Goal: Complete application form: Complete application form

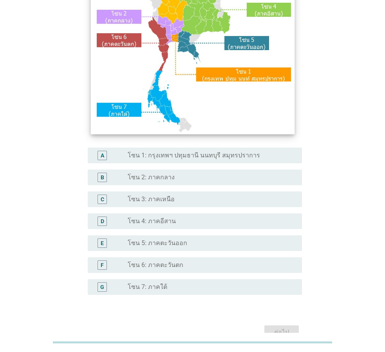
scroll to position [130, 0]
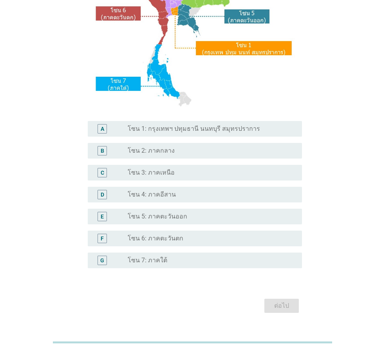
click at [145, 237] on label "โซน 6: ภาคตะวันตก" at bounding box center [156, 239] width 56 height 8
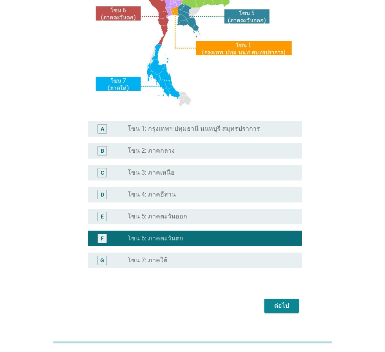
click at [280, 301] on div "ต่อไป" at bounding box center [282, 305] width 22 height 9
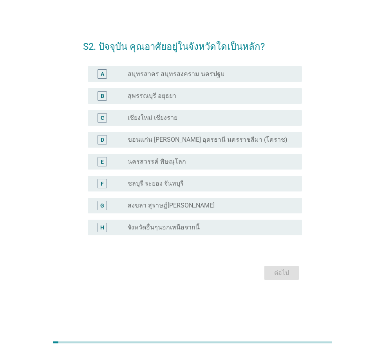
scroll to position [0, 0]
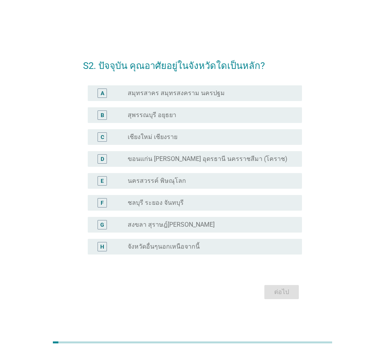
click at [153, 250] on label "จังหวัดอื่นๆนอกเหนือจากนี้" at bounding box center [164, 247] width 72 height 8
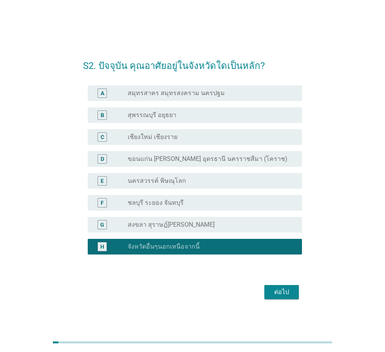
click at [280, 291] on div "ต่อไป" at bounding box center [282, 291] width 22 height 9
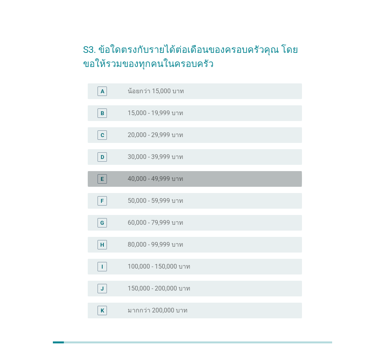
click at [179, 184] on div "E radio_button_unchecked 40,000 - 49,999 บาท" at bounding box center [195, 179] width 214 height 16
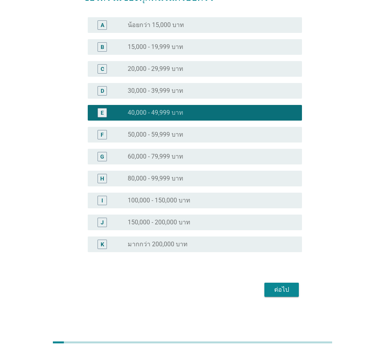
scroll to position [67, 0]
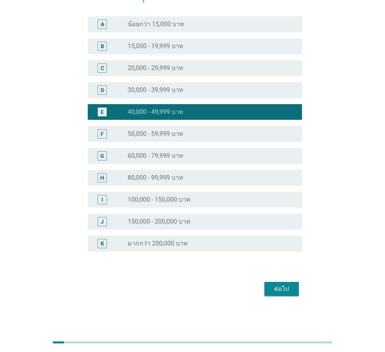
click at [280, 293] on div "ต่อไป" at bounding box center [282, 288] width 22 height 9
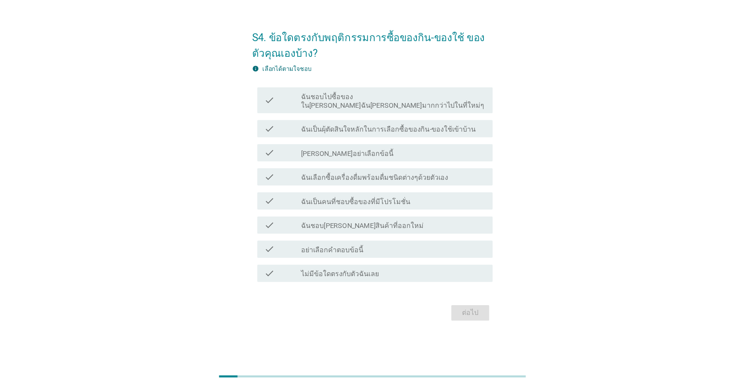
scroll to position [0, 0]
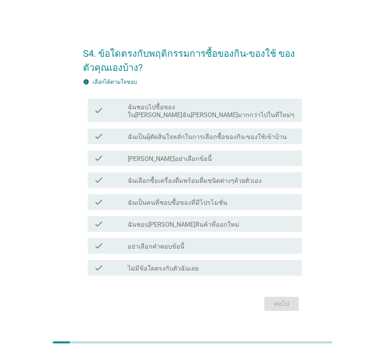
click at [193, 114] on label "ฉันชอบไปซื้อของใน[PERSON_NAME]ฉัน[PERSON_NAME]มากกว่าไปในที่ใหม่ๆ" at bounding box center [212, 111] width 168 height 16
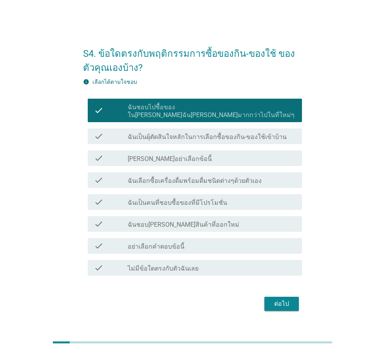
click at [186, 133] on label "ฉันเป็นผุ้ตัดสินใจหลักในการเลือกซื้อของกิน-ของใช้เข้าบ้าน" at bounding box center [207, 137] width 159 height 8
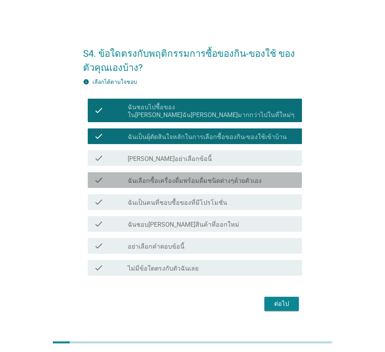
click at [162, 180] on label "ฉันเลือกซื้อเครื่องดื่มพร้อมดื่มชนิดต่างๆด้วยตัวเอง" at bounding box center [195, 181] width 134 height 8
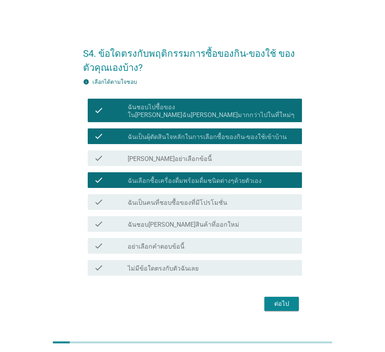
click at [160, 199] on label "ฉันเป็นคนที่ชอบซื้อของที่มีโปรโมชั่น" at bounding box center [177, 203] width 99 height 8
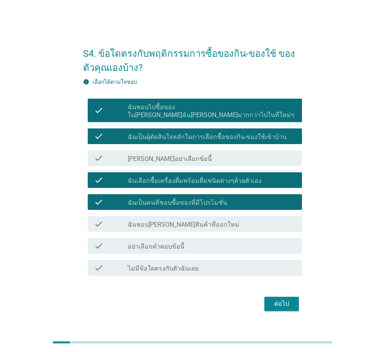
click at [155, 216] on div "check check_box_outline_blank ฉันชอบ[PERSON_NAME]สินค้าที่ออกใหม่" at bounding box center [195, 224] width 214 height 16
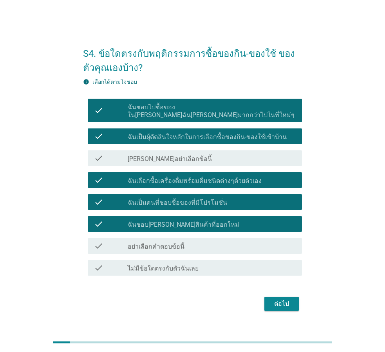
click at [278, 305] on button "ต่อไป" at bounding box center [281, 304] width 34 height 14
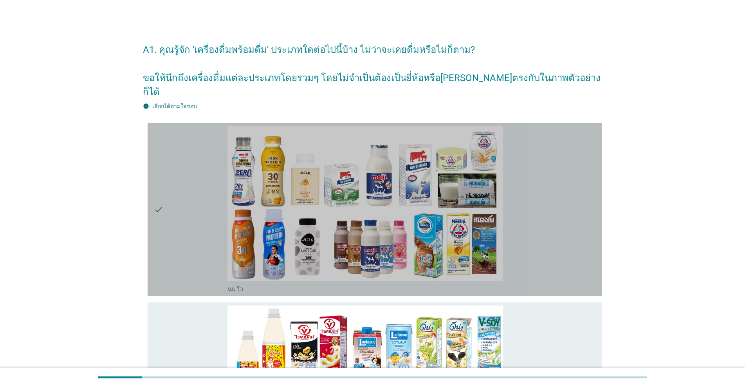
click at [191, 190] on div "check" at bounding box center [191, 209] width 74 height 167
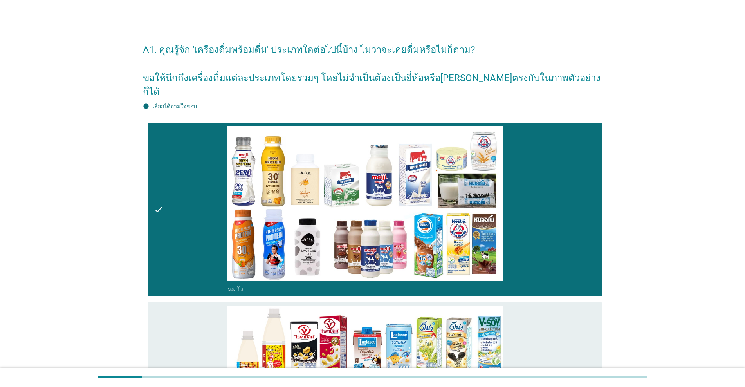
scroll to position [65, 0]
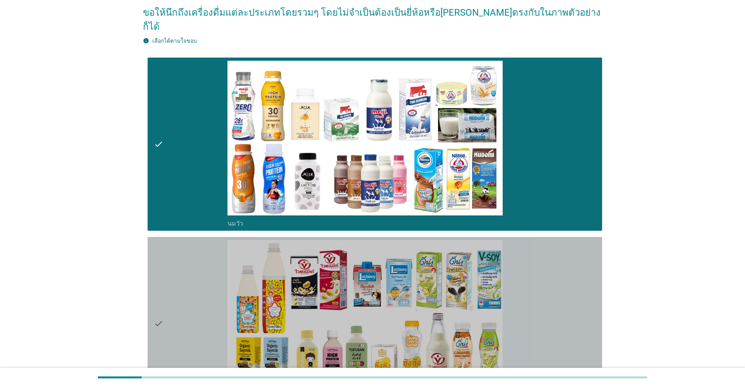
click at [182, 240] on div "check" at bounding box center [191, 323] width 74 height 167
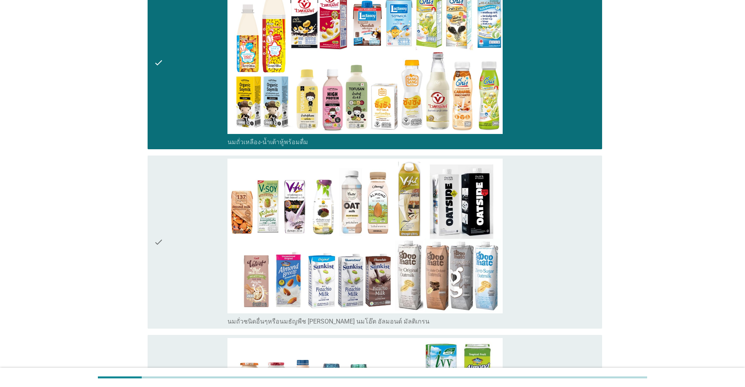
click at [183, 200] on div "check" at bounding box center [191, 242] width 74 height 167
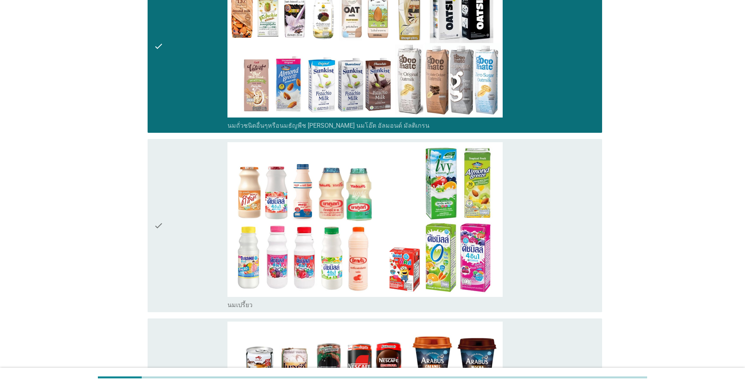
click at [183, 200] on div "check" at bounding box center [191, 225] width 74 height 167
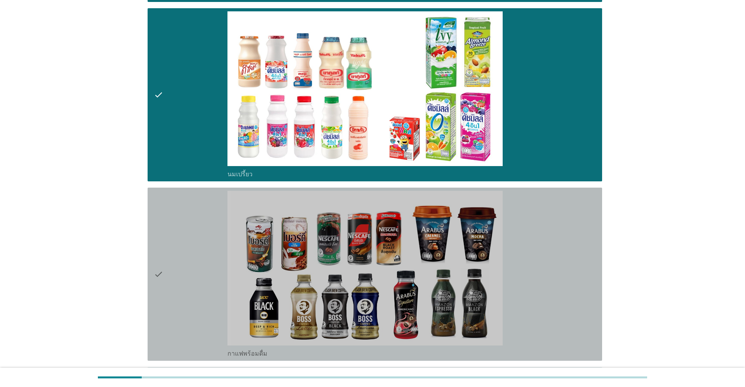
click at [183, 200] on div "check" at bounding box center [191, 274] width 74 height 167
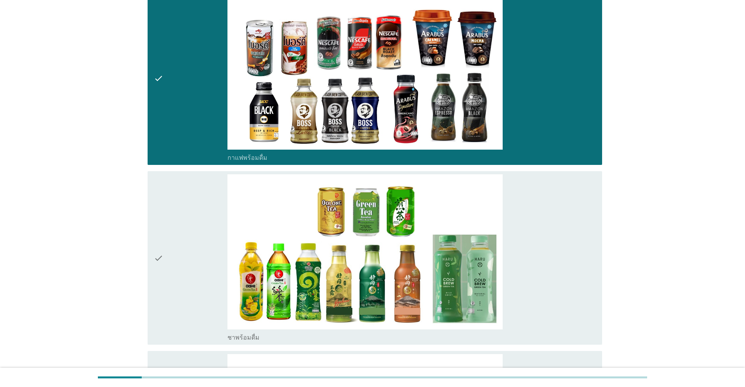
click at [183, 200] on div "check" at bounding box center [191, 257] width 74 height 167
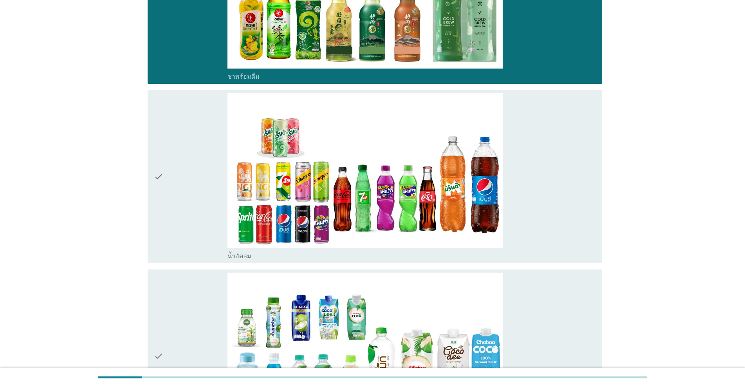
click at [184, 200] on div "check" at bounding box center [191, 176] width 74 height 167
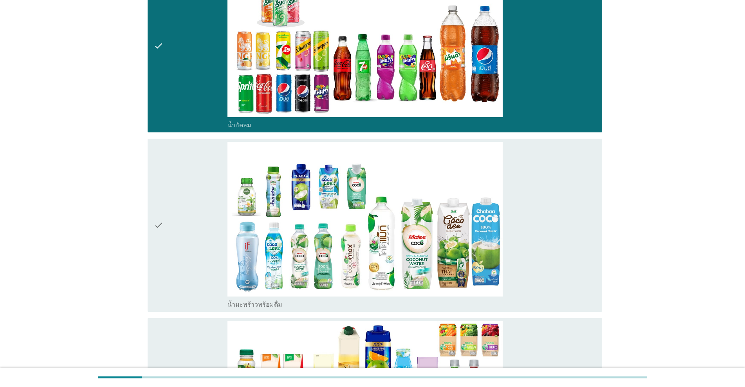
click at [184, 200] on div "check" at bounding box center [191, 225] width 74 height 167
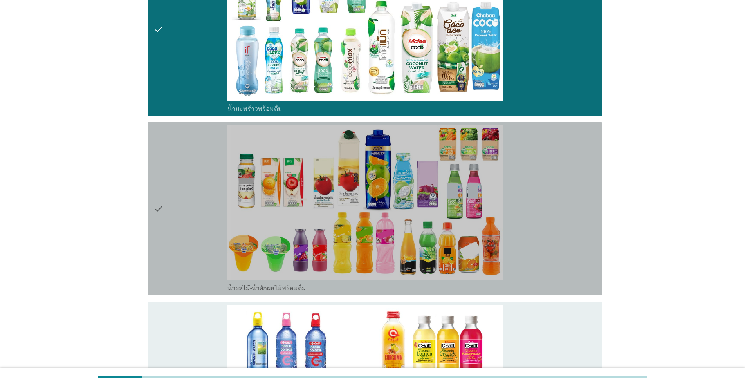
click at [184, 200] on div "check" at bounding box center [191, 208] width 74 height 167
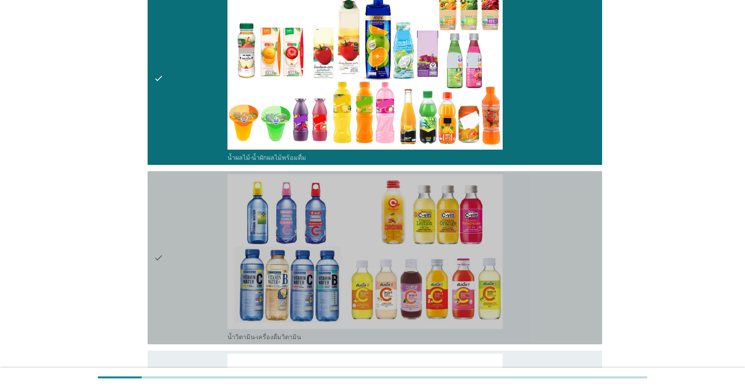
click at [184, 200] on div "check" at bounding box center [191, 257] width 74 height 167
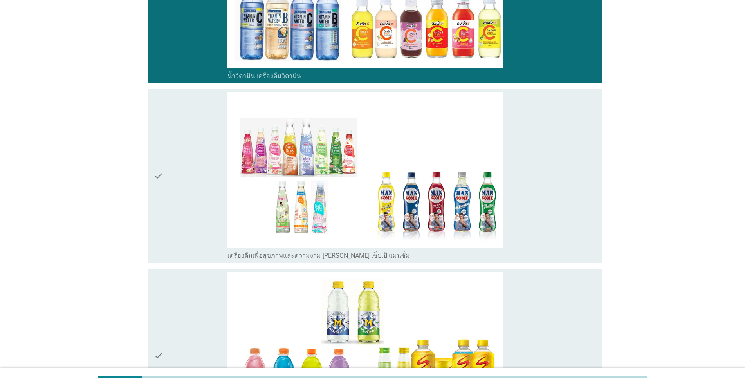
click at [184, 200] on div "check" at bounding box center [191, 175] width 74 height 167
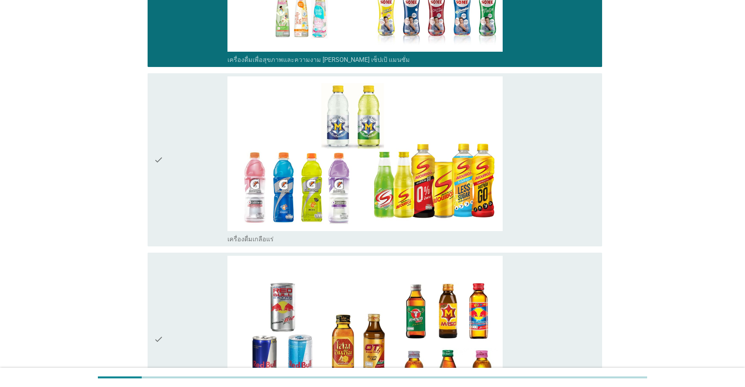
click at [184, 200] on div "check" at bounding box center [191, 159] width 74 height 167
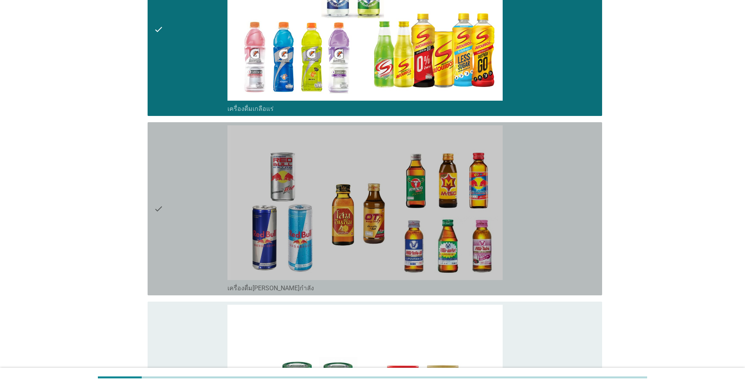
click at [184, 200] on div "check" at bounding box center [191, 208] width 74 height 167
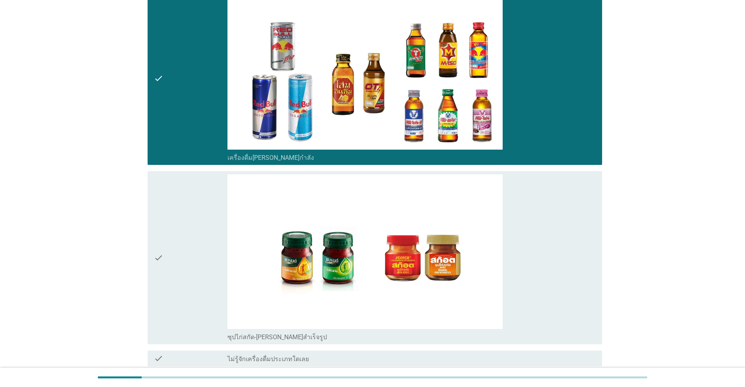
click at [184, 200] on div "check" at bounding box center [191, 257] width 74 height 167
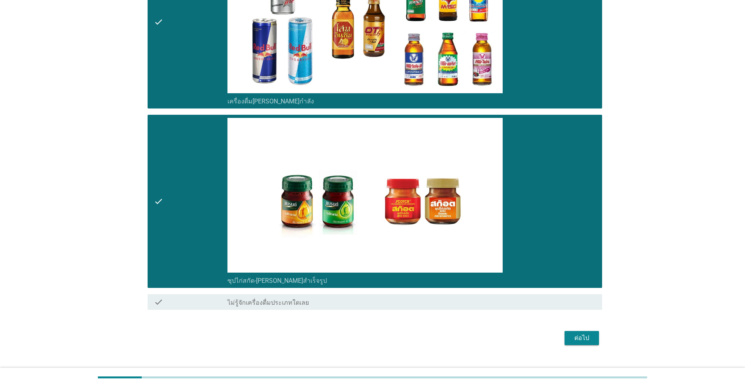
scroll to position [2341, 0]
click at [385, 333] on div "ต่อไป" at bounding box center [582, 337] width 22 height 9
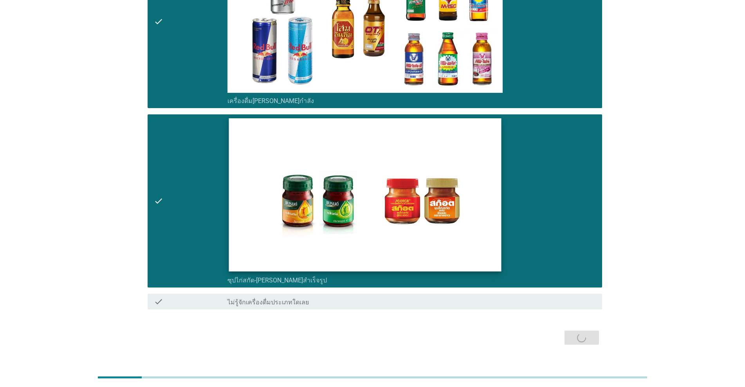
scroll to position [0, 0]
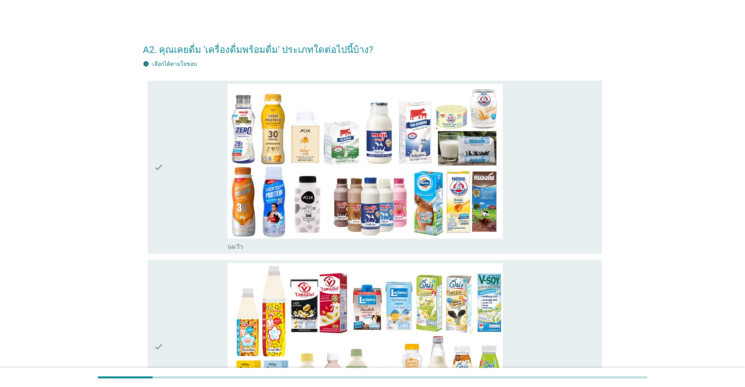
click at [182, 215] on div "check" at bounding box center [191, 167] width 74 height 167
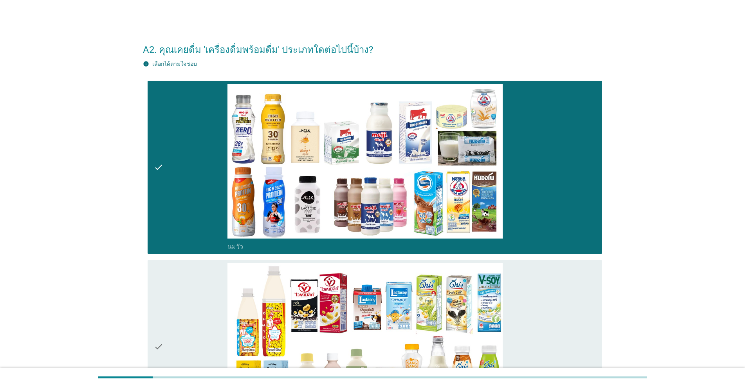
click at [184, 284] on div "check" at bounding box center [191, 346] width 74 height 167
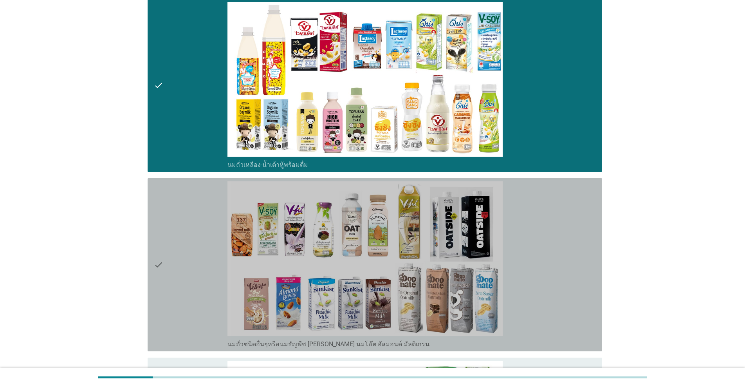
click at [194, 230] on div "check" at bounding box center [191, 264] width 74 height 167
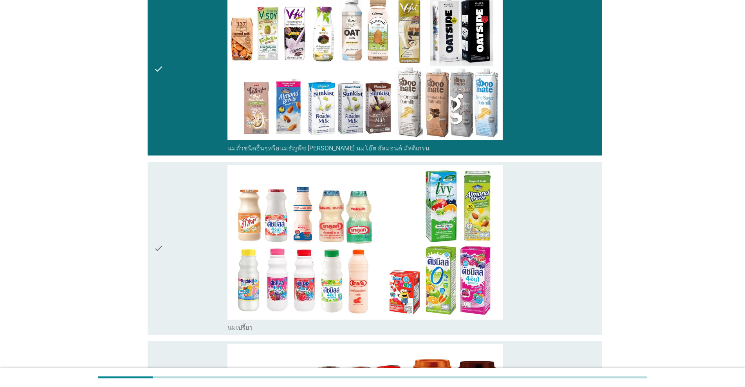
click at [194, 230] on div "check" at bounding box center [191, 248] width 74 height 167
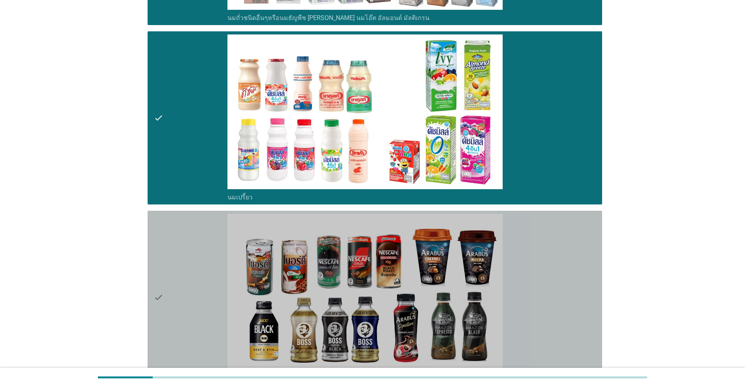
click at [194, 230] on div "check" at bounding box center [191, 297] width 74 height 167
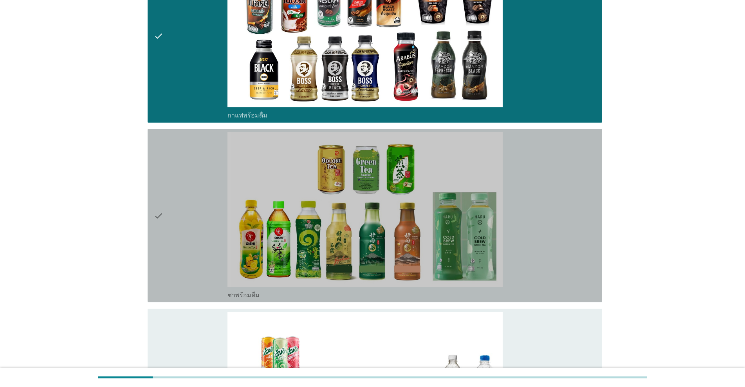
click at [194, 230] on div "check" at bounding box center [191, 215] width 74 height 167
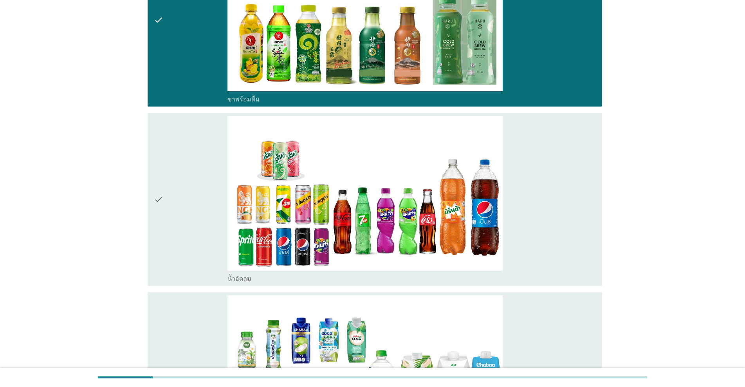
click at [194, 230] on div "check" at bounding box center [191, 199] width 74 height 167
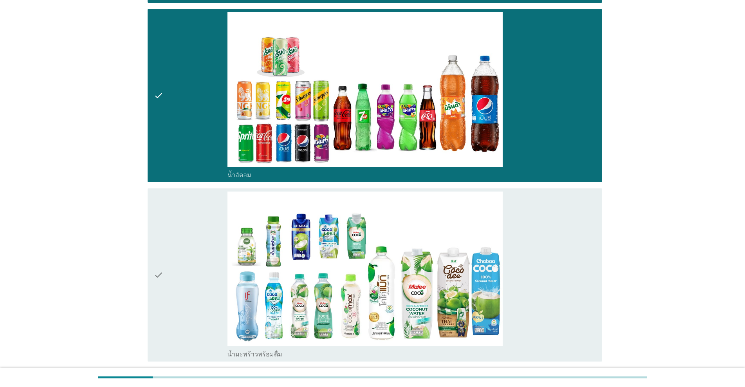
scroll to position [1305, 0]
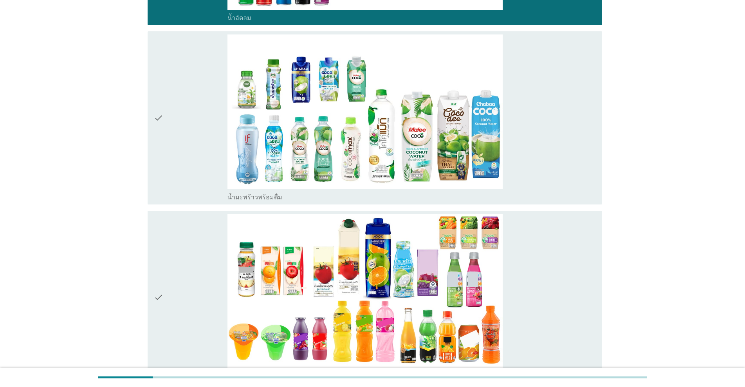
click at [194, 230] on div "check" at bounding box center [191, 297] width 74 height 167
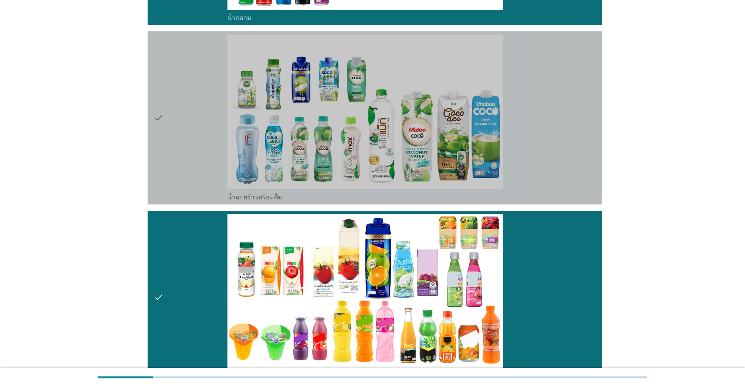
click at [195, 168] on div "check" at bounding box center [191, 117] width 74 height 167
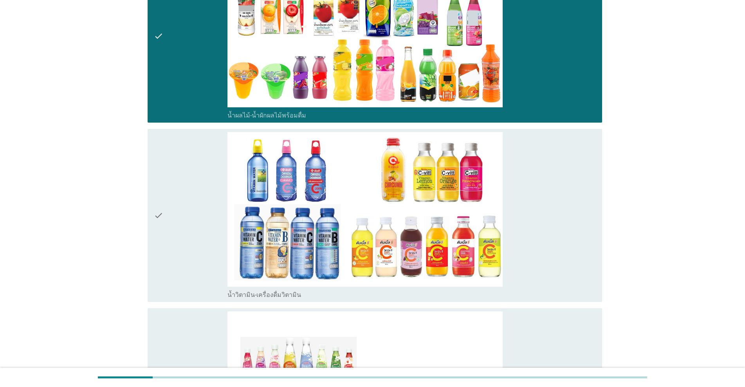
click at [193, 186] on div "check" at bounding box center [191, 215] width 74 height 167
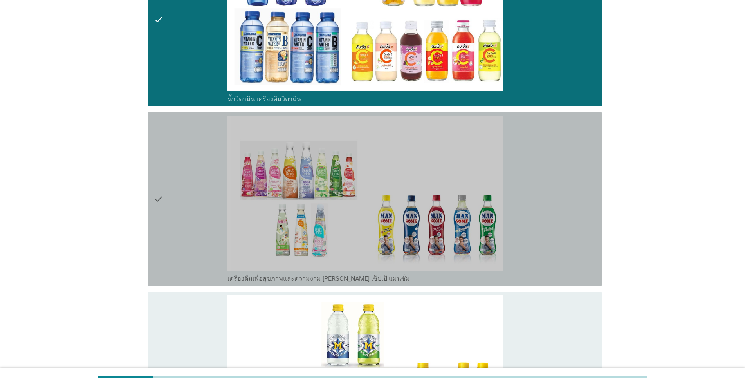
click at [193, 187] on div "check" at bounding box center [191, 199] width 74 height 167
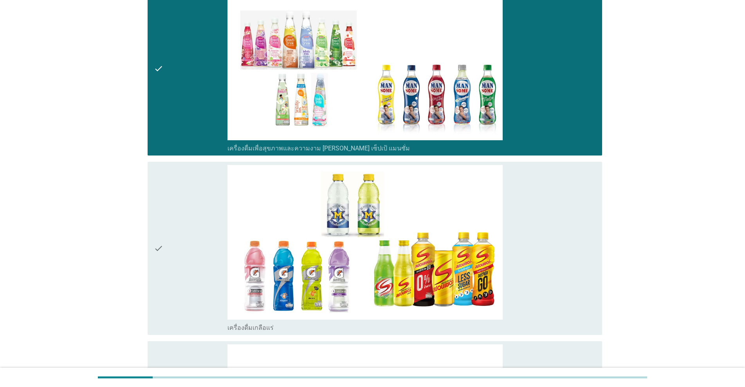
click at [193, 196] on div "check" at bounding box center [191, 248] width 74 height 167
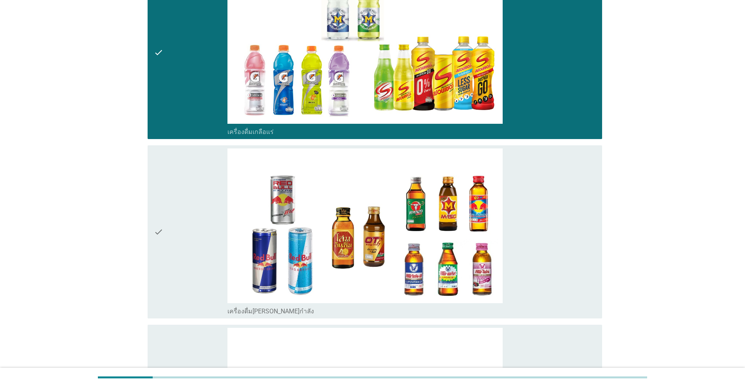
click at [192, 210] on div "check" at bounding box center [191, 231] width 74 height 167
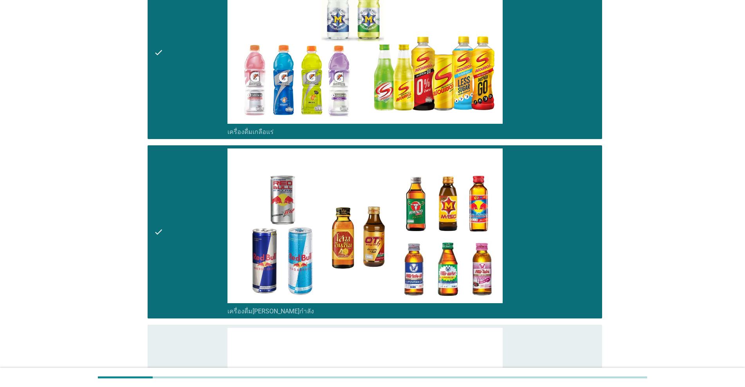
scroll to position [2284, 0]
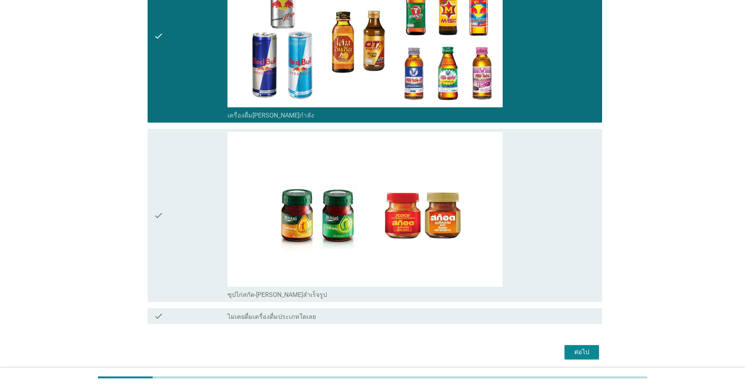
click at [192, 210] on div "check" at bounding box center [191, 215] width 74 height 167
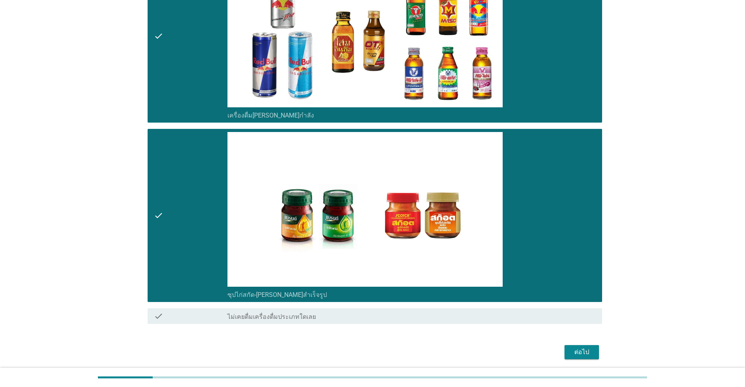
click at [385, 352] on button "ต่อไป" at bounding box center [582, 352] width 34 height 14
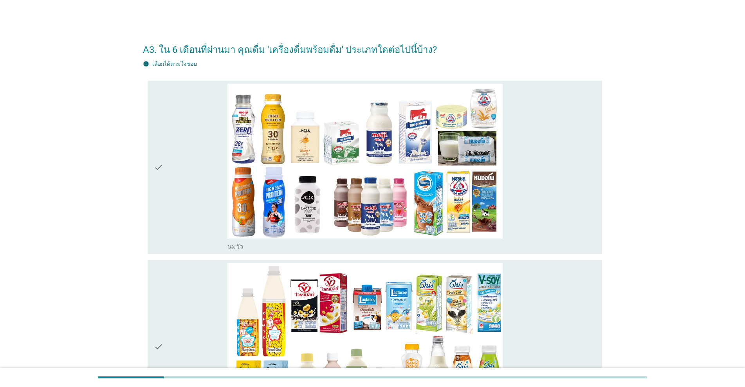
click at [193, 197] on div "check" at bounding box center [191, 167] width 74 height 167
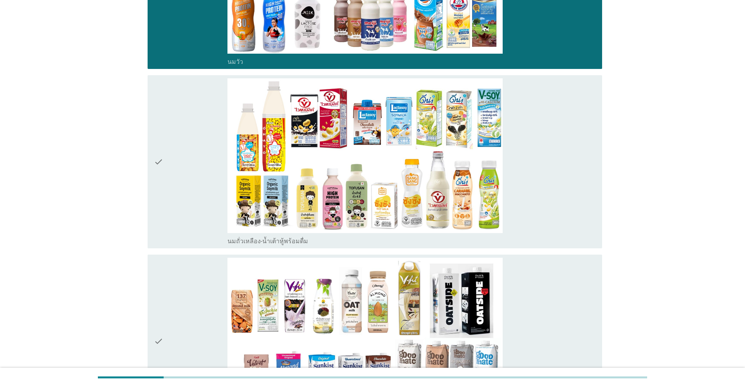
scroll to position [196, 0]
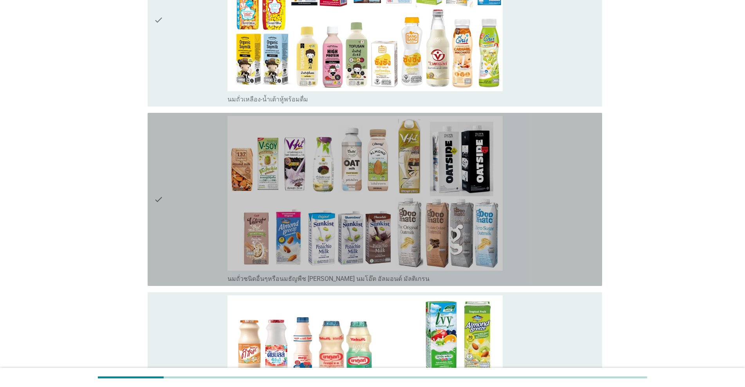
click at [193, 197] on div "check" at bounding box center [191, 199] width 74 height 167
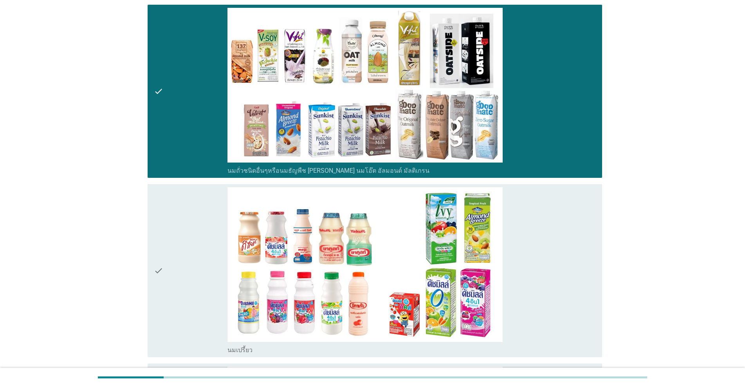
scroll to position [522, 0]
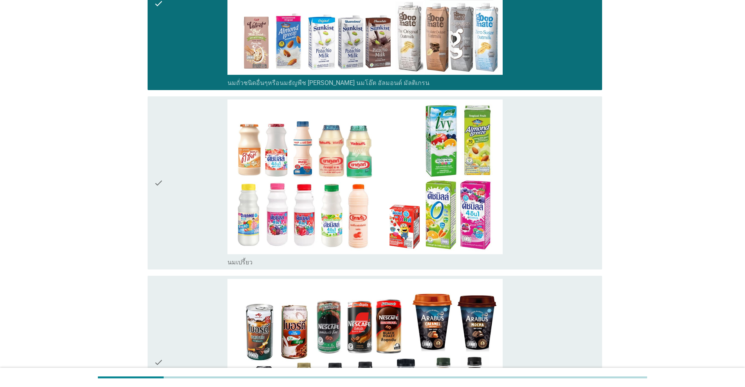
click at [193, 197] on div "check" at bounding box center [191, 182] width 74 height 167
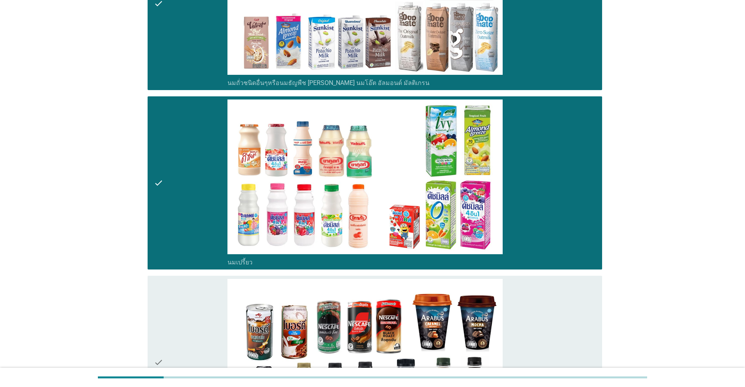
scroll to position [653, 0]
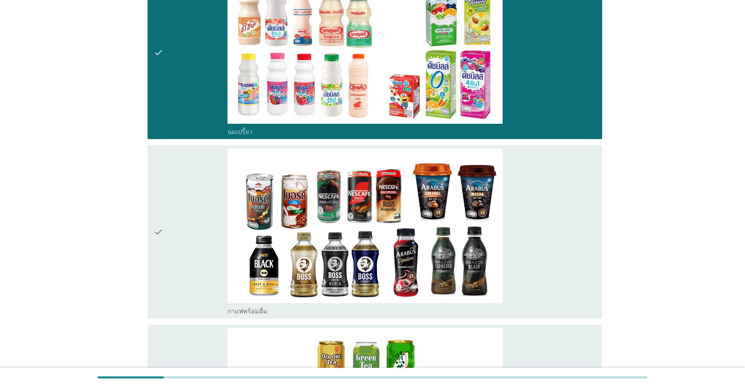
click at [193, 197] on div "check" at bounding box center [191, 231] width 74 height 167
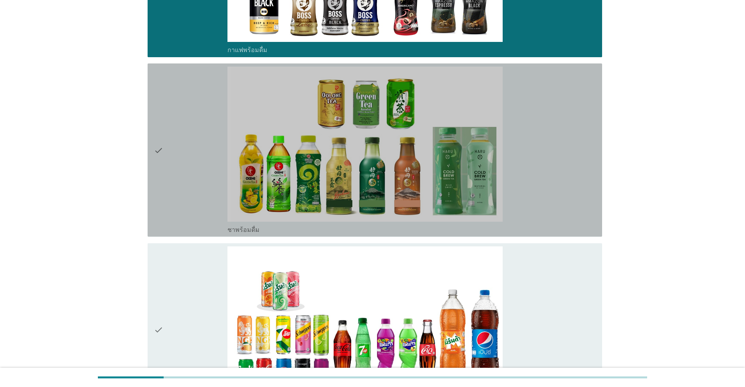
click at [193, 197] on div "check" at bounding box center [191, 150] width 74 height 167
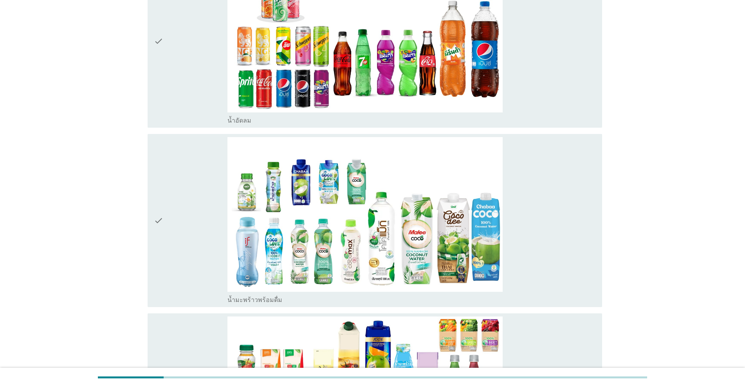
scroll to position [1240, 0]
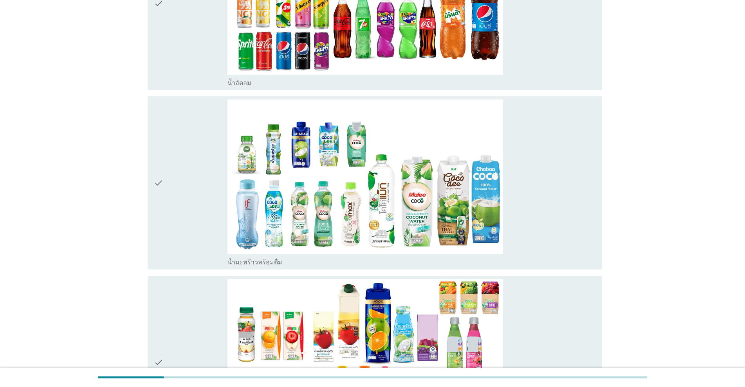
click at [211, 44] on div "check" at bounding box center [191, 3] width 74 height 167
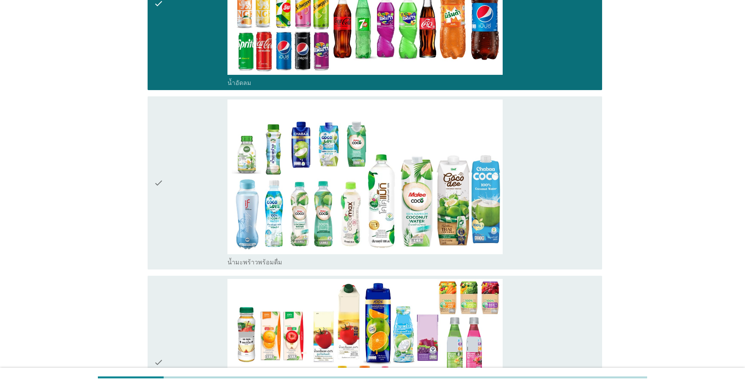
click at [200, 200] on div "check" at bounding box center [191, 182] width 74 height 167
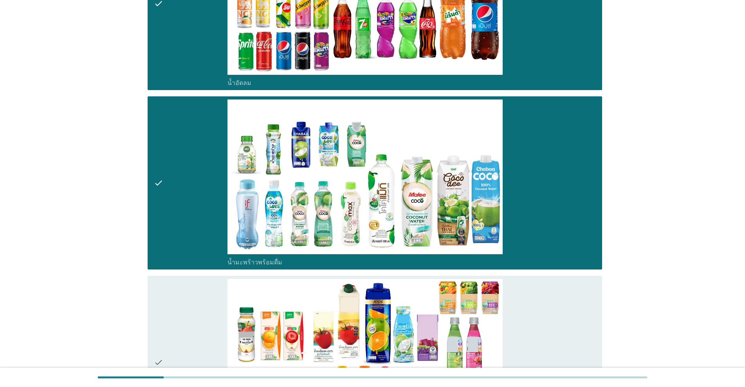
click at [199, 319] on div "check" at bounding box center [191, 362] width 74 height 167
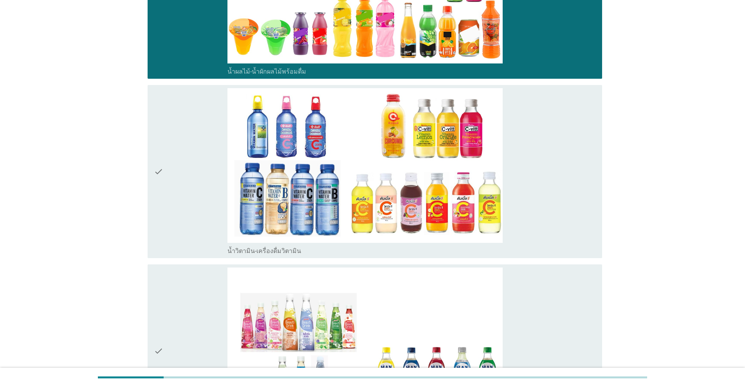
scroll to position [1762, 0]
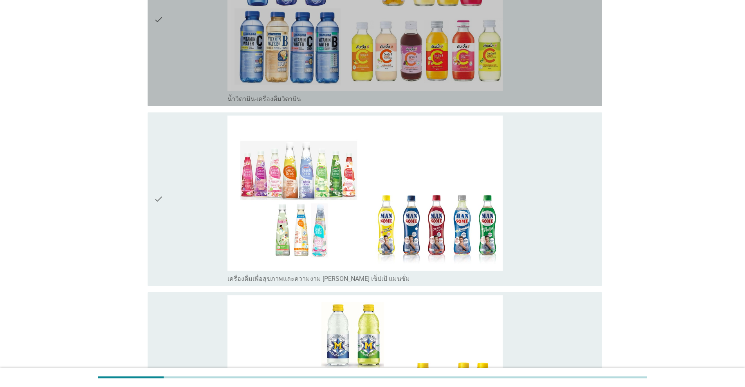
click at [164, 62] on div "check" at bounding box center [191, 19] width 74 height 167
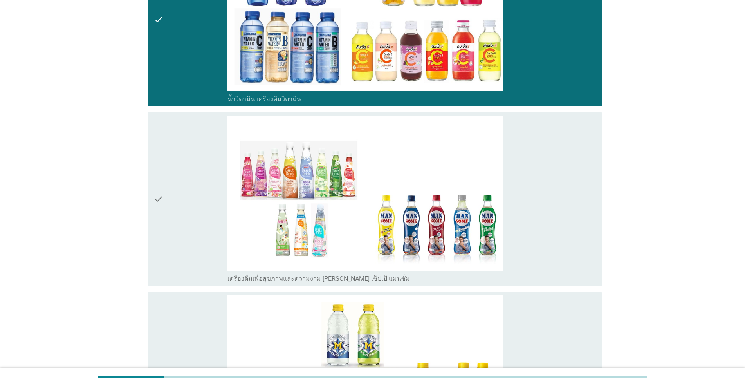
scroll to position [2023, 0]
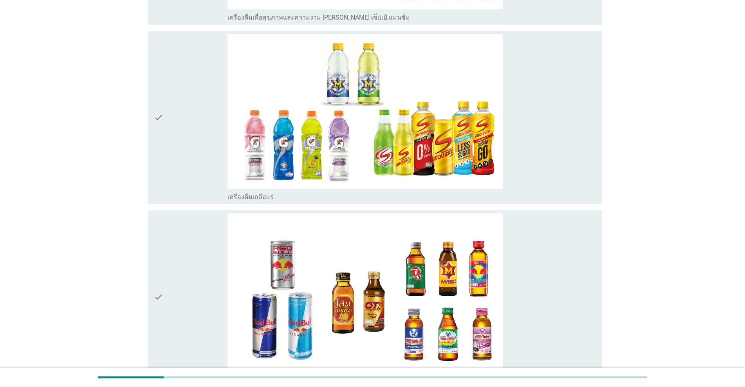
click at [184, 157] on div "check" at bounding box center [191, 117] width 74 height 167
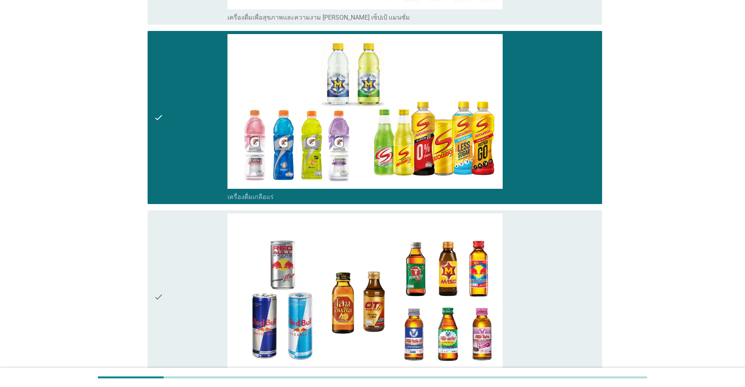
scroll to position [2219, 0]
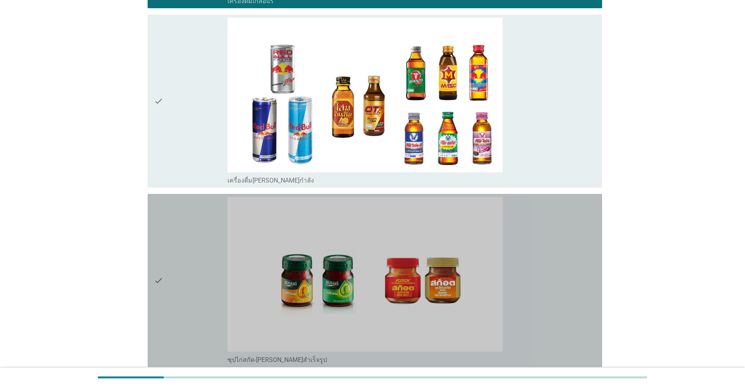
click at [187, 234] on div "check" at bounding box center [191, 280] width 74 height 167
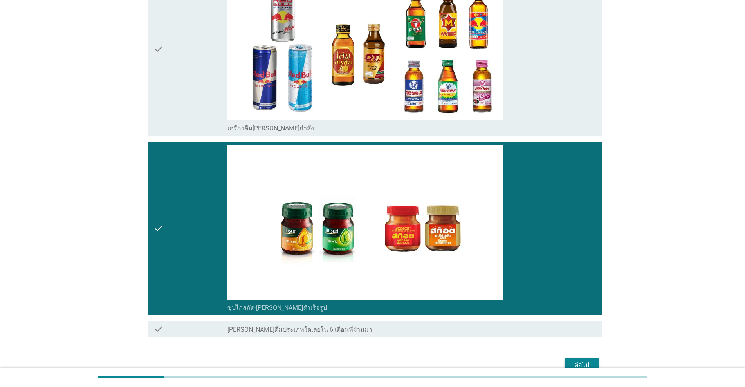
scroll to position [2313, 0]
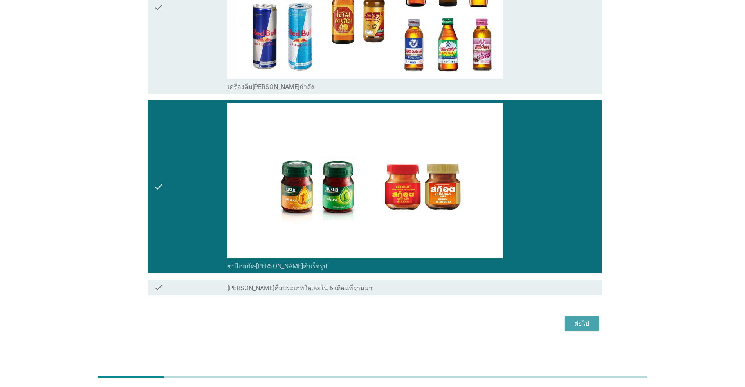
click at [385, 321] on div "ต่อไป" at bounding box center [582, 323] width 22 height 9
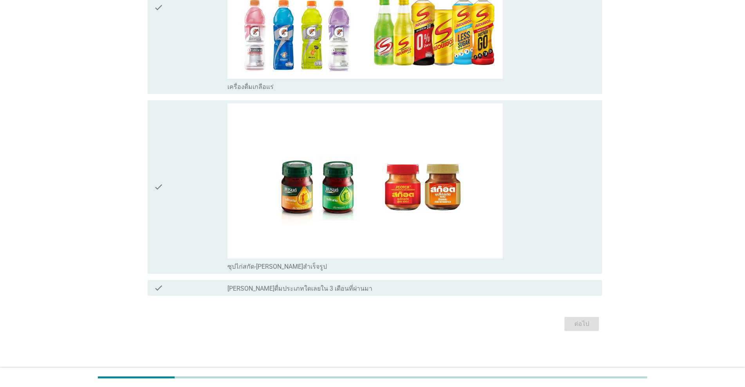
scroll to position [0, 0]
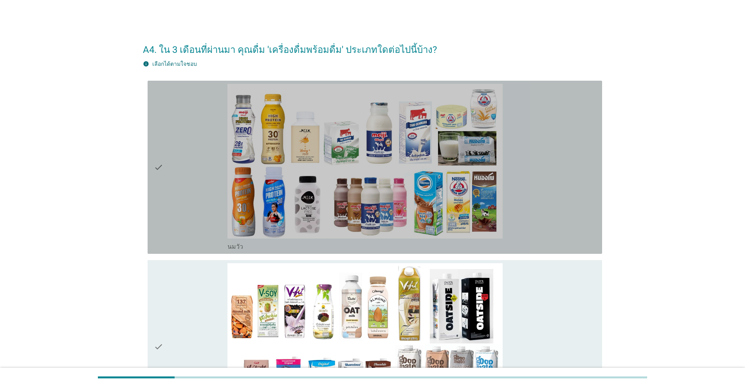
click at [181, 195] on div "check" at bounding box center [191, 167] width 74 height 167
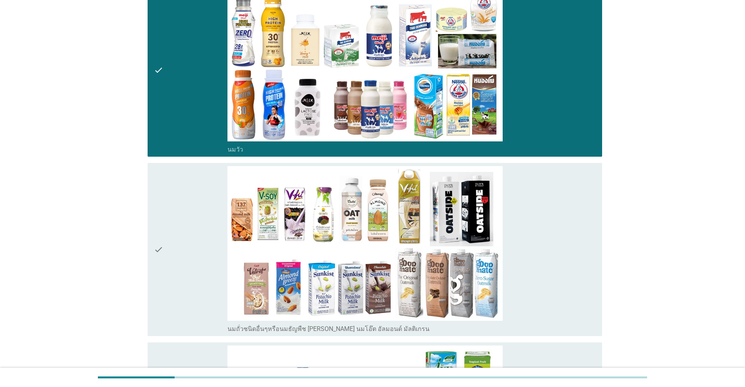
scroll to position [196, 0]
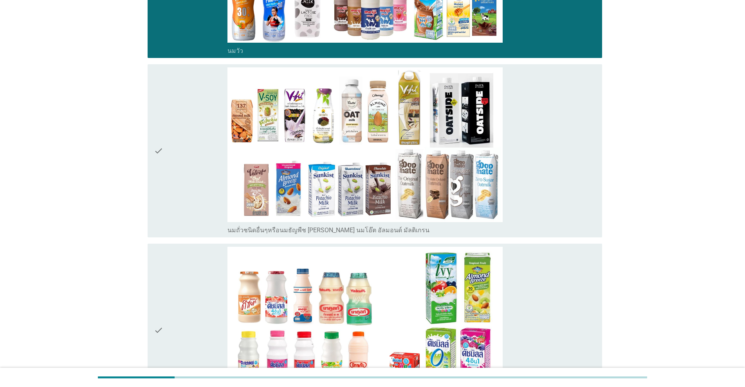
click at [169, 203] on div "check" at bounding box center [191, 150] width 74 height 167
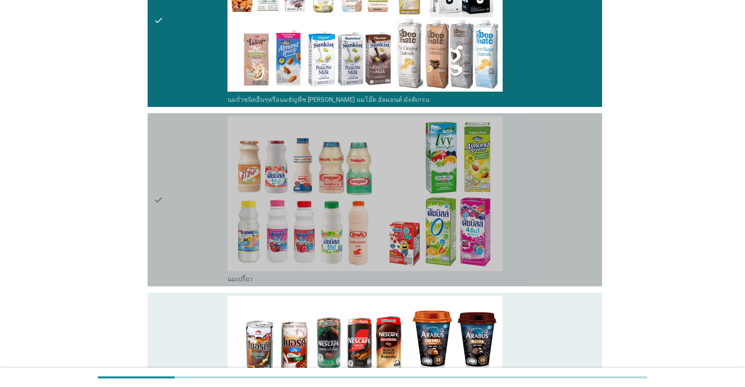
click at [169, 203] on div "check" at bounding box center [191, 199] width 74 height 167
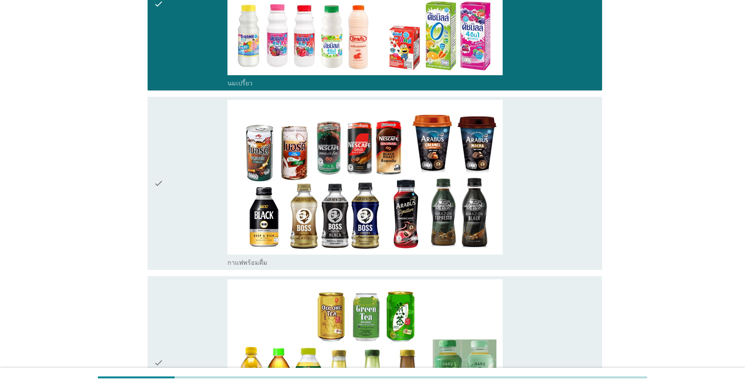
click at [169, 203] on div "check" at bounding box center [191, 183] width 74 height 167
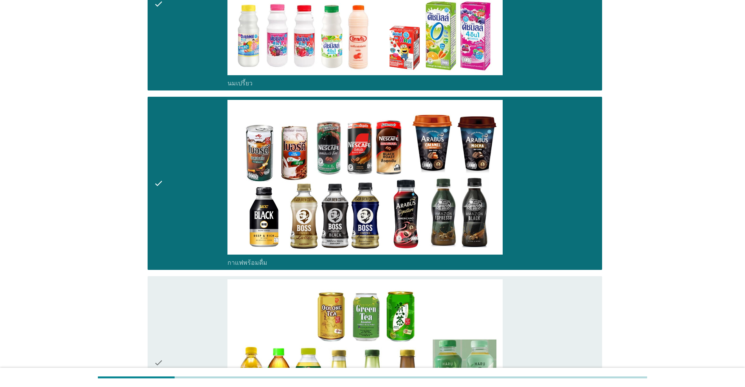
scroll to position [718, 0]
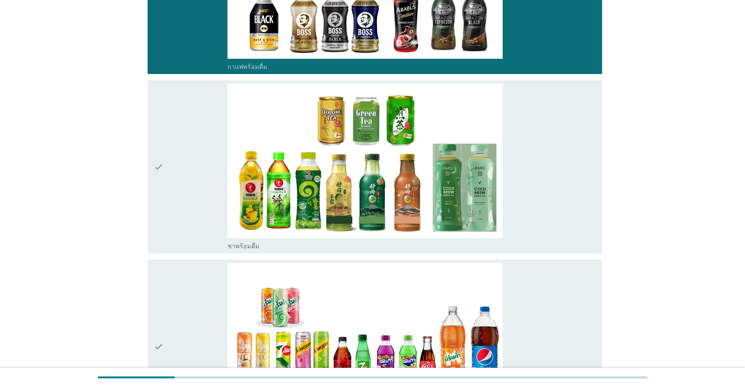
click at [169, 203] on div "check" at bounding box center [191, 166] width 74 height 167
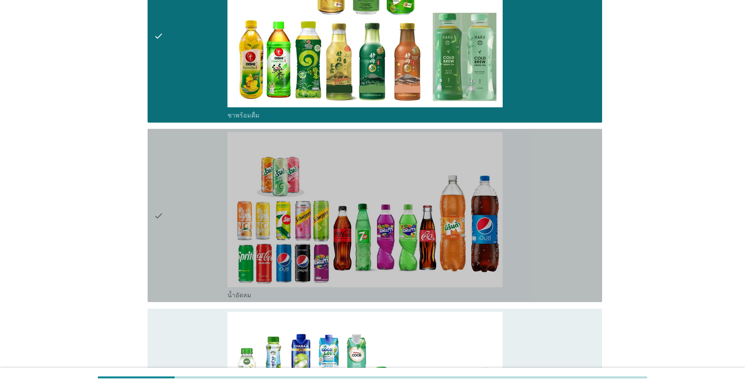
click at [169, 203] on div "check" at bounding box center [191, 215] width 74 height 167
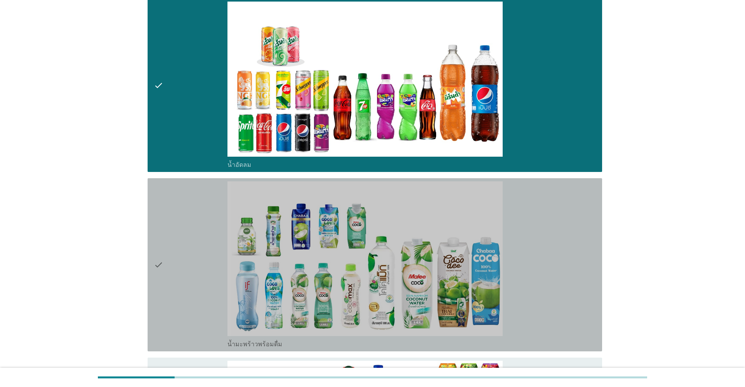
click at [169, 203] on div "check" at bounding box center [191, 264] width 74 height 167
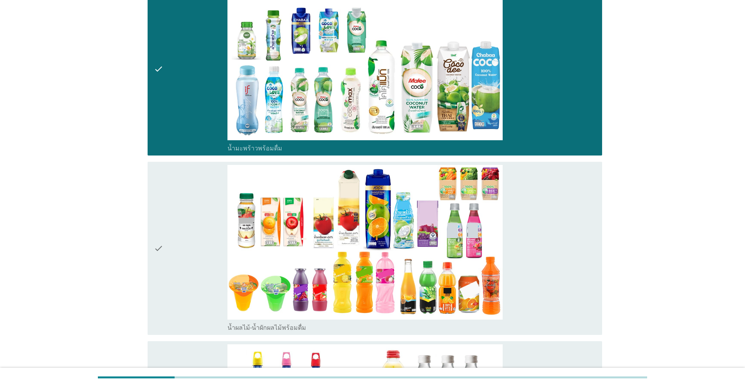
click at [169, 203] on div "check" at bounding box center [191, 248] width 74 height 167
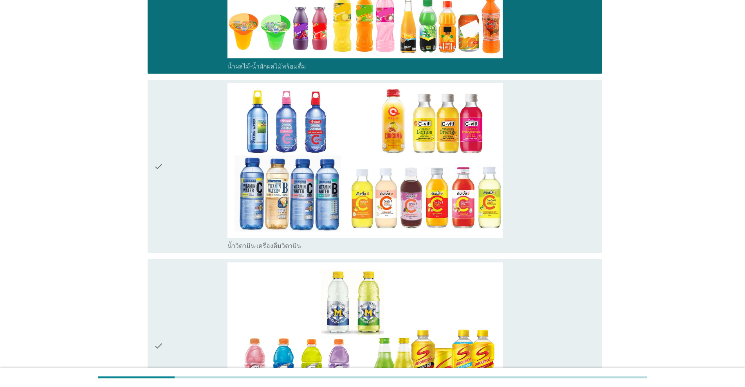
click at [169, 203] on div "check" at bounding box center [191, 166] width 74 height 167
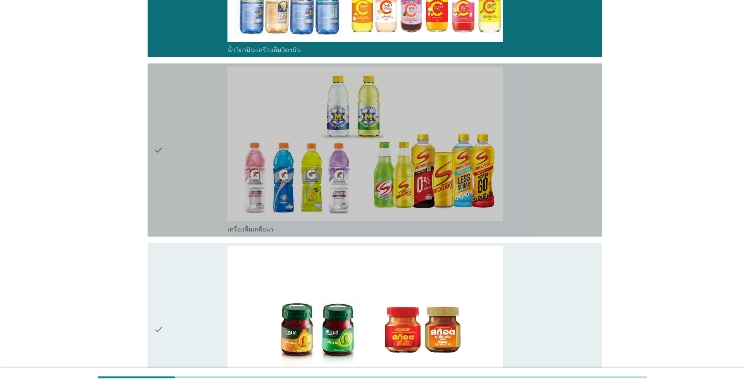
click at [169, 203] on div "check" at bounding box center [191, 150] width 74 height 167
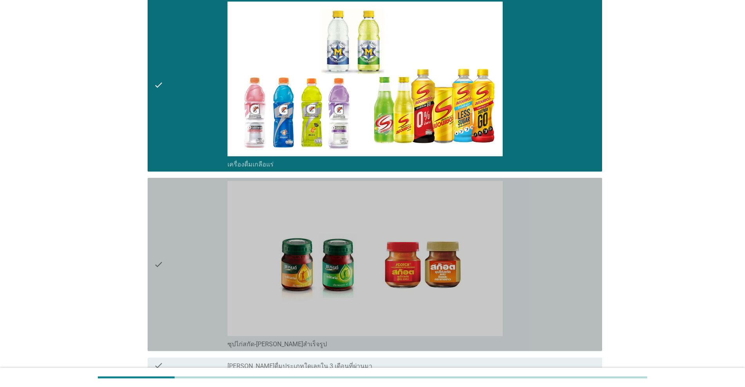
click at [169, 203] on div "check" at bounding box center [191, 264] width 74 height 167
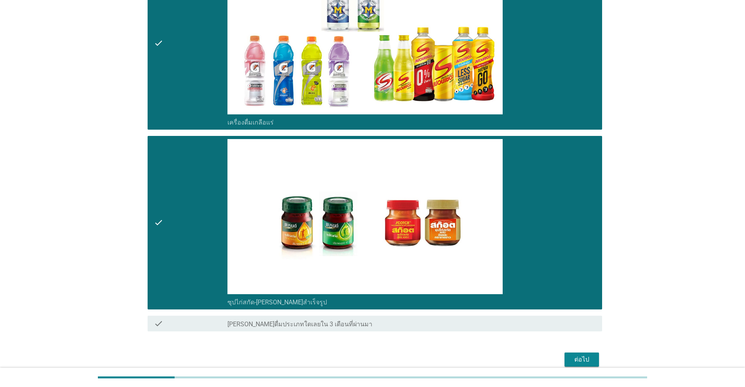
scroll to position [1774, 0]
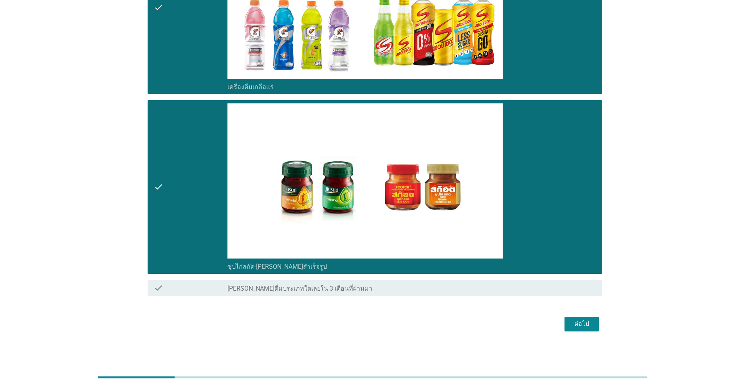
click at [385, 325] on button "ต่อไป" at bounding box center [582, 324] width 34 height 14
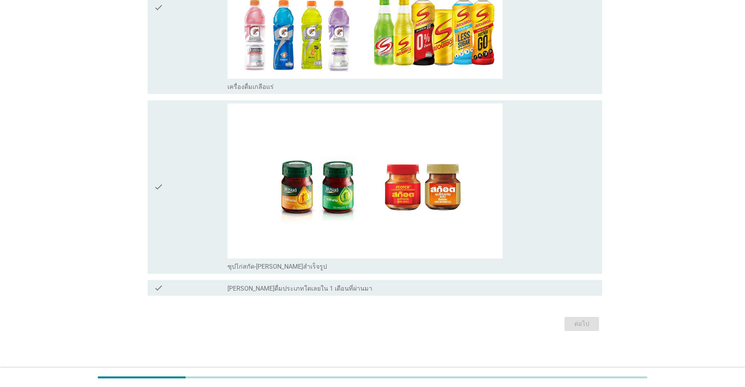
scroll to position [0, 0]
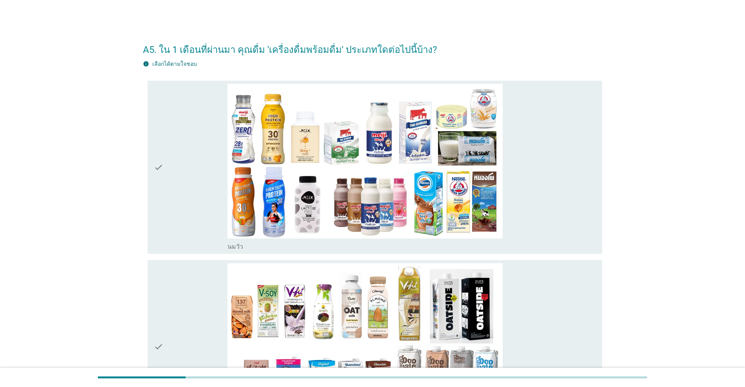
click at [173, 212] on div "check" at bounding box center [191, 167] width 74 height 167
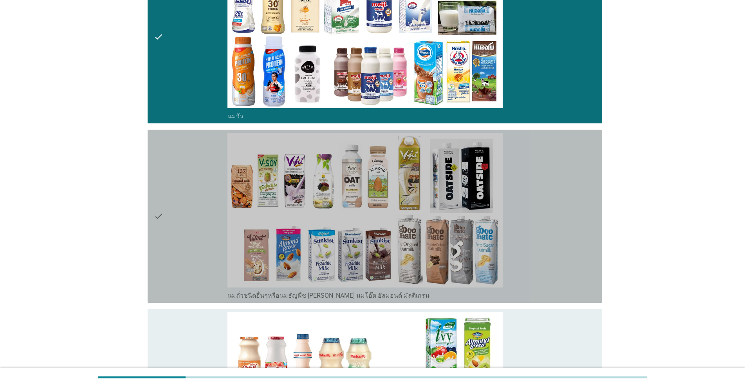
click at [173, 212] on div "check" at bounding box center [191, 216] width 74 height 167
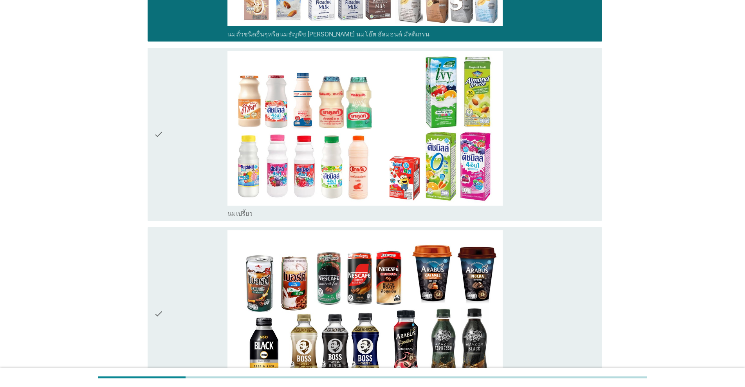
click at [173, 212] on div "check" at bounding box center [191, 134] width 74 height 167
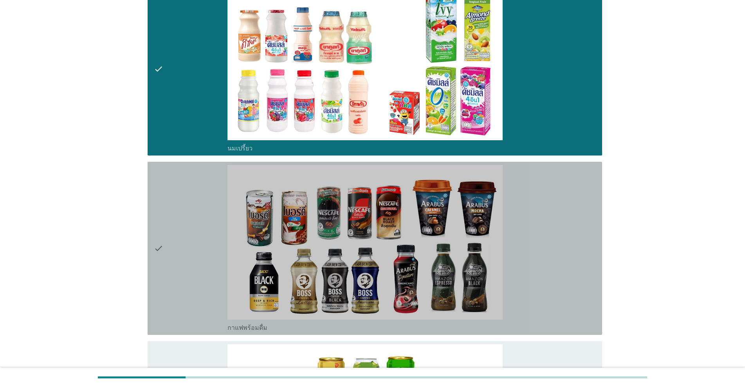
click at [173, 212] on div "check" at bounding box center [191, 248] width 74 height 167
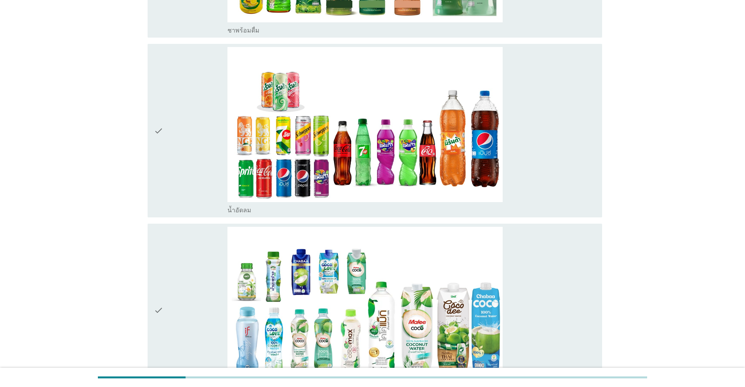
scroll to position [1044, 0]
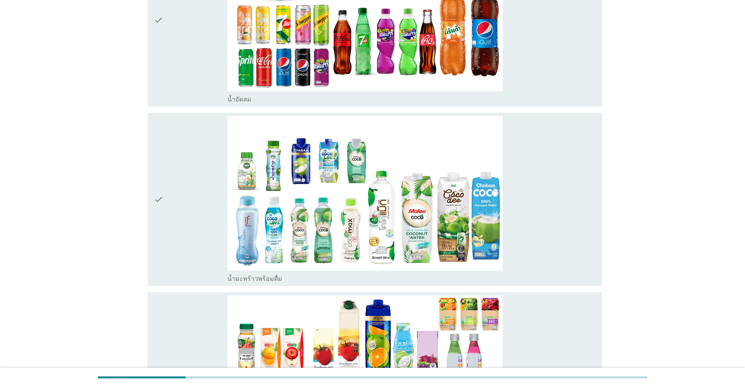
click at [173, 212] on div "check" at bounding box center [191, 199] width 74 height 167
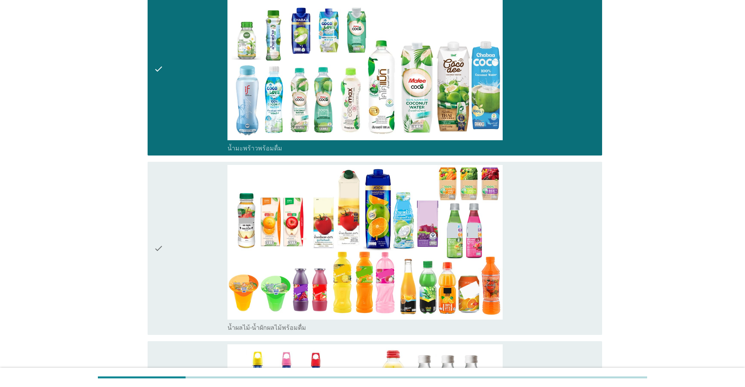
click at [173, 212] on div "check" at bounding box center [191, 248] width 74 height 167
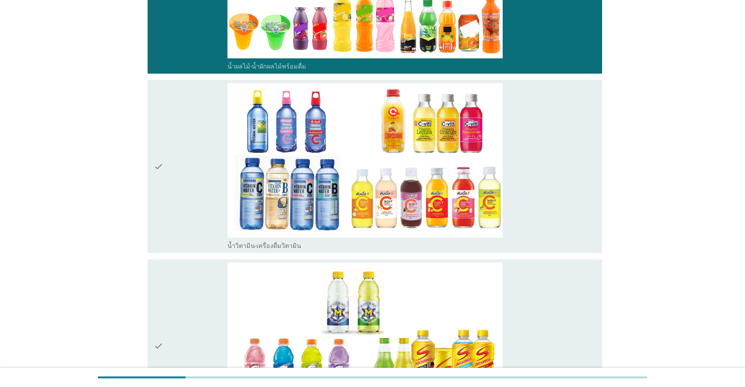
click at [173, 212] on div "check" at bounding box center [191, 166] width 74 height 167
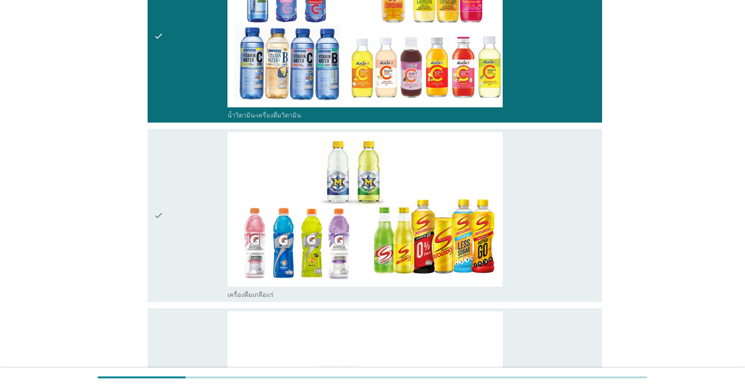
scroll to position [1762, 0]
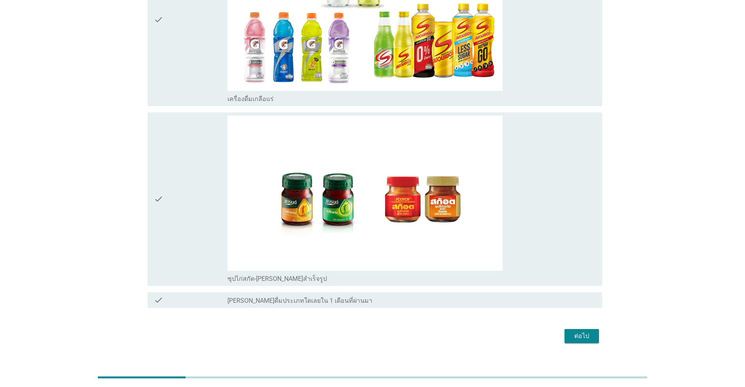
click at [173, 212] on div "check" at bounding box center [191, 199] width 74 height 167
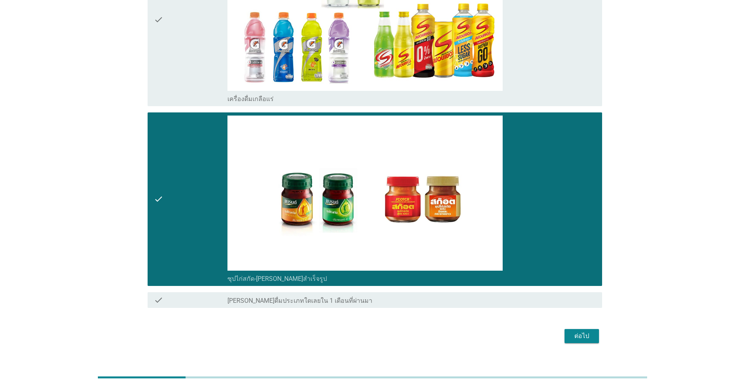
click at [385, 341] on button "ต่อไป" at bounding box center [582, 336] width 34 height 14
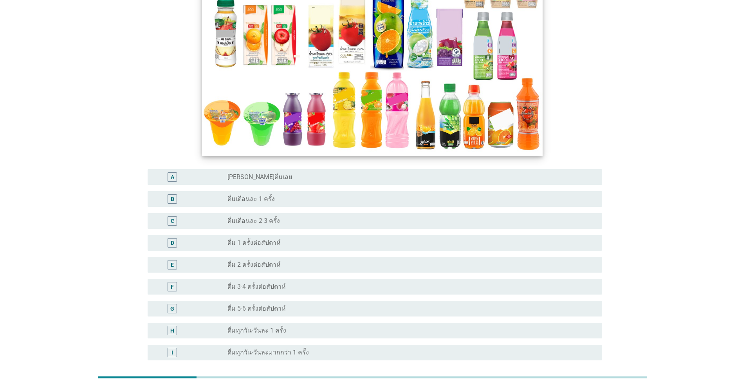
scroll to position [130, 0]
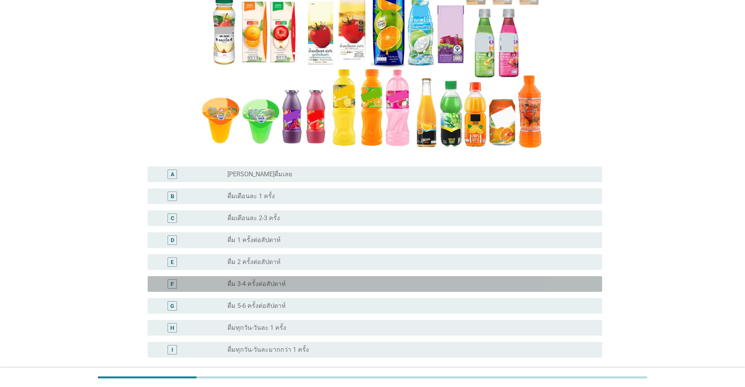
click at [275, 289] on div "F radio_button_unchecked ดื่ม 3-4 ครั้งต่อสัปดาห์" at bounding box center [375, 284] width 455 height 16
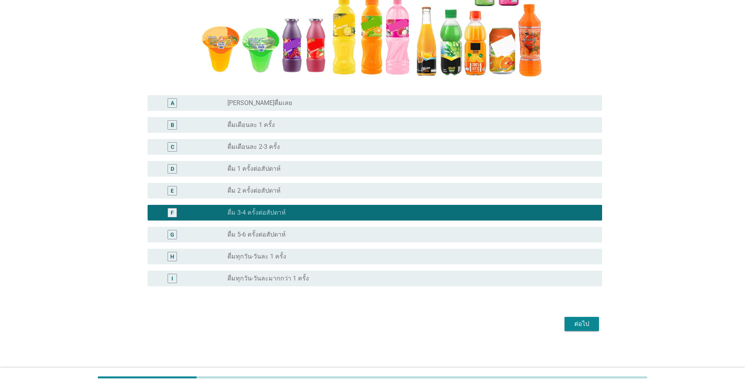
scroll to position [202, 0]
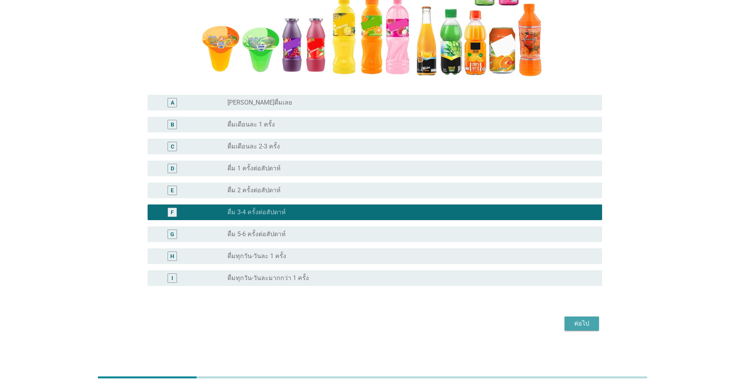
click at [385, 323] on div "ต่อไป" at bounding box center [582, 323] width 22 height 9
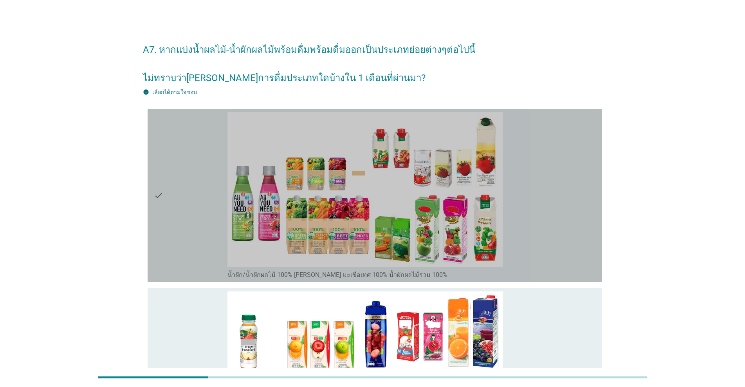
click at [183, 236] on div "check" at bounding box center [191, 195] width 74 height 167
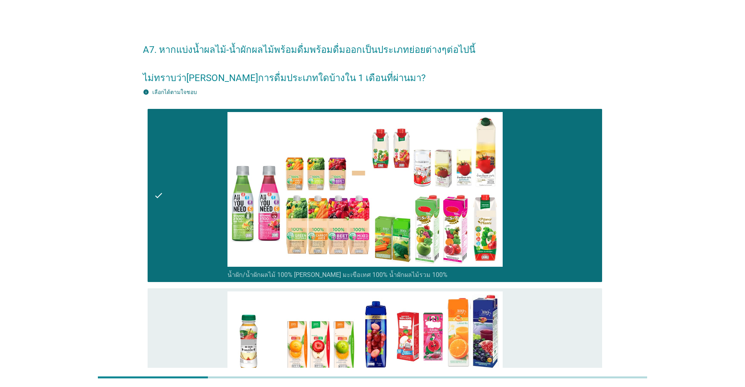
scroll to position [130, 0]
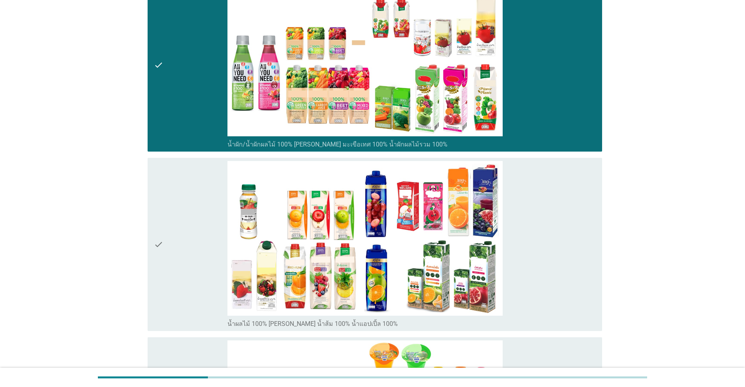
click at [183, 236] on div "check" at bounding box center [191, 244] width 74 height 167
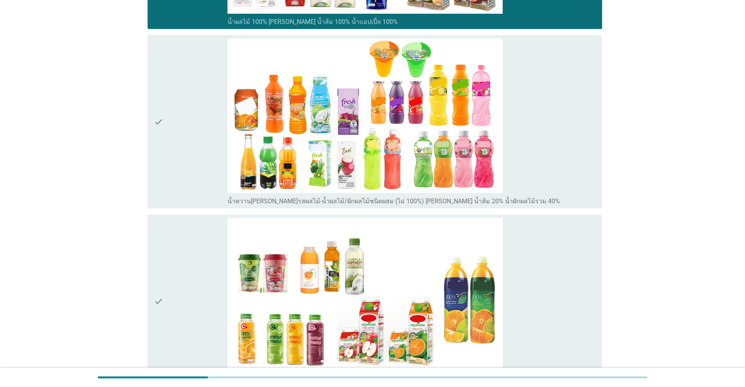
scroll to position [503, 0]
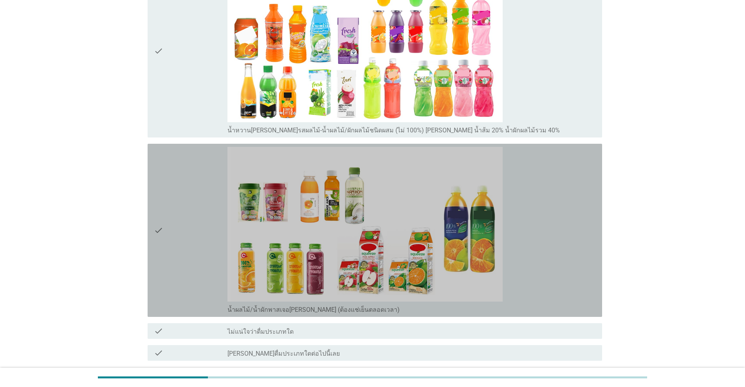
click at [184, 236] on div "check" at bounding box center [191, 230] width 74 height 167
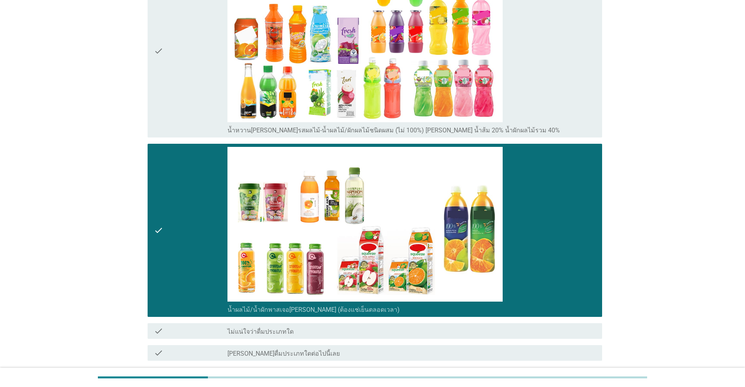
scroll to position [569, 0]
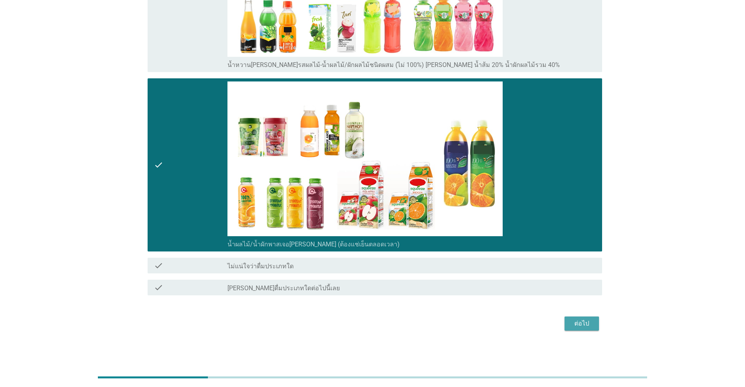
click at [385, 327] on button "ต่อไป" at bounding box center [582, 323] width 34 height 14
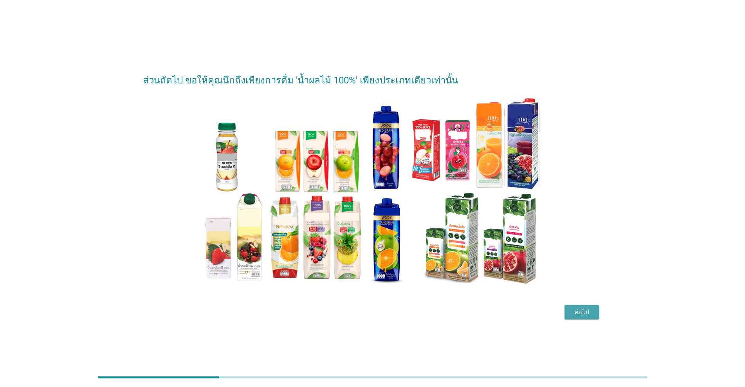
click at [385, 310] on div "ต่อไป" at bounding box center [582, 311] width 22 height 9
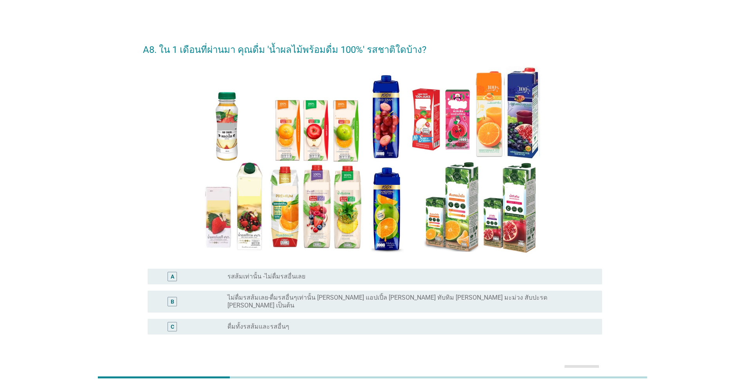
click at [289, 326] on div "C radio_button_unchecked ดื่มทั้งรสส้มและรสอื่นๆ" at bounding box center [375, 327] width 455 height 16
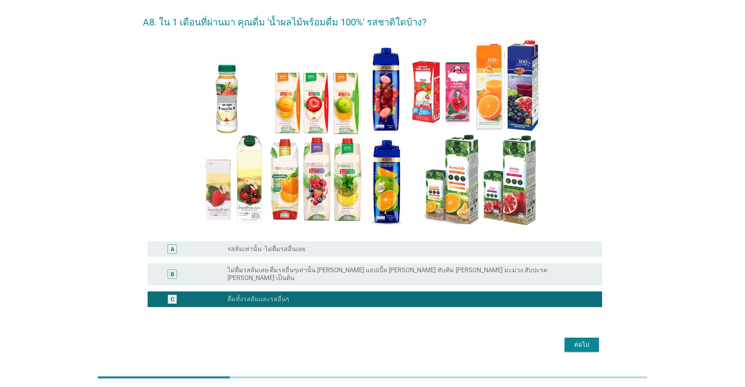
scroll to position [42, 0]
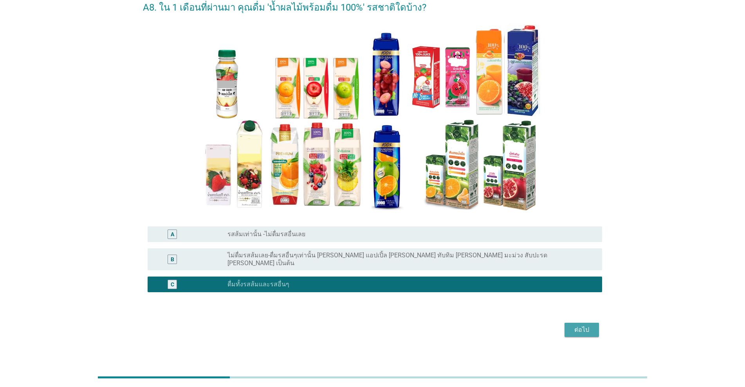
click at [385, 326] on div "ต่อไป" at bounding box center [582, 329] width 22 height 9
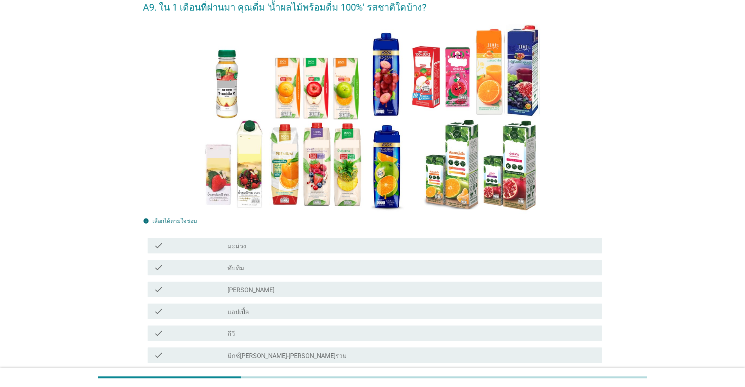
scroll to position [0, 0]
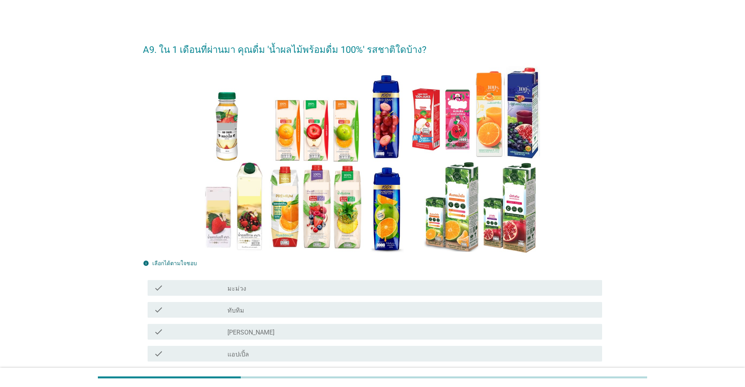
click at [260, 307] on div "check_box_outline_blank ทับทิม" at bounding box center [412, 309] width 368 height 9
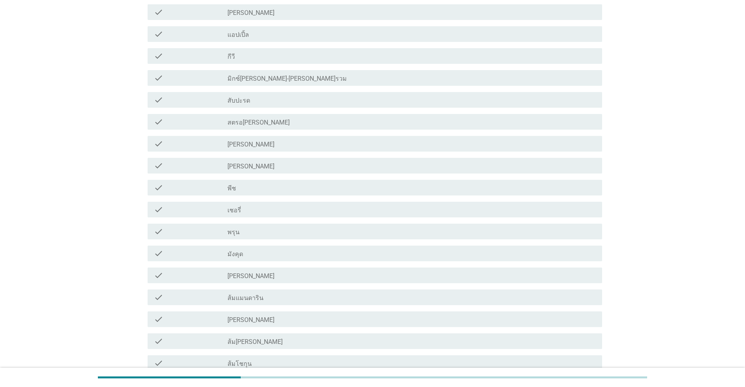
scroll to position [392, 0]
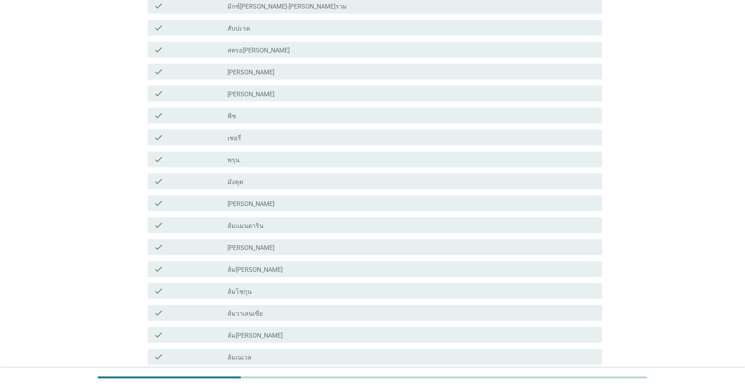
click at [262, 264] on div "check check_box_outline_blank ส้ม[PERSON_NAME]" at bounding box center [375, 269] width 455 height 16
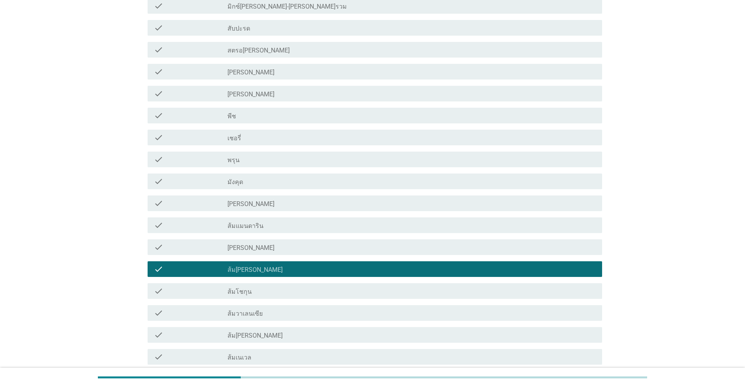
click at [273, 229] on div "check_box_outline_blank ส้มแมนดาริน" at bounding box center [412, 224] width 368 height 9
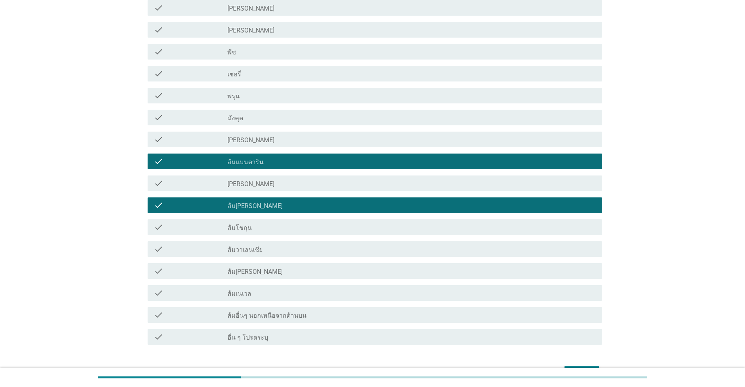
scroll to position [457, 0]
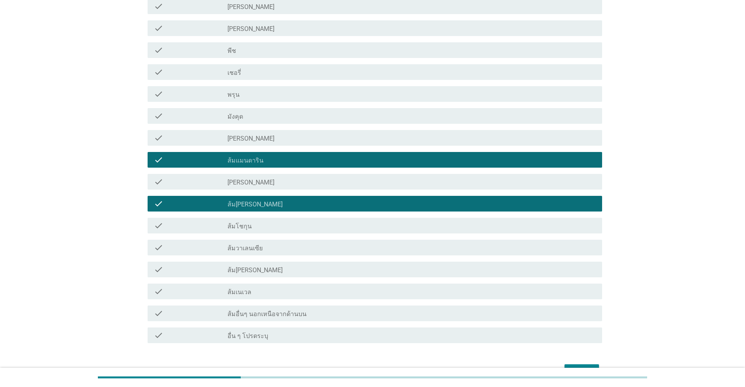
click at [287, 249] on div "check_box_outline_blank ส้มวาเลนเซีย" at bounding box center [412, 247] width 368 height 9
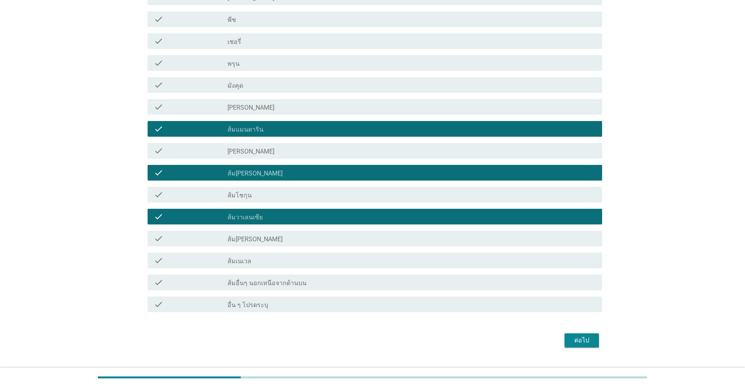
scroll to position [505, 0]
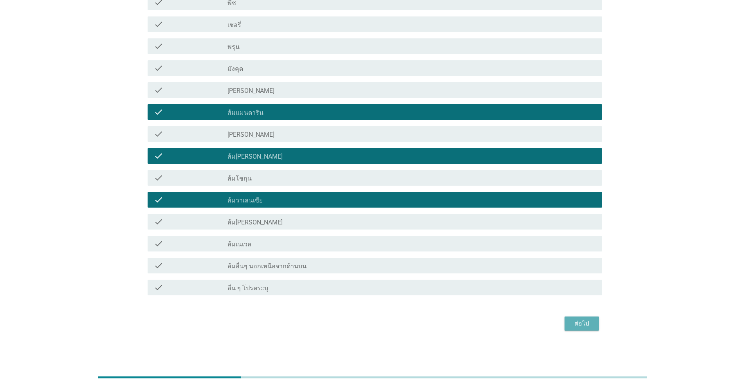
click at [385, 326] on div "ต่อไป" at bounding box center [582, 323] width 22 height 9
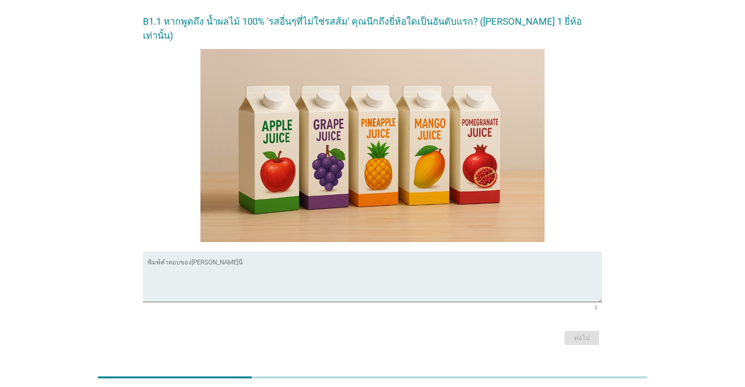
scroll to position [99, 0]
click at [173, 260] on textarea "พิมพ์คำตอบของคุณ ที่นี่" at bounding box center [375, 280] width 455 height 41
type textarea "[PERSON_NAME]"
click at [385, 333] on div "ต่อไป" at bounding box center [582, 337] width 22 height 9
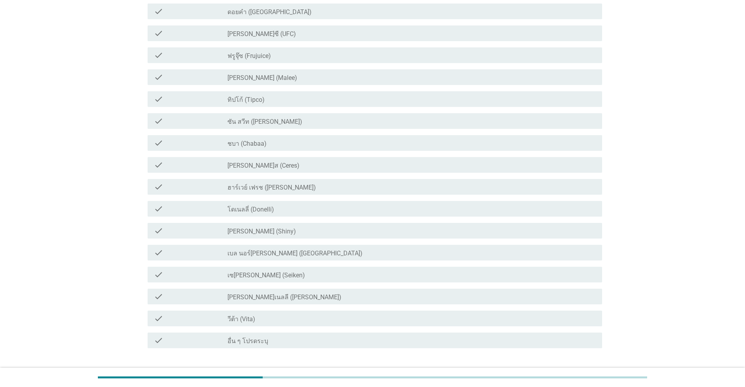
scroll to position [0, 0]
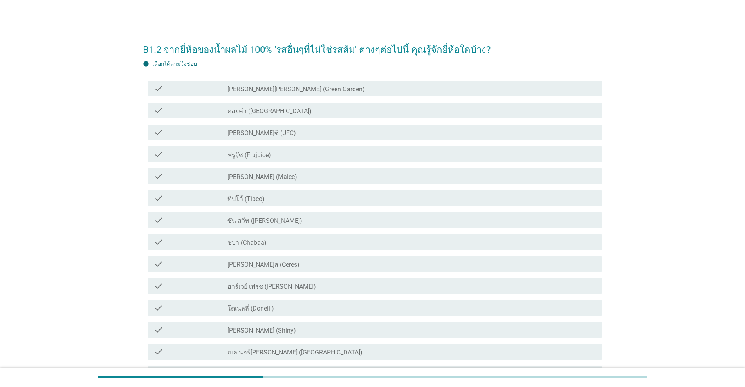
click at [203, 113] on div "check" at bounding box center [191, 110] width 74 height 9
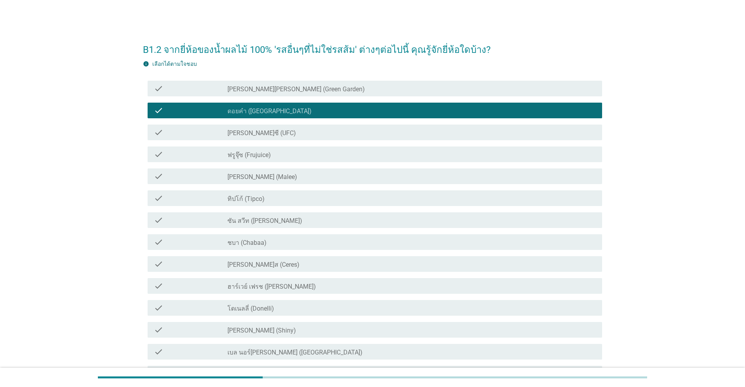
click at [204, 129] on div "check" at bounding box center [191, 132] width 74 height 9
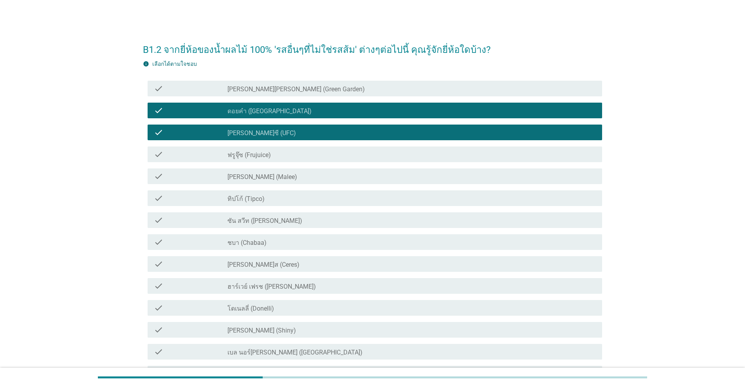
click at [199, 169] on div "check check_box_outline_blank [PERSON_NAME] (Malee)" at bounding box center [375, 176] width 455 height 16
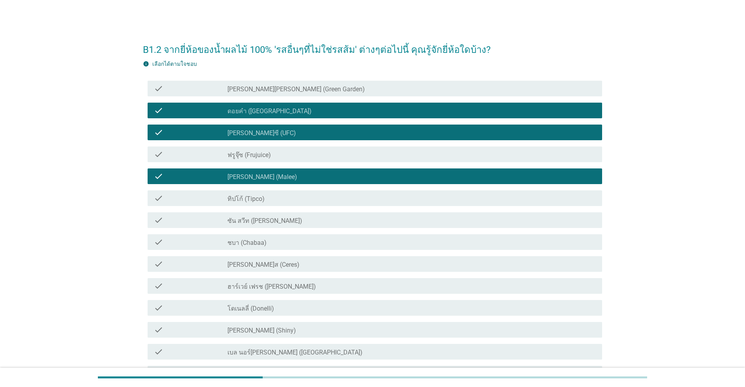
click at [200, 193] on div "check check_box_outline_blank ทิปโก้ (Tipco)" at bounding box center [375, 198] width 455 height 16
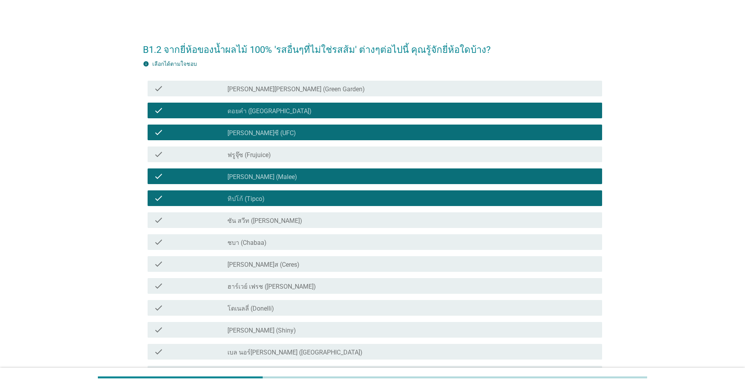
click at [199, 215] on div "check check_box_outline_blank ซัน สวีท (Sun sweet)" at bounding box center [375, 220] width 455 height 16
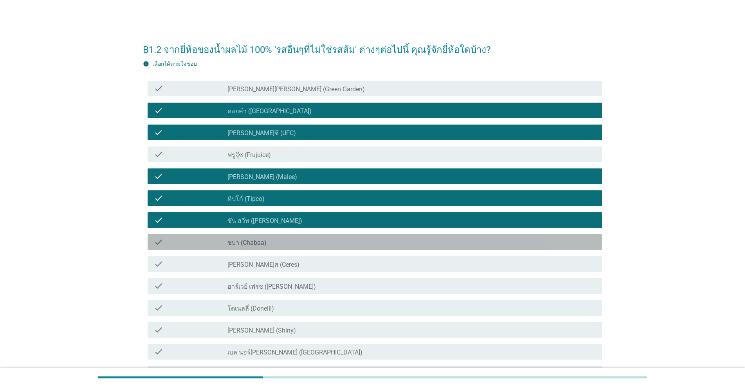
click at [199, 237] on div "check" at bounding box center [191, 241] width 74 height 9
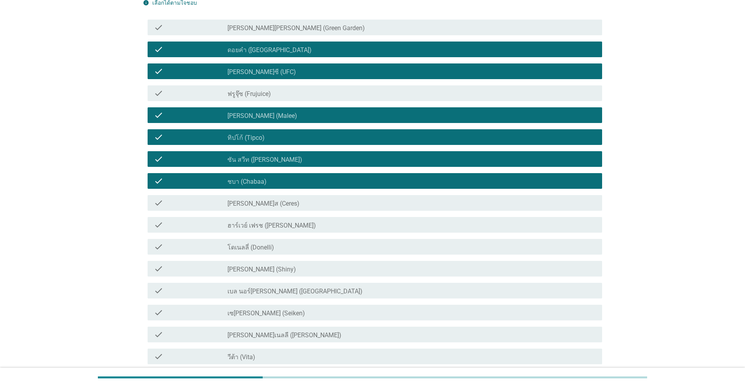
scroll to position [130, 0]
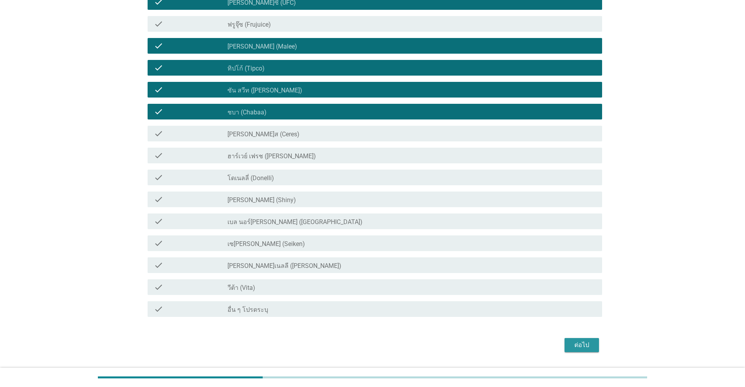
click at [385, 343] on div "ต่อไป" at bounding box center [582, 344] width 22 height 9
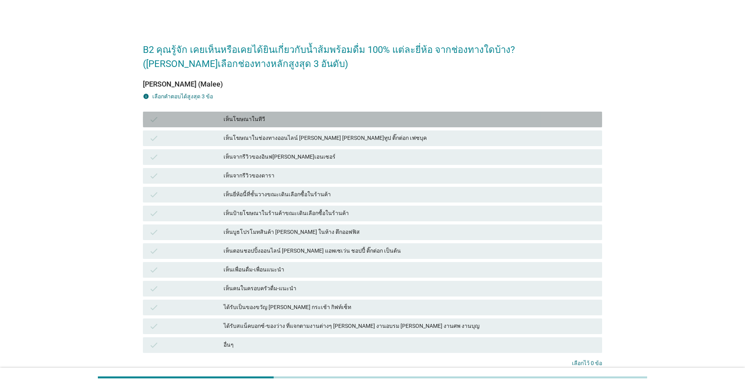
click at [217, 119] on div "check" at bounding box center [186, 119] width 74 height 9
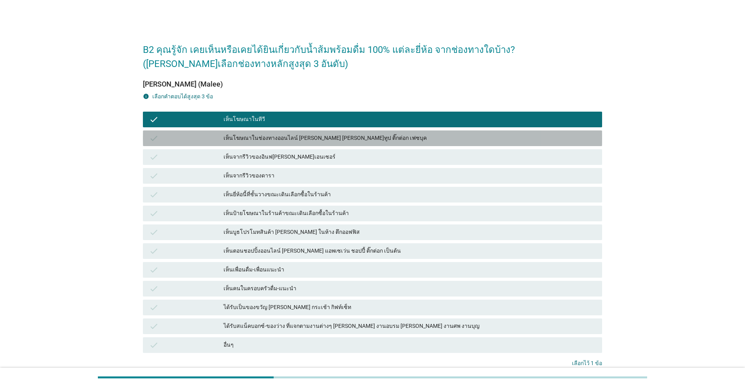
click at [218, 141] on div "check" at bounding box center [186, 138] width 74 height 9
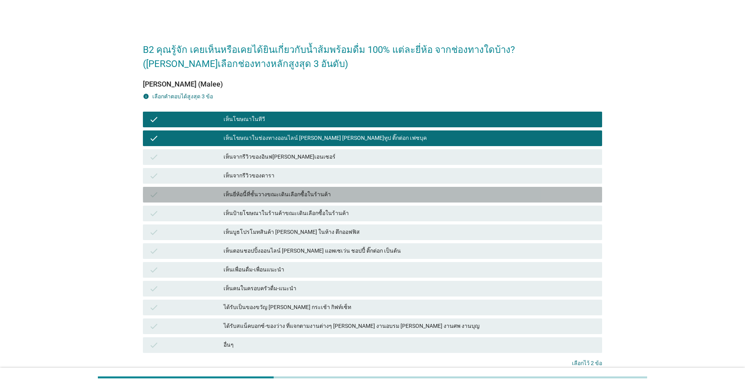
click at [213, 195] on div "check" at bounding box center [186, 194] width 74 height 9
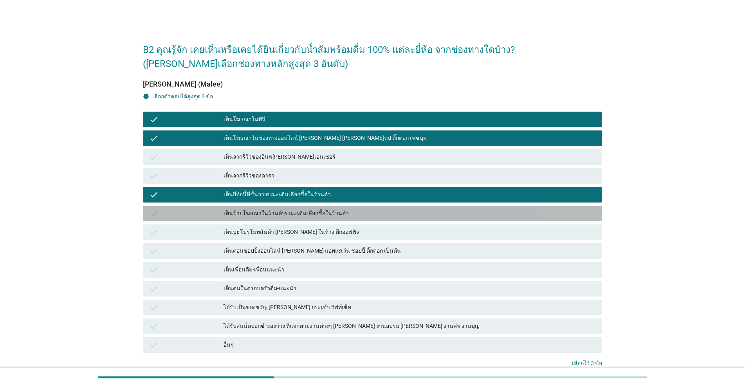
click at [213, 209] on div "check" at bounding box center [186, 213] width 74 height 9
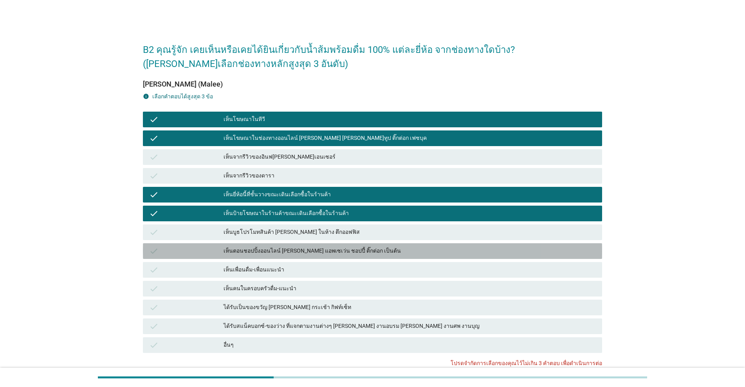
click at [211, 248] on div "check" at bounding box center [186, 250] width 74 height 9
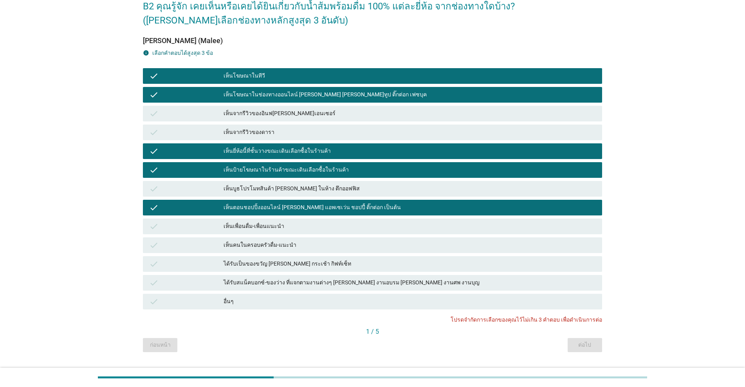
scroll to position [62, 0]
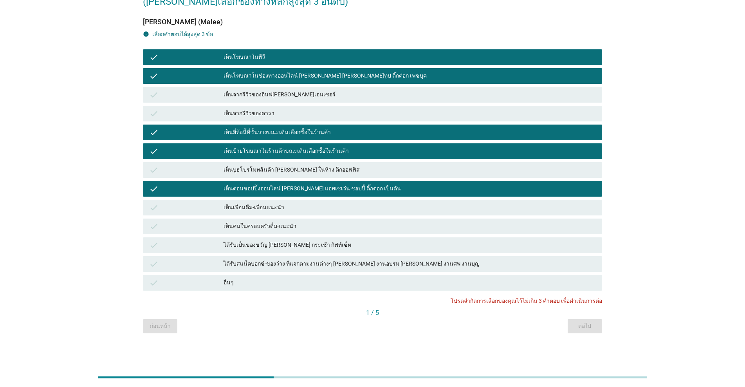
click at [208, 244] on div "check" at bounding box center [186, 244] width 74 height 9
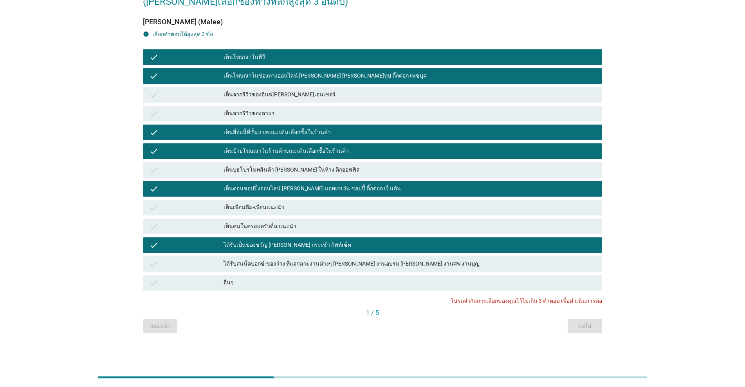
click at [204, 245] on div "check" at bounding box center [186, 244] width 74 height 9
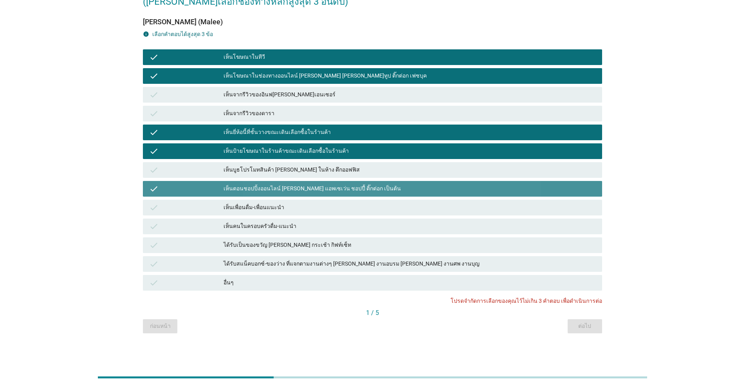
click at [215, 191] on div "check" at bounding box center [186, 188] width 74 height 9
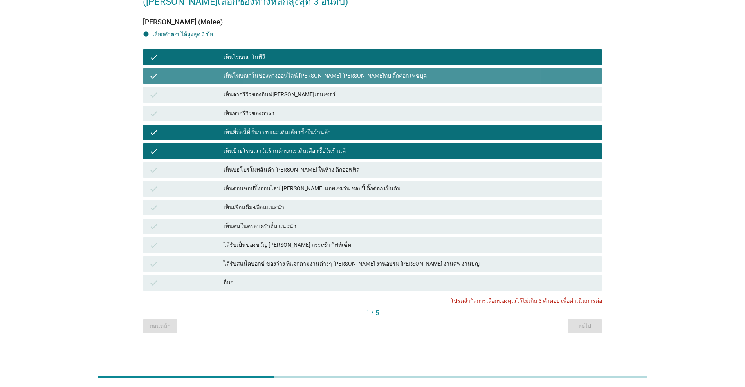
click at [223, 74] on div "check" at bounding box center [186, 75] width 74 height 9
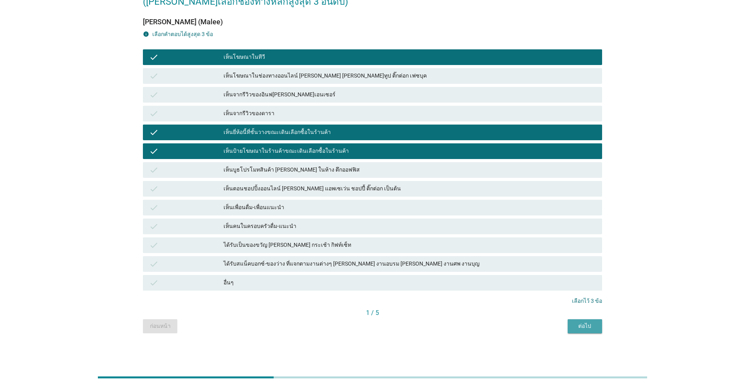
click at [385, 325] on div "ต่อไป" at bounding box center [585, 326] width 22 height 8
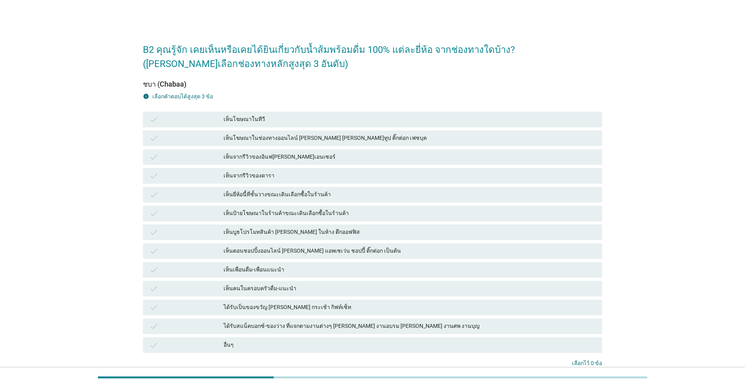
click at [257, 119] on div "เห็นโฆษณาในทีวี" at bounding box center [410, 119] width 372 height 9
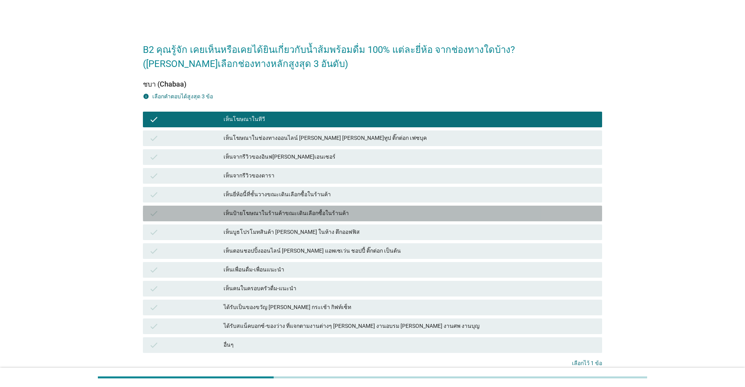
click at [252, 217] on div "เห็นป้ายโฆษณาในร้านค้าขณะเดินเลือกซื้อในร้านค้า" at bounding box center [410, 213] width 372 height 9
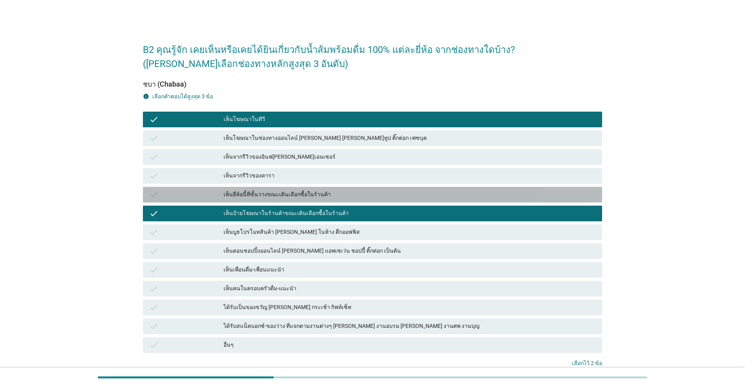
click at [258, 195] on div "เห็นยี่ห้อนี้ที่ชั้นวางขณะเดินเลือกซื้อในร้านค้า" at bounding box center [410, 194] width 372 height 9
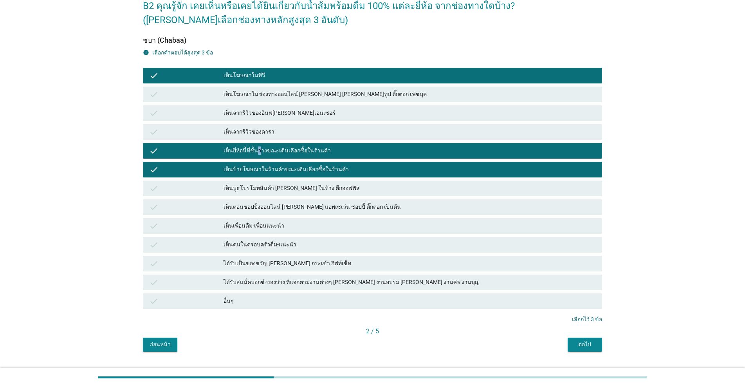
scroll to position [62, 0]
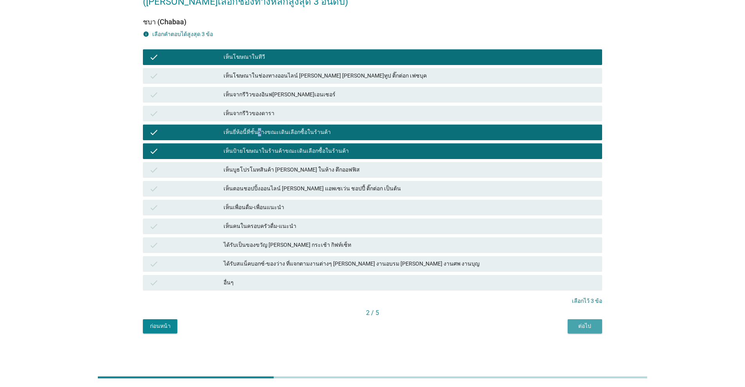
click at [385, 326] on div "ต่อไป" at bounding box center [585, 326] width 22 height 8
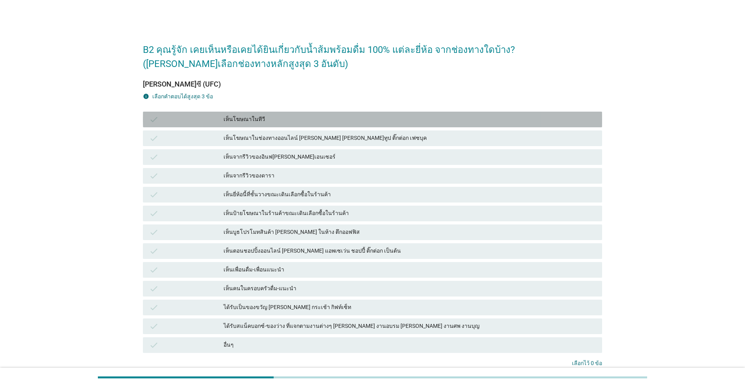
click at [240, 118] on div "เห็นโฆษณาในทีวี" at bounding box center [410, 119] width 372 height 9
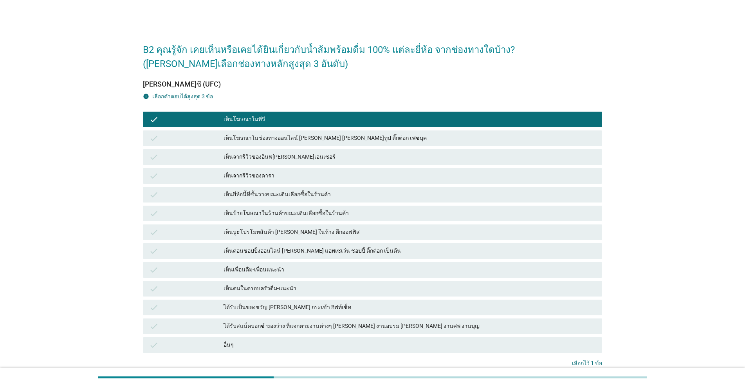
click at [240, 196] on div "เห็นยี่ห้อนี้ที่ชั้นวางขณะเดินเลือกซื้อในร้านค้า" at bounding box center [410, 194] width 372 height 9
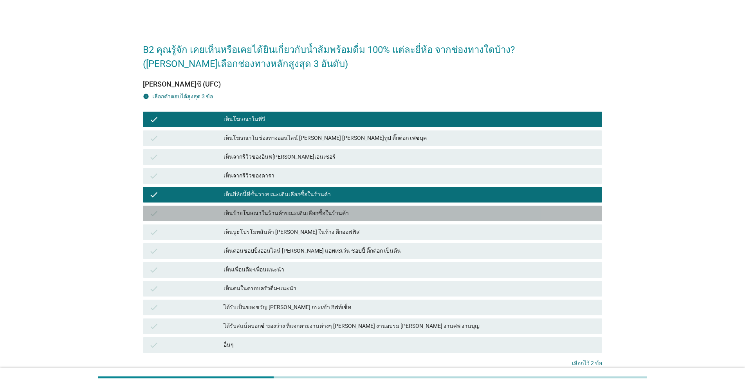
click at [240, 210] on div "เห็นป้ายโฆษณาในร้านค้าขณะเดินเลือกซื้อในร้านค้า" at bounding box center [410, 213] width 372 height 9
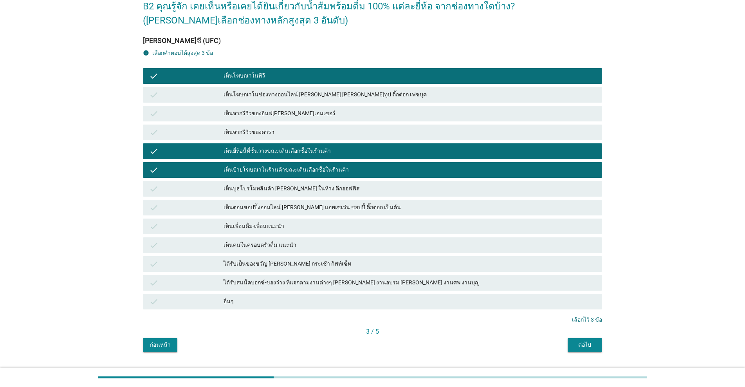
scroll to position [62, 0]
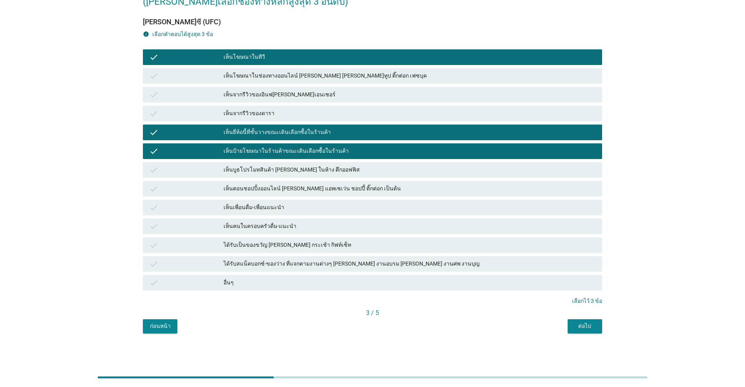
click at [385, 329] on div "ต่อไป" at bounding box center [585, 326] width 22 height 8
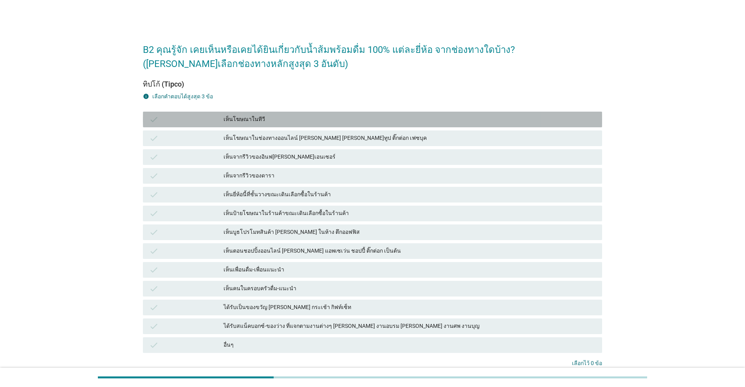
click at [229, 124] on div "check เห็นโฆษณาในทีวี" at bounding box center [372, 120] width 459 height 16
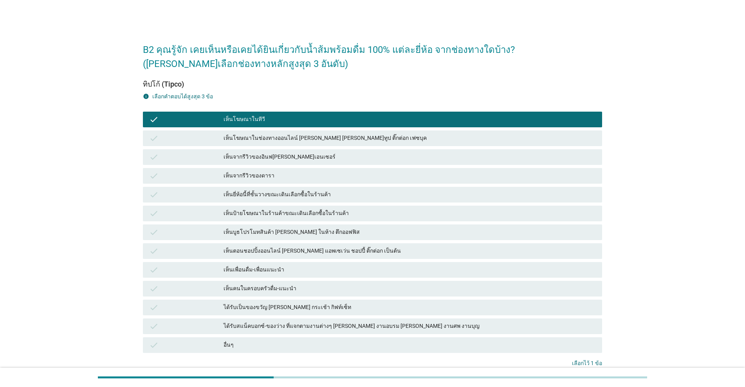
click at [232, 191] on div "เห็นยี่ห้อนี้ที่ชั้นวางขณะเดินเลือกซื้อในร้านค้า" at bounding box center [410, 194] width 372 height 9
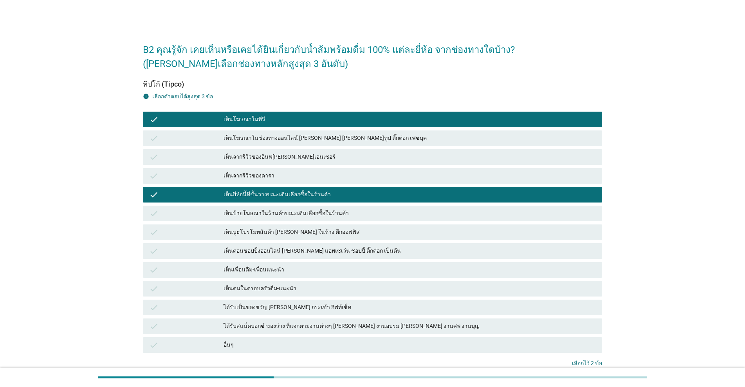
click at [235, 211] on div "เห็นป้ายโฆษณาในร้านค้าขณะเดินเลือกซื้อในร้านค้า" at bounding box center [410, 213] width 372 height 9
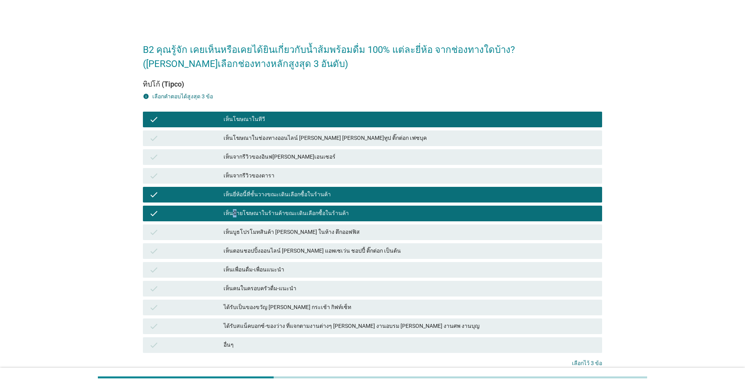
scroll to position [62, 0]
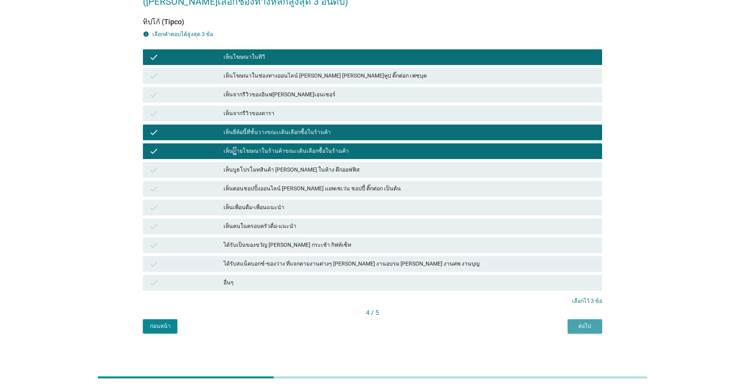
click at [385, 333] on button "ต่อไป" at bounding box center [585, 326] width 34 height 14
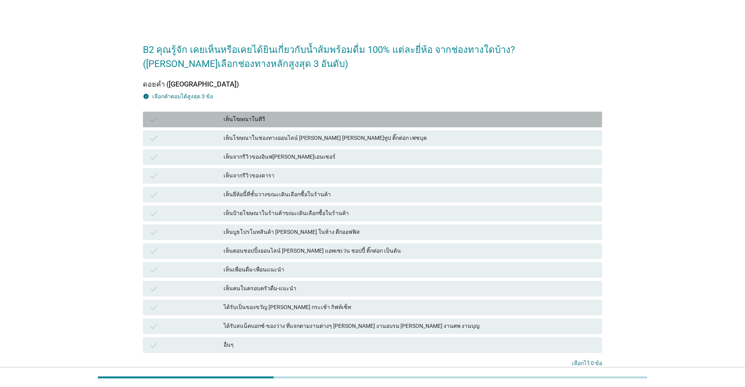
click at [233, 120] on div "เห็นโฆษณาในทีวี" at bounding box center [410, 119] width 372 height 9
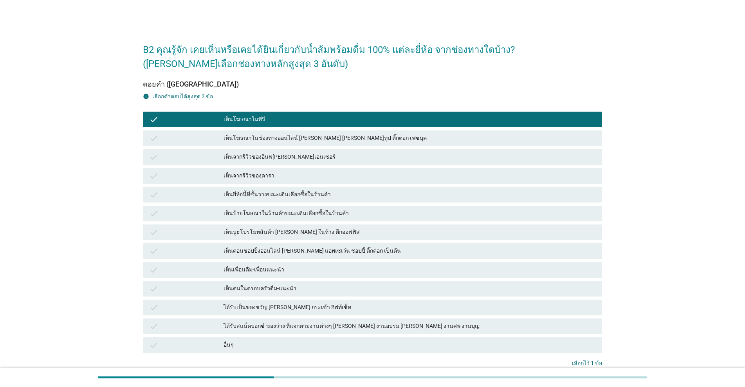
click at [229, 192] on div "เห็นยี่ห้อนี้ที่ชั้นวางขณะเดินเลือกซื้อในร้านค้า" at bounding box center [410, 194] width 372 height 9
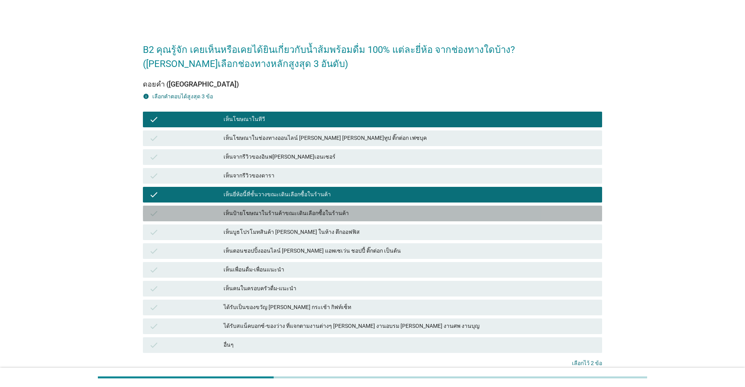
click at [229, 214] on div "เห็นป้ายโฆษณาในร้านค้าขณะเดินเลือกซื้อในร้านค้า" at bounding box center [410, 213] width 372 height 9
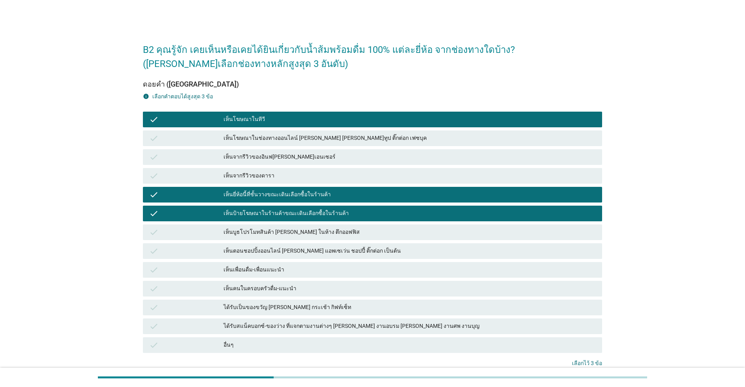
scroll to position [62, 0]
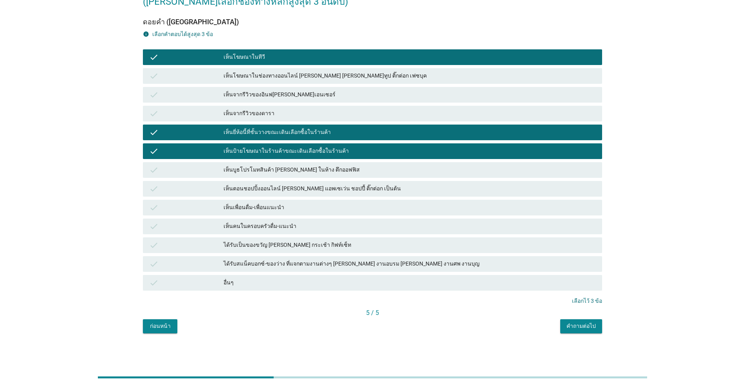
click at [385, 329] on div "คำถามต่อไป" at bounding box center [581, 326] width 29 height 8
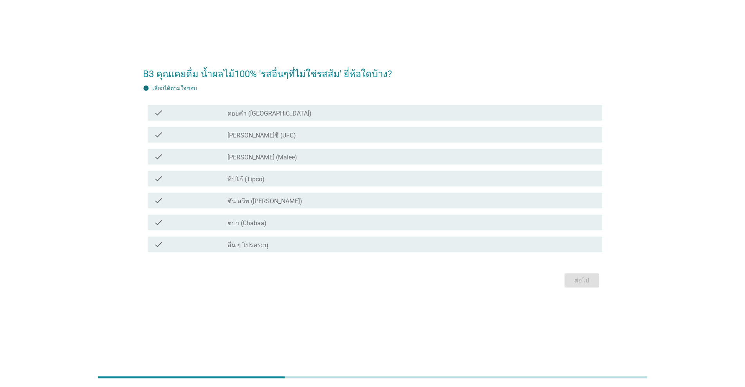
scroll to position [0, 0]
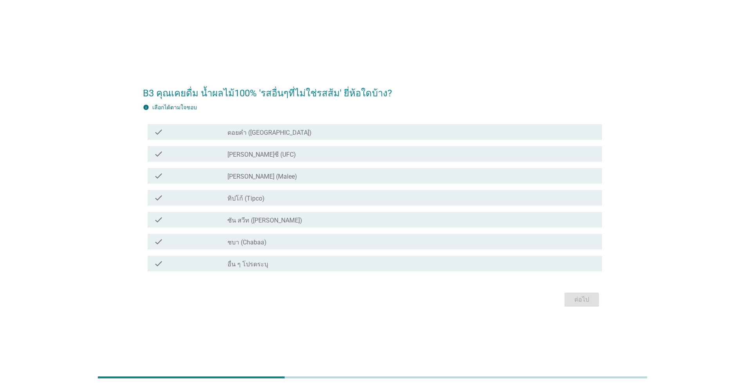
click at [240, 178] on label "[PERSON_NAME] (Malee)" at bounding box center [263, 177] width 70 height 8
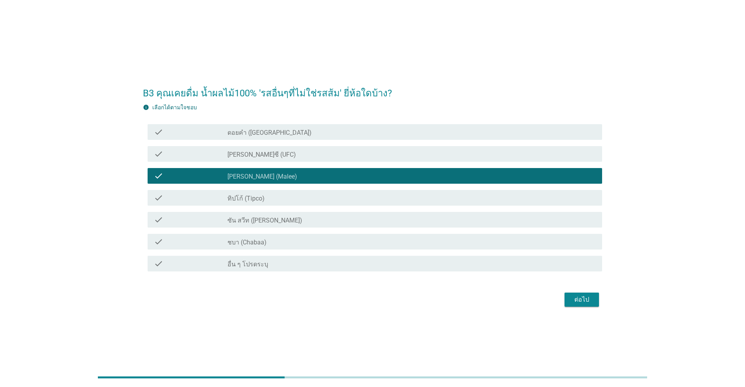
click at [235, 196] on label "ทิปโก้ (Tipco)" at bounding box center [246, 199] width 37 height 8
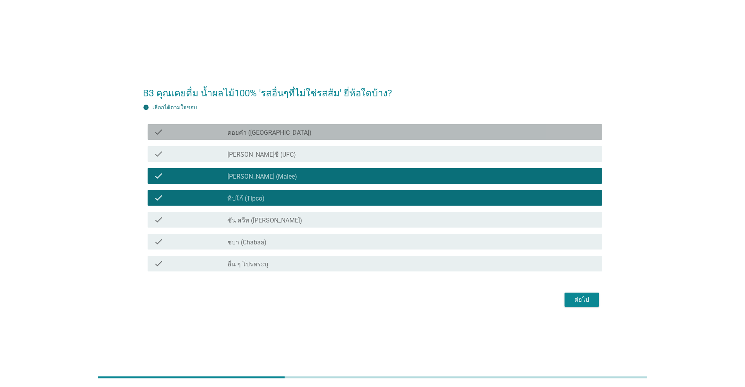
click at [253, 132] on label "ดอยคำ ([GEOGRAPHIC_DATA])" at bounding box center [270, 133] width 84 height 8
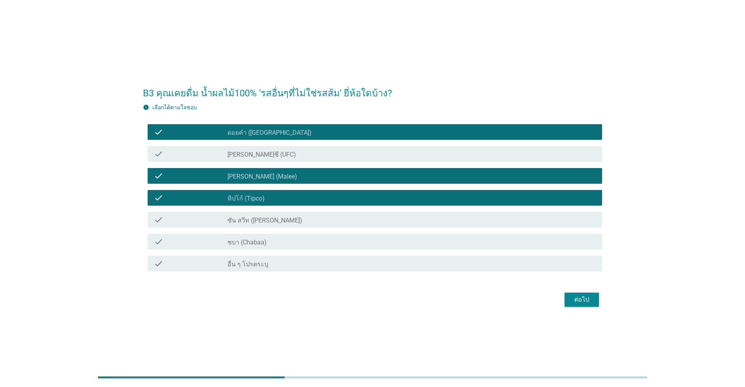
click at [385, 297] on div "ต่อไป" at bounding box center [582, 299] width 22 height 9
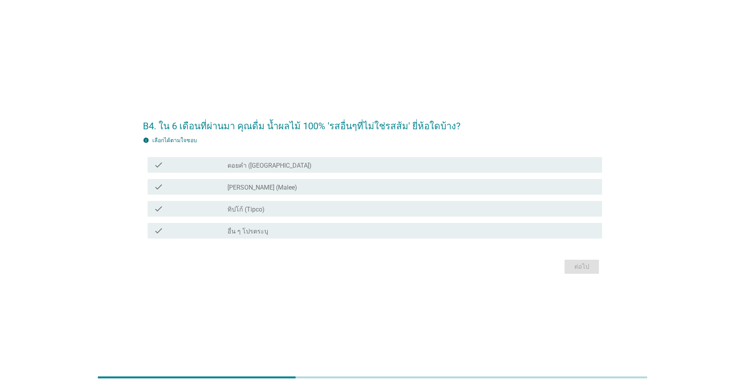
click at [247, 165] on label "ดอยคำ ([GEOGRAPHIC_DATA])" at bounding box center [270, 166] width 84 height 8
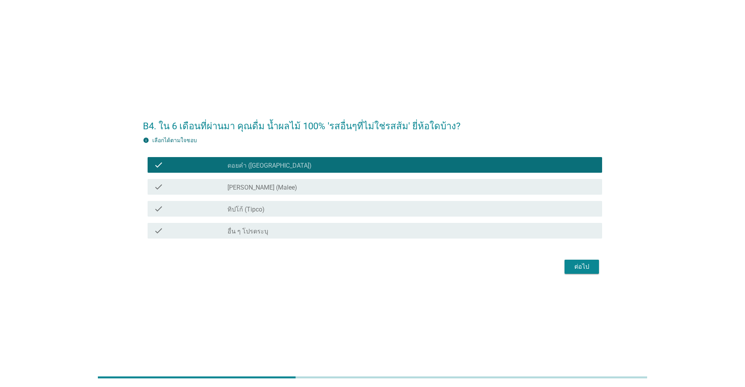
click at [243, 204] on div "check_box ทิปโก้ (Tipco)" at bounding box center [412, 208] width 368 height 9
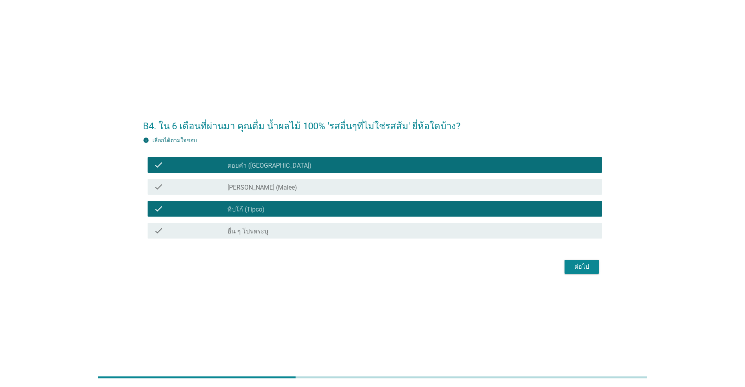
click at [249, 188] on label "[PERSON_NAME] (Malee)" at bounding box center [263, 188] width 70 height 8
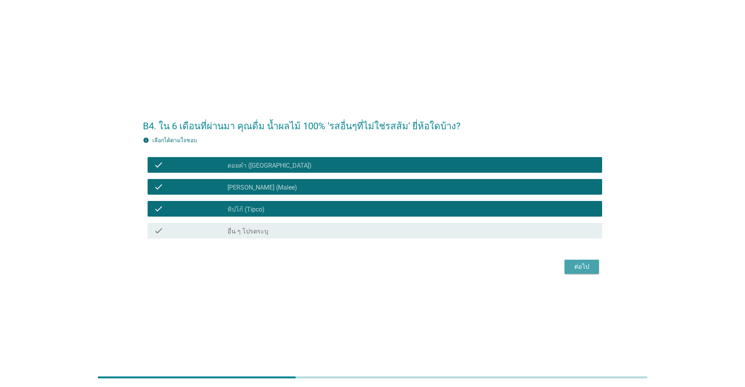
click at [385, 266] on div "ต่อไป" at bounding box center [582, 266] width 22 height 9
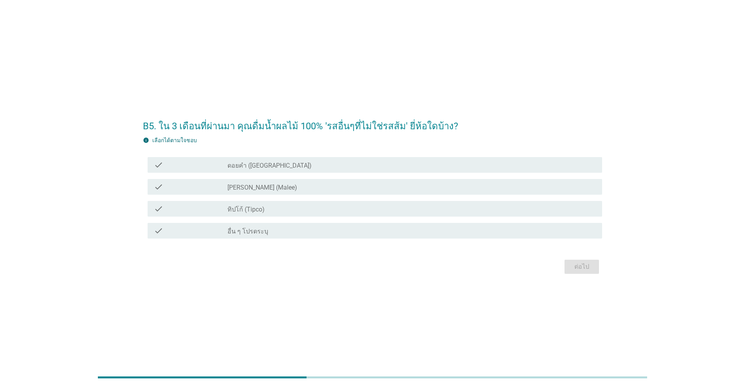
click at [204, 182] on div "check" at bounding box center [191, 186] width 74 height 9
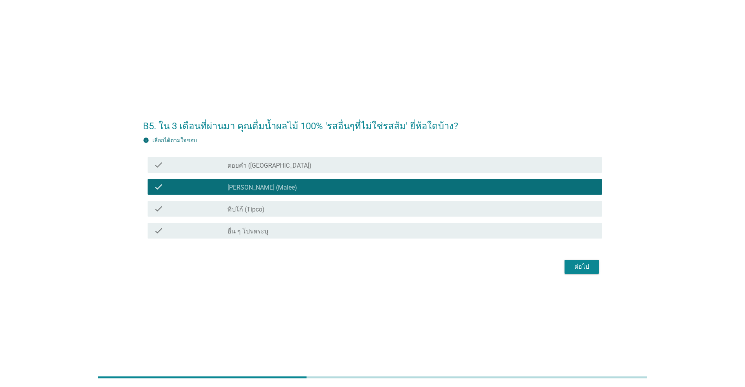
click at [205, 204] on div "check" at bounding box center [191, 208] width 74 height 9
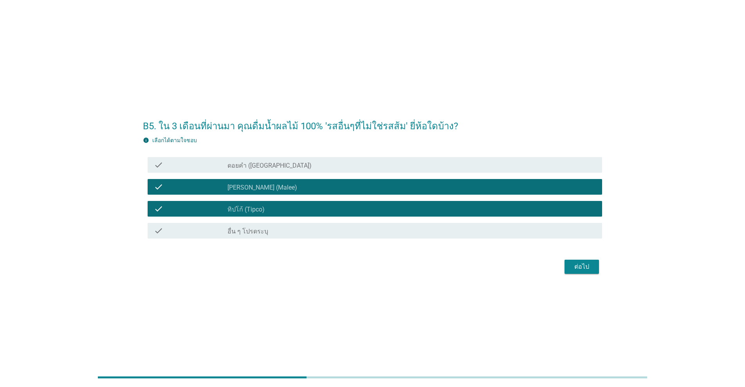
click at [385, 267] on div "ต่อไป" at bounding box center [582, 266] width 22 height 9
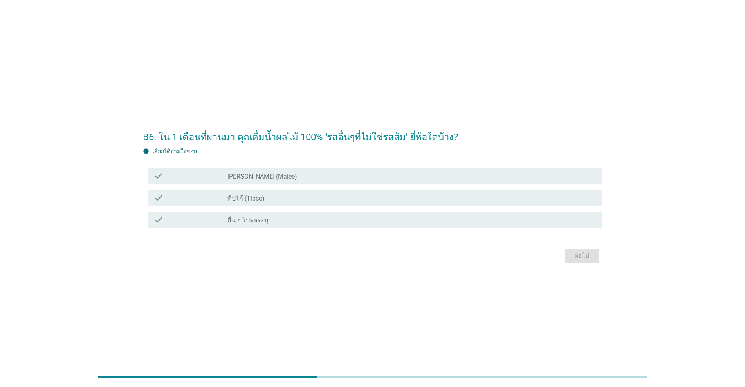
click at [242, 200] on label "ทิปโก้ (Tipco)" at bounding box center [246, 199] width 37 height 8
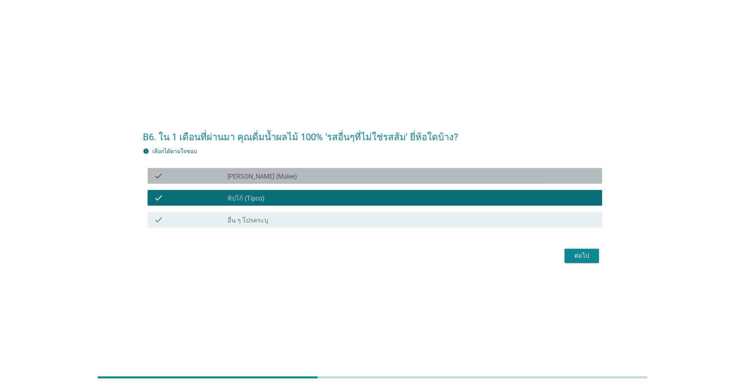
click at [242, 181] on div "check check_box [PERSON_NAME] (Malee)" at bounding box center [375, 176] width 455 height 16
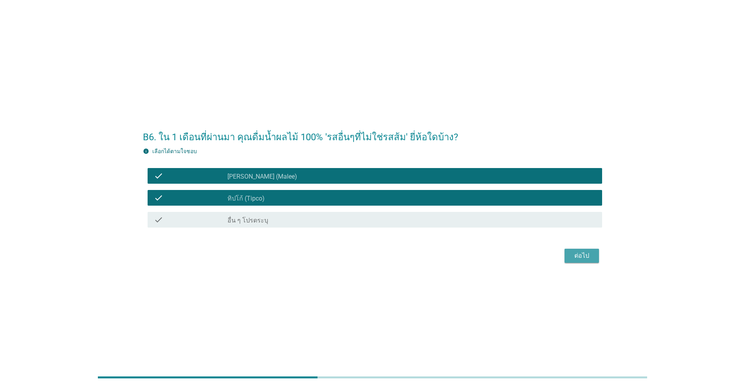
click at [385, 259] on div "ต่อไป" at bounding box center [582, 255] width 22 height 9
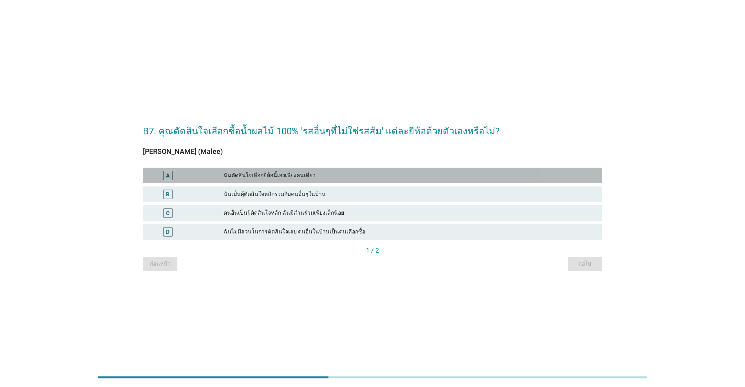
click at [289, 174] on div "ฉันตัดสินใจเลือกยี่ห้อนี้เองเพียงคนเดียว" at bounding box center [410, 175] width 372 height 9
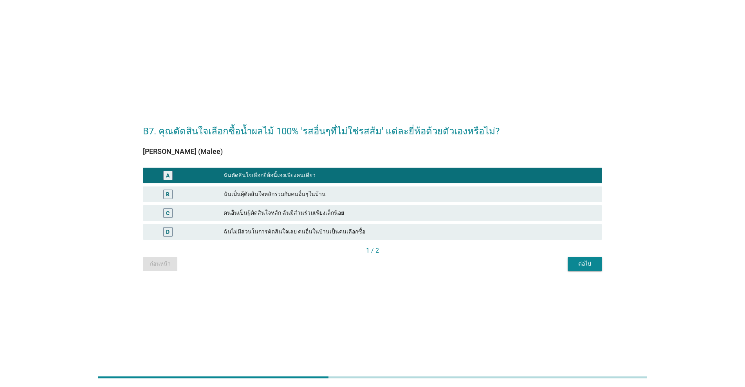
click at [385, 266] on div "ต่อไป" at bounding box center [585, 264] width 22 height 8
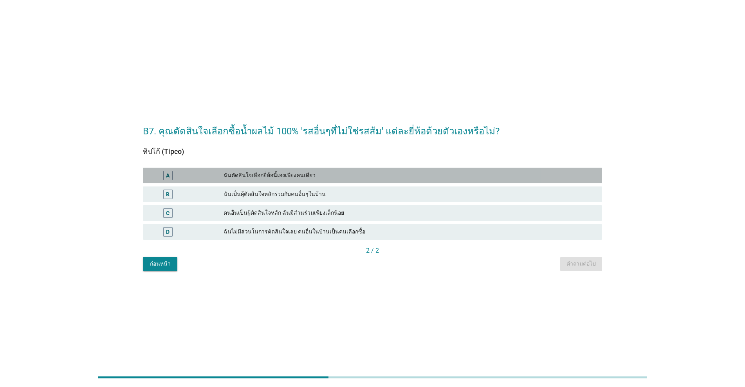
click at [231, 173] on div "ฉันตัดสินใจเลือกยี่ห้อนี้เองเพียงคนเดียว" at bounding box center [410, 175] width 372 height 9
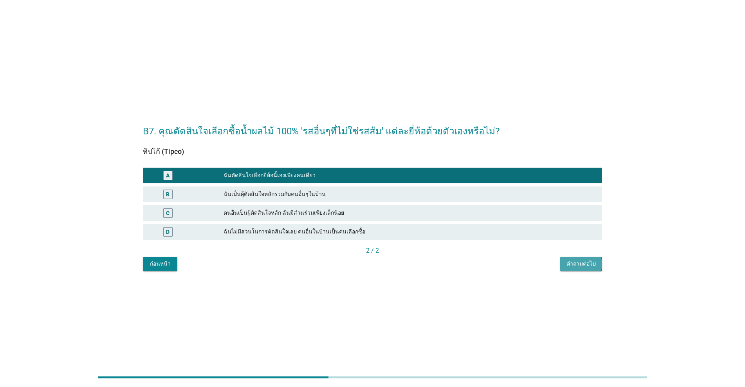
click at [385, 265] on div "คำถามต่อไป" at bounding box center [581, 264] width 29 height 8
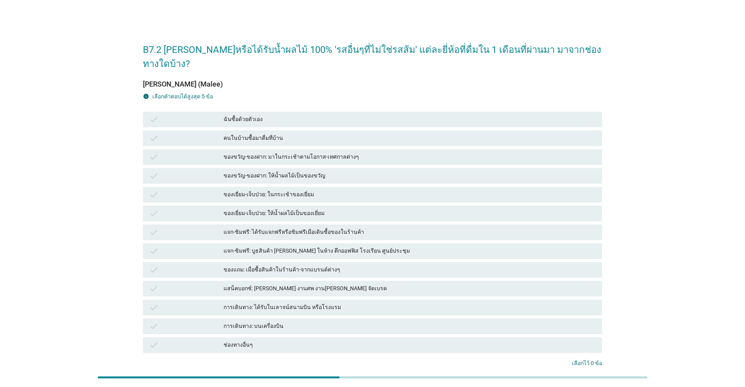
click at [225, 115] on div "ฉันซื้อด้วยตัวเอง" at bounding box center [410, 119] width 372 height 9
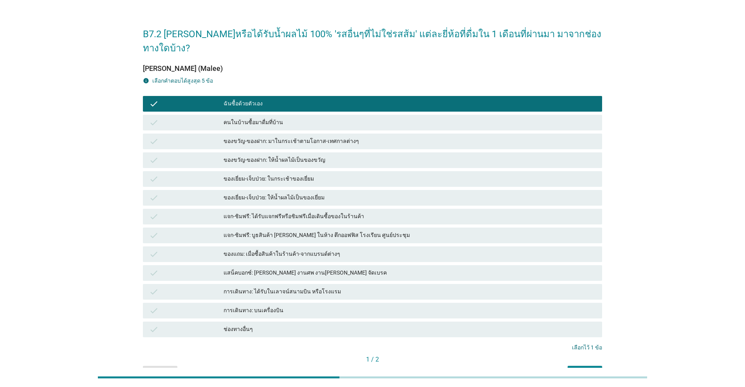
scroll to position [48, 0]
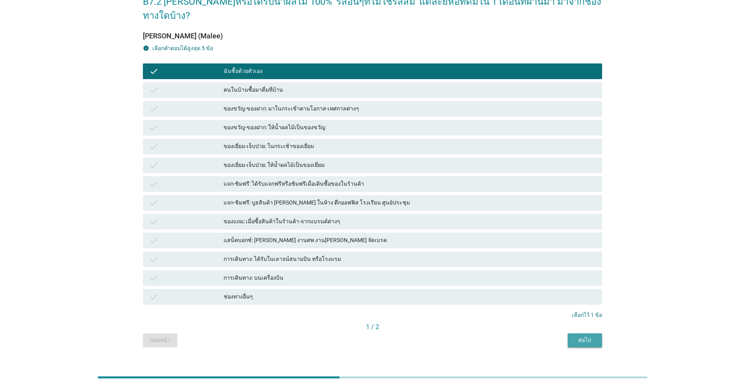
click at [385, 333] on button "ต่อไป" at bounding box center [585, 340] width 34 height 14
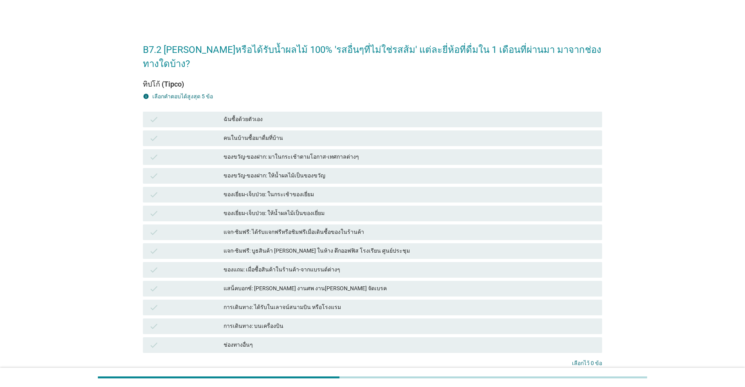
click at [262, 115] on div "ฉันซื้อด้วยตัวเอง" at bounding box center [410, 119] width 372 height 9
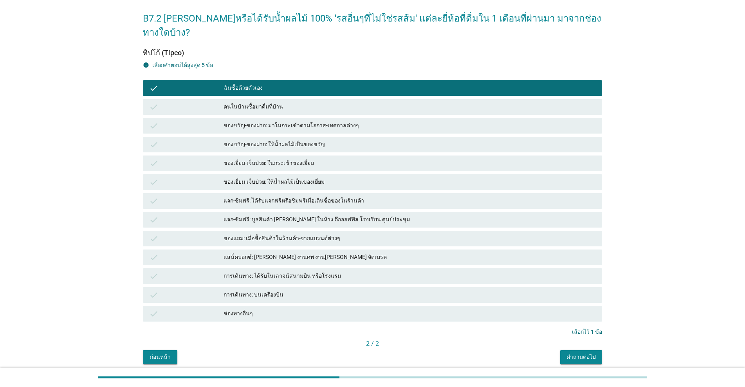
scroll to position [48, 0]
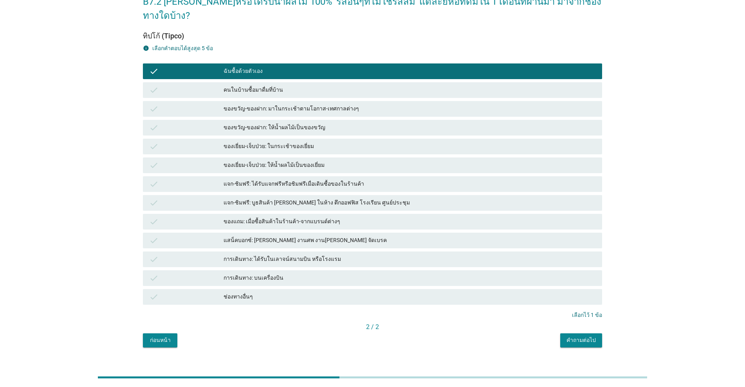
click at [385, 336] on div "คำถามต่อไป" at bounding box center [581, 340] width 29 height 8
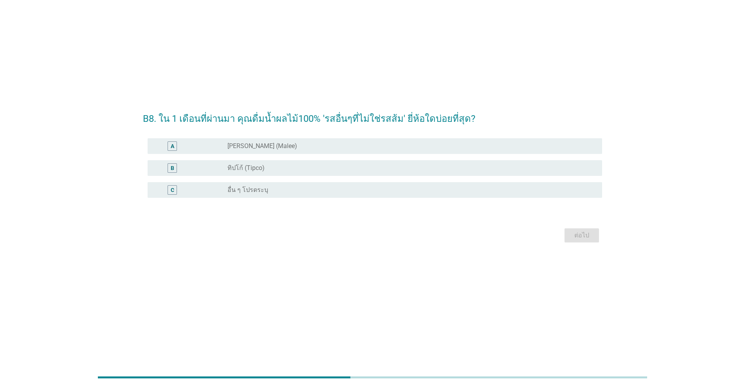
scroll to position [0, 0]
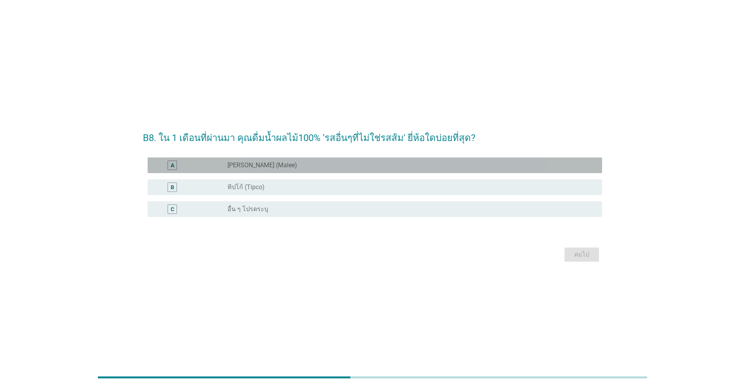
click at [278, 161] on div "radio_button_unchecked [PERSON_NAME] (Malee)" at bounding box center [409, 165] width 362 height 8
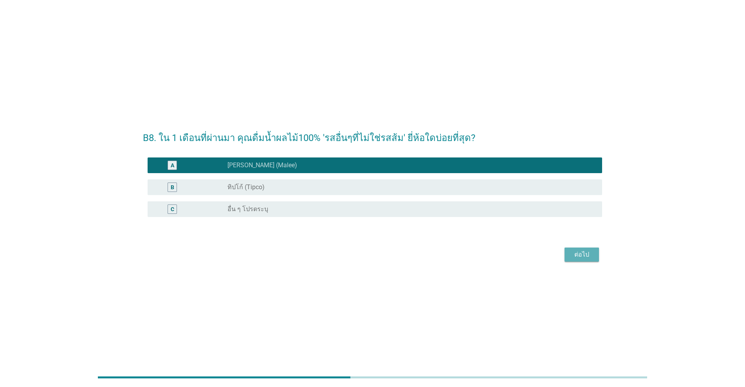
drag, startPoint x: 581, startPoint y: 258, endPoint x: 562, endPoint y: 257, distance: 18.4
click at [385, 257] on div "ต่อไป" at bounding box center [582, 254] width 22 height 9
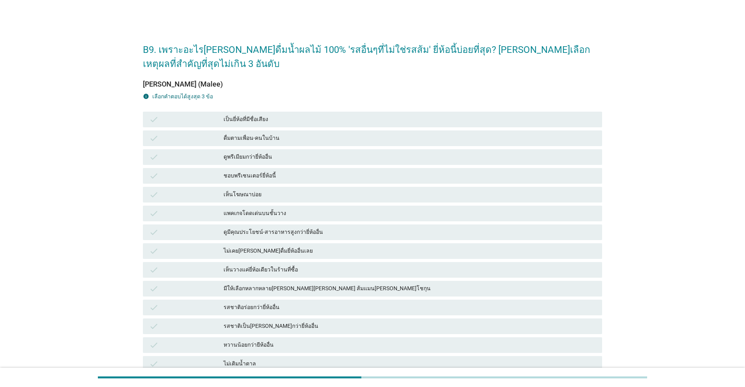
click at [249, 216] on div "แพคเกจโดดเด่นบนชั้นวาง" at bounding box center [410, 213] width 372 height 9
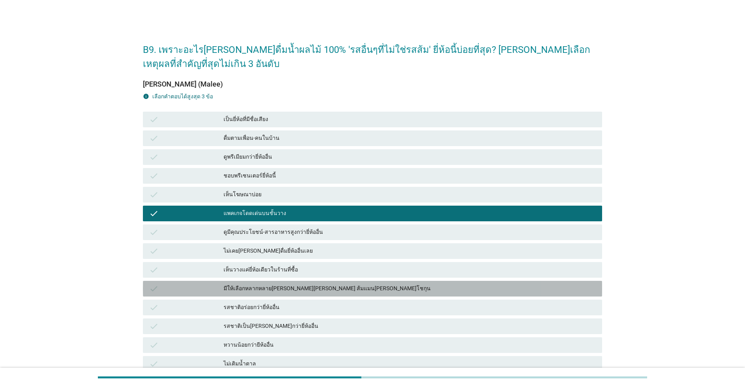
click at [239, 286] on div "มีให้เลือกหลากหลาย[PERSON_NAME][PERSON_NAME] ส้มแมน[PERSON_NAME]โชกุน" at bounding box center [410, 288] width 372 height 9
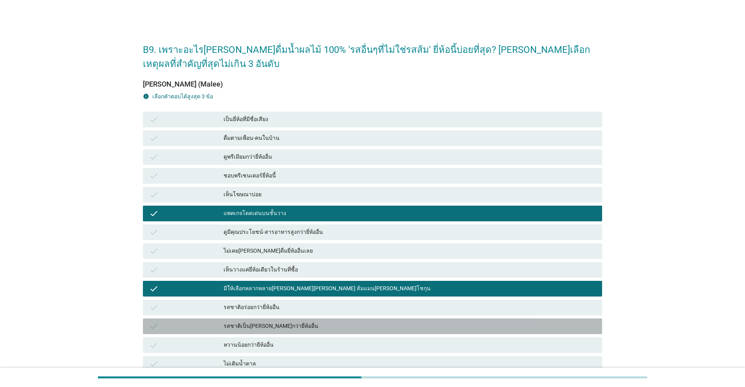
click at [246, 328] on div "รสชาติเป็น[PERSON_NAME]กว่ายี่ห้ออื่น" at bounding box center [410, 325] width 372 height 9
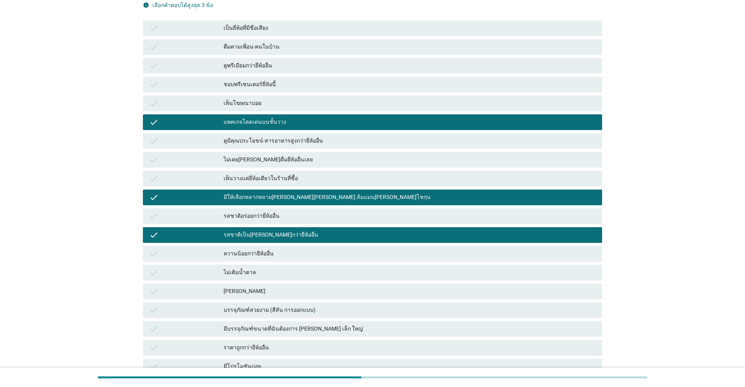
scroll to position [130, 0]
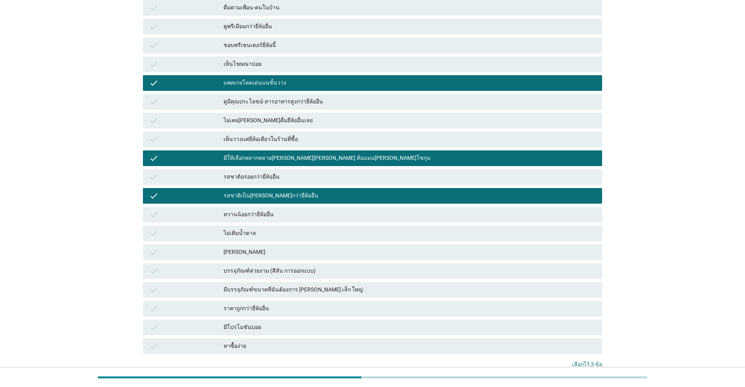
click at [271, 216] on div "หวานน้อยกว่ายีห้ออื่น" at bounding box center [410, 214] width 372 height 9
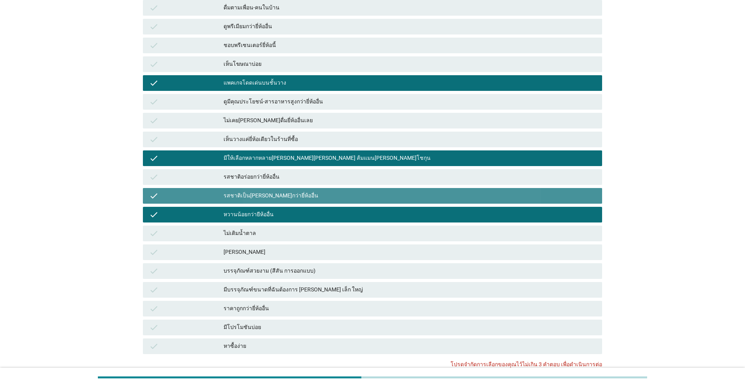
click at [275, 193] on div "รสชาติเป็น[PERSON_NAME]กว่ายี่ห้ออื่น" at bounding box center [410, 195] width 372 height 9
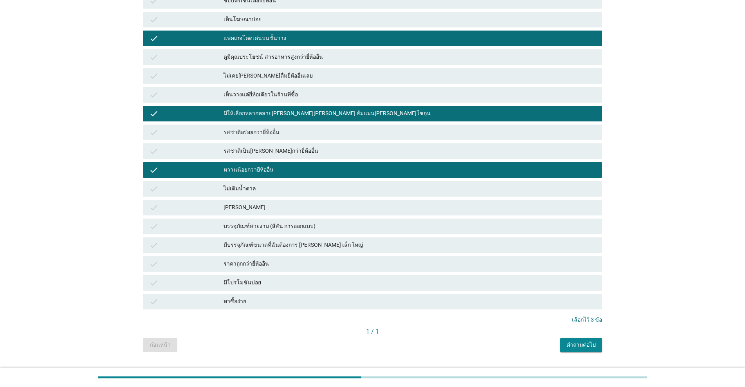
scroll to position [194, 0]
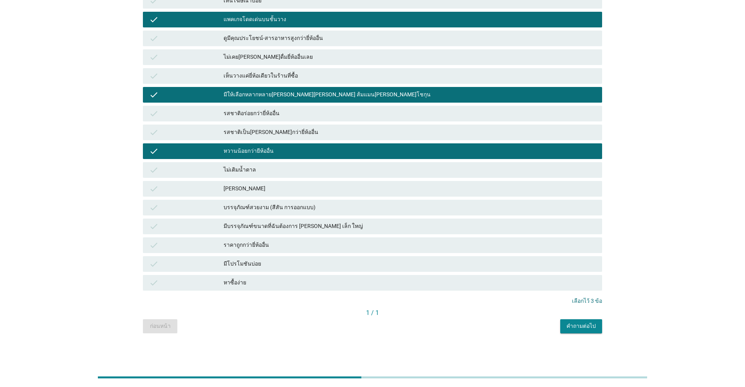
click at [385, 330] on button "คำถามต่อไป" at bounding box center [581, 326] width 42 height 14
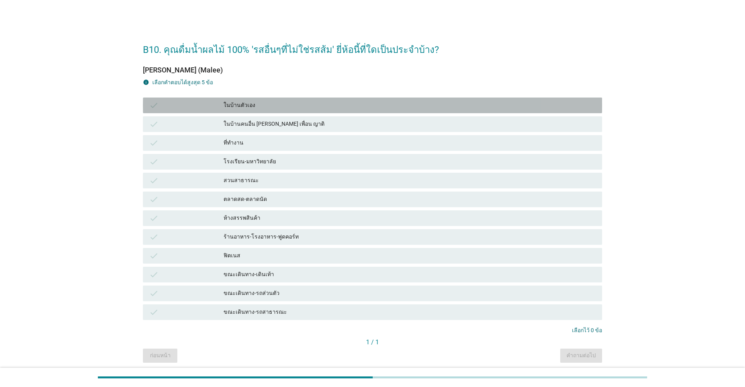
click at [228, 103] on div "ในบ้านตัวเอง" at bounding box center [410, 105] width 372 height 9
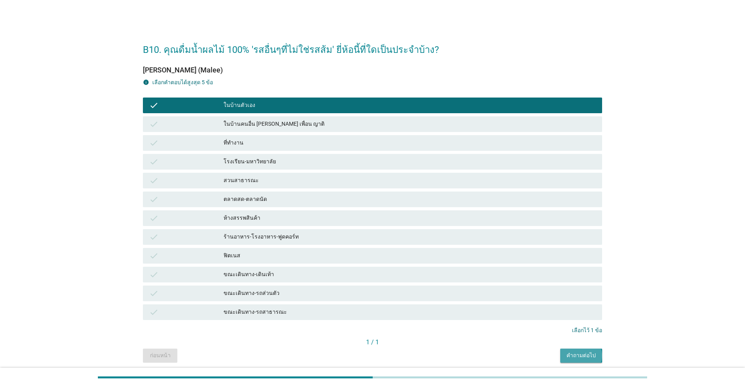
click at [385, 352] on div "คำถามต่อไป" at bounding box center [581, 355] width 29 height 8
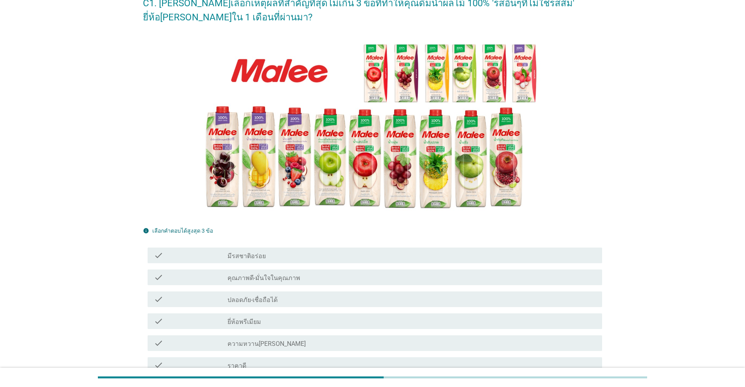
scroll to position [65, 0]
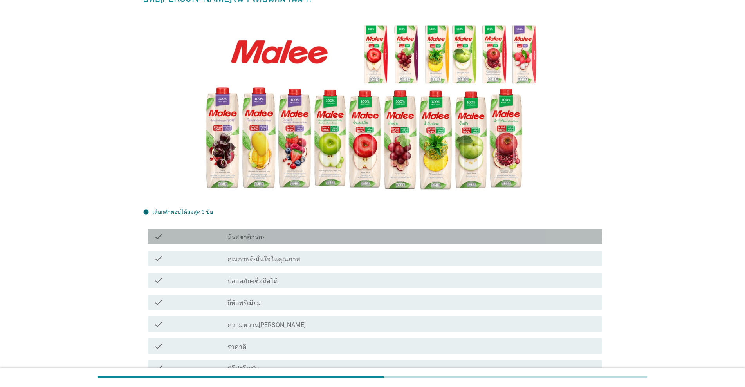
click at [260, 230] on div "check check_box_outline_blank มีรสชาติอร่อย" at bounding box center [375, 237] width 455 height 16
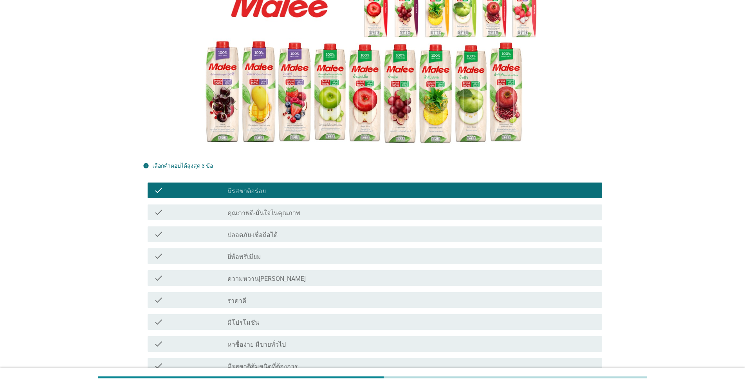
scroll to position [130, 0]
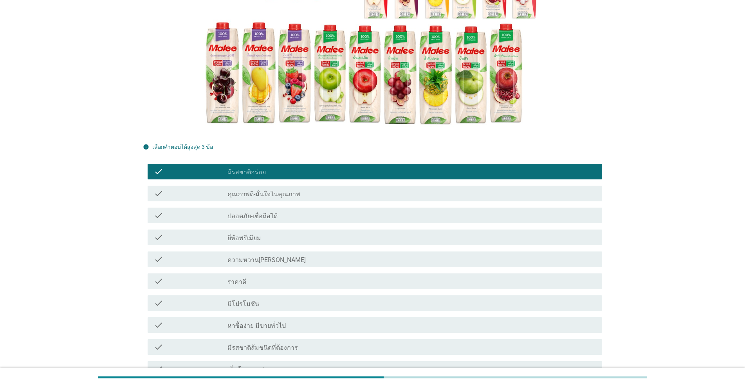
click at [264, 215] on label "ปลอดภัย-เชื่อถือได้" at bounding box center [253, 216] width 50 height 8
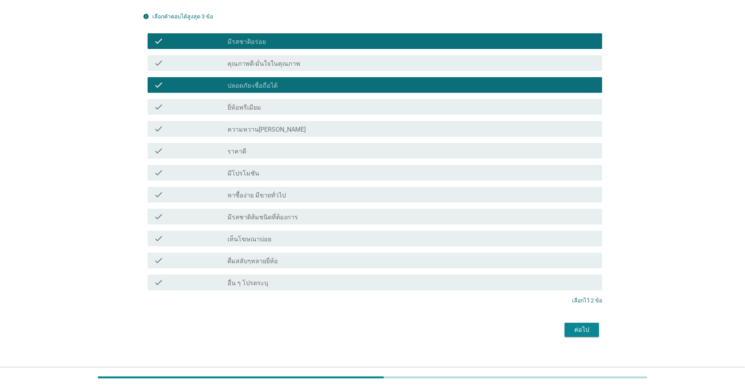
scroll to position [261, 0]
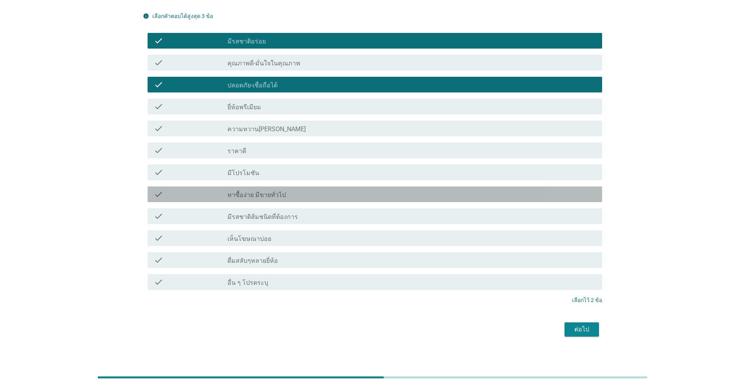
click at [266, 196] on label "หาซื้อง่าย มีขายทั่วไป" at bounding box center [257, 195] width 58 height 8
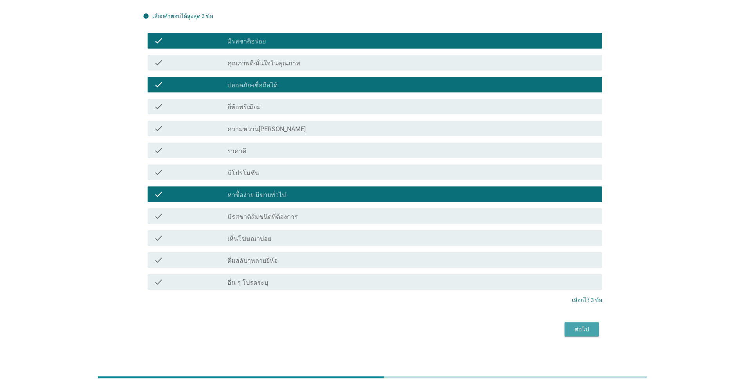
click at [385, 328] on div "ต่อไป" at bounding box center [582, 329] width 22 height 9
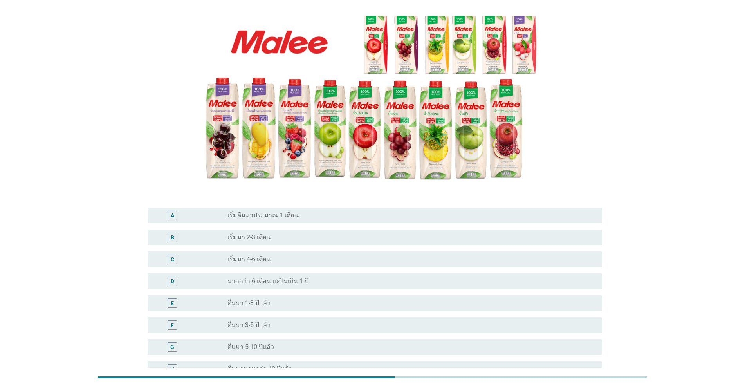
scroll to position [130, 0]
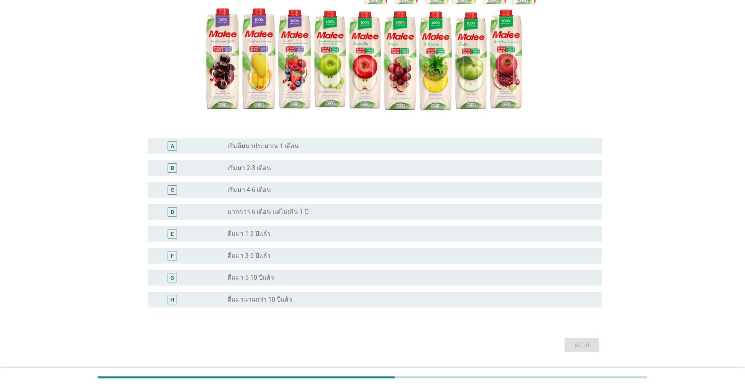
click at [240, 256] on label "ดื่มมา 3-5 ปีแล้ว" at bounding box center [249, 256] width 43 height 8
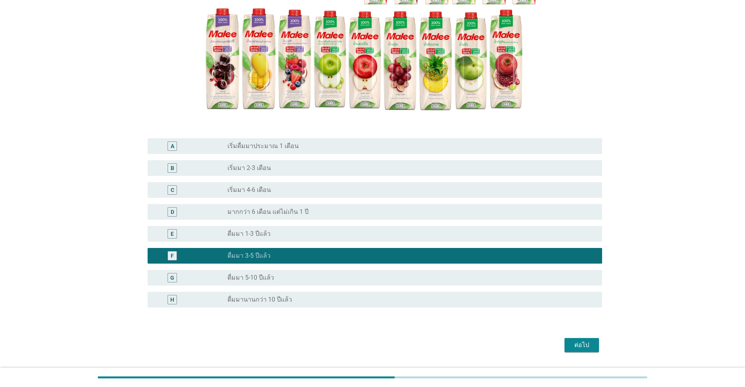
click at [385, 340] on div "ต่อไป" at bounding box center [582, 344] width 22 height 9
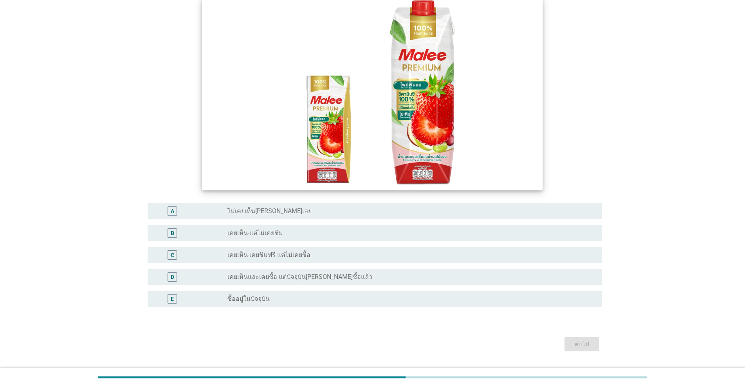
scroll to position [86, 0]
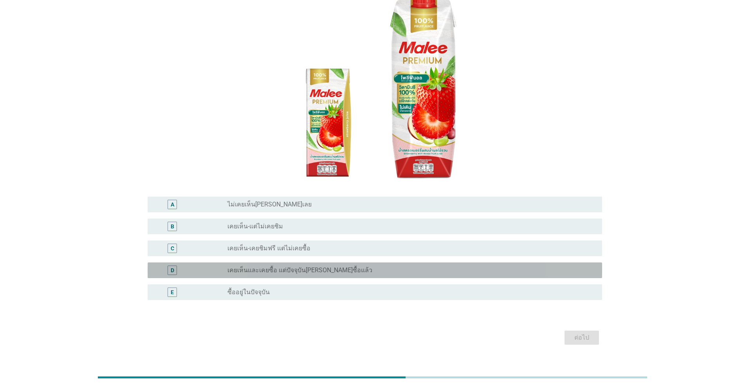
click at [266, 266] on label "เคยเห็นและเคยซื้อ แต่ปัจจุบัน[PERSON_NAME]ซื้อแล้ว" at bounding box center [300, 270] width 145 height 8
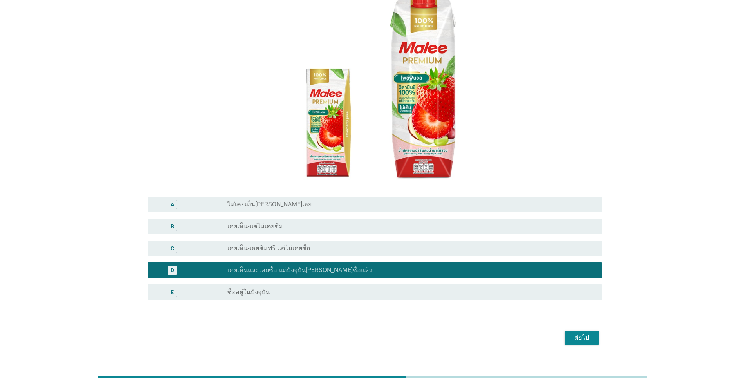
click at [385, 333] on div "ต่อไป" at bounding box center [582, 337] width 22 height 9
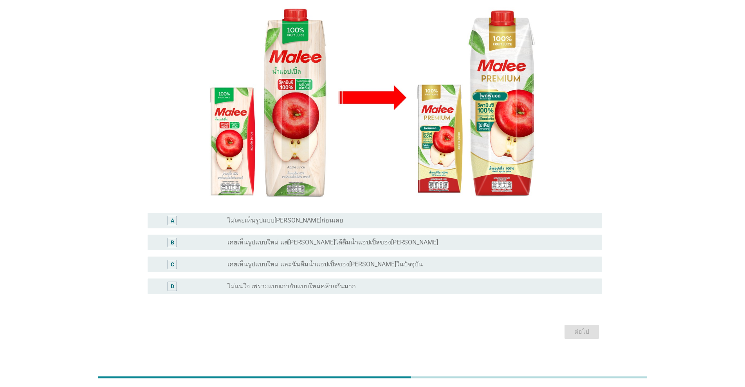
scroll to position [92, 0]
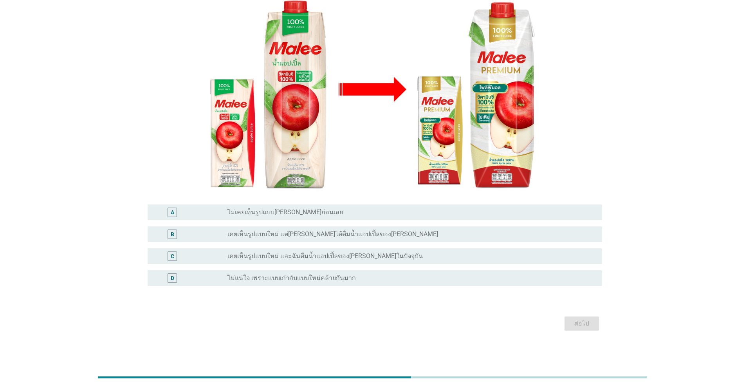
click at [284, 237] on label "เคยเห็นรูปแบบใหม่ แต่[PERSON_NAME]ได้ดื่มน้ำแอปเปิ้ลของ[PERSON_NAME]" at bounding box center [333, 234] width 211 height 8
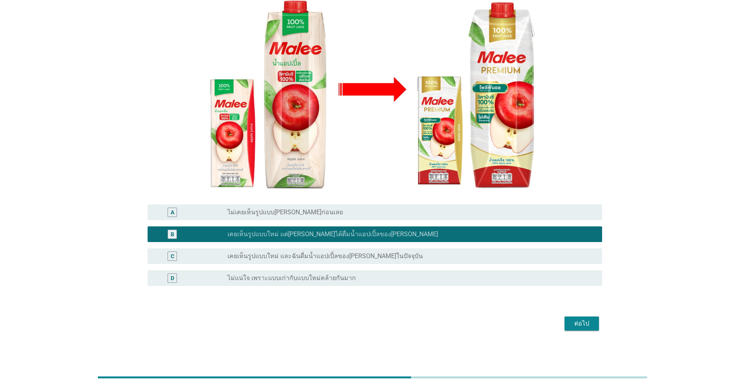
click at [385, 321] on div "ต่อไป" at bounding box center [582, 323] width 22 height 9
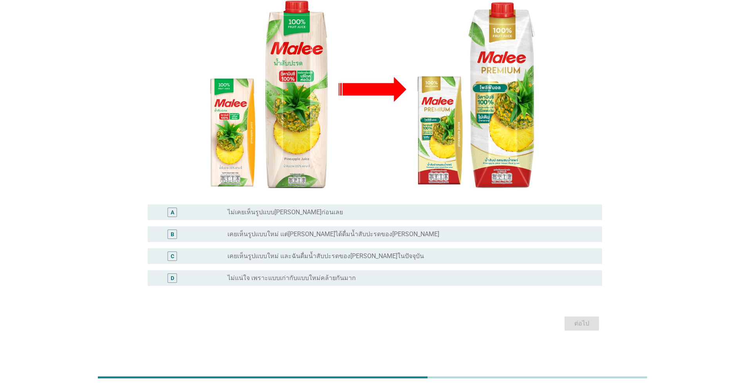
click at [296, 240] on div "B radio_button_unchecked เคยเห็นรูปแบบใหม่ แต่[PERSON_NAME]ได้ดื่มน้ำสับปะรดของ…" at bounding box center [375, 234] width 455 height 16
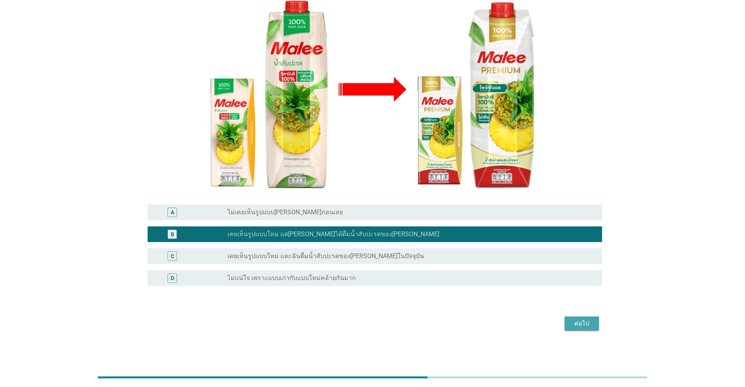
click at [385, 324] on div "ต่อไป" at bounding box center [582, 323] width 22 height 9
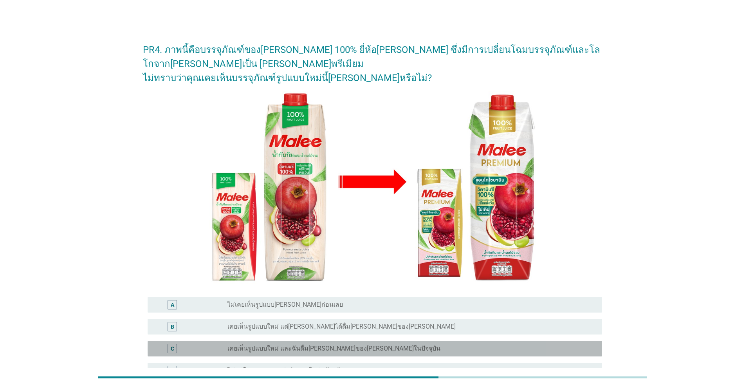
click at [318, 345] on label "เคยเห็นรูปแบบใหม่ และฉันดื่ม[PERSON_NAME]ของ[PERSON_NAME]ในปัจจุบัน" at bounding box center [334, 349] width 213 height 8
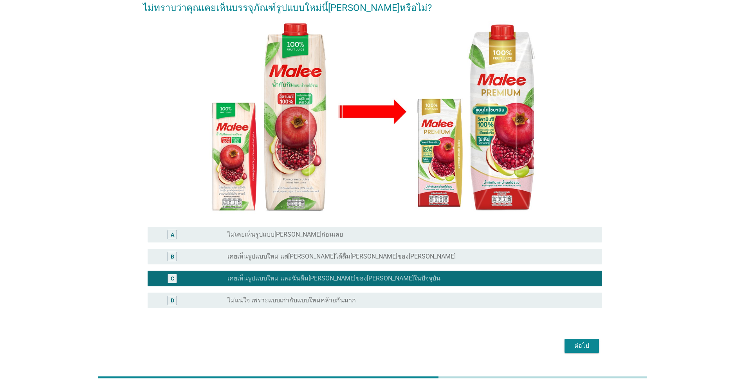
scroll to position [78, 0]
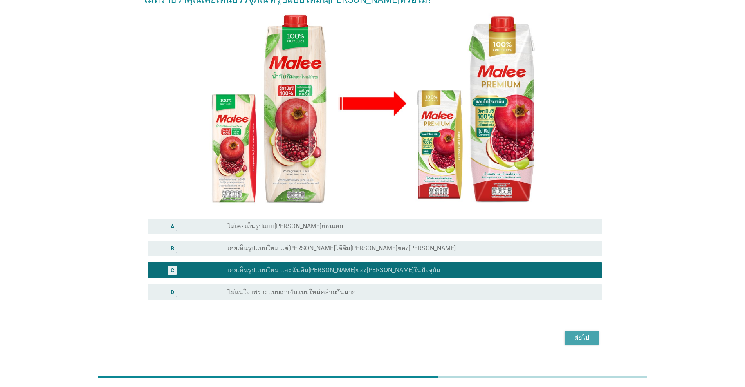
click at [385, 333] on div "ต่อไป" at bounding box center [582, 337] width 22 height 9
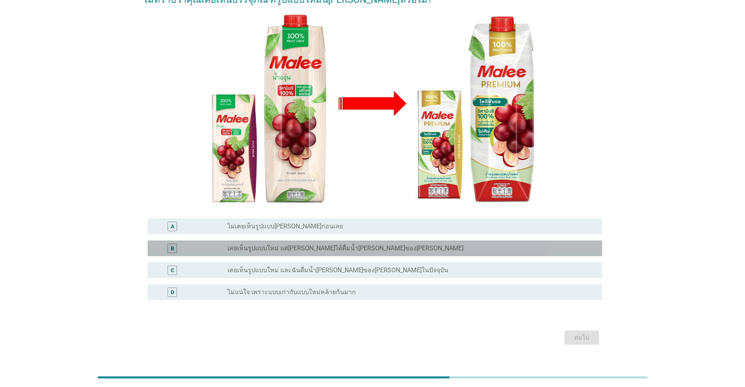
click at [285, 244] on label "เคยเห็นรูปแบบใหม่ แต่[PERSON_NAME]ได้ดื่มน้ำ[PERSON_NAME]ของ[PERSON_NAME]" at bounding box center [346, 248] width 236 height 8
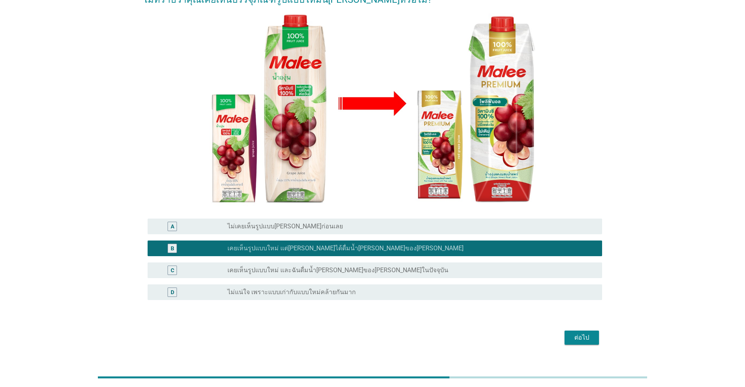
click at [385, 333] on div "ต่อไป" at bounding box center [582, 337] width 22 height 9
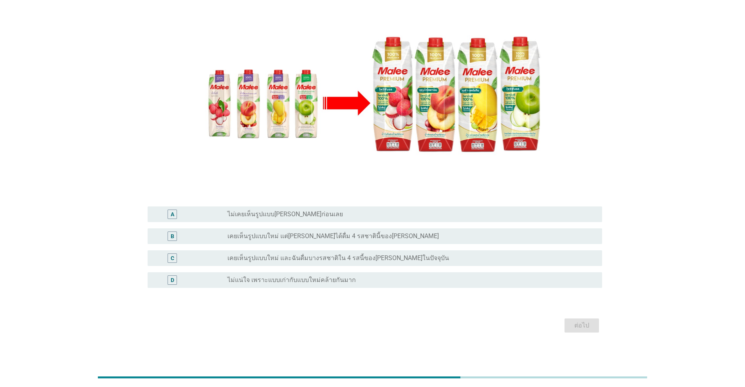
scroll to position [92, 0]
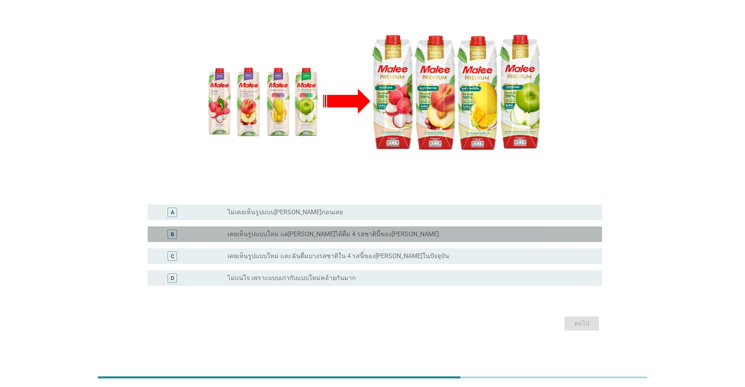
click at [269, 237] on label "เคยเห็นรูปแบบใหม่ แต่[PERSON_NAME]ได้ดื่ม 4 รสชาตินี้ของ[PERSON_NAME]" at bounding box center [333, 234] width 211 height 8
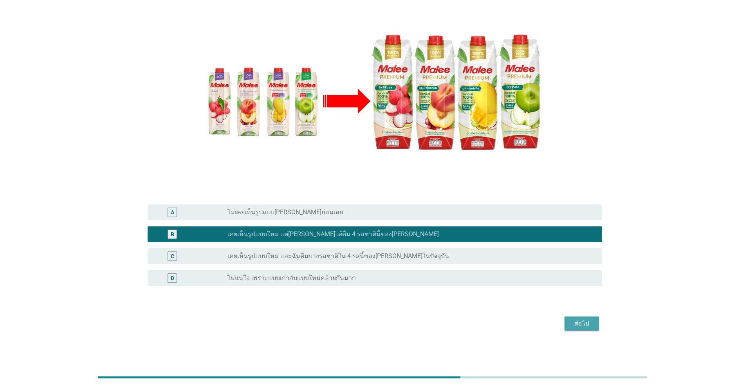
click at [385, 325] on div "ต่อไป" at bounding box center [582, 323] width 22 height 9
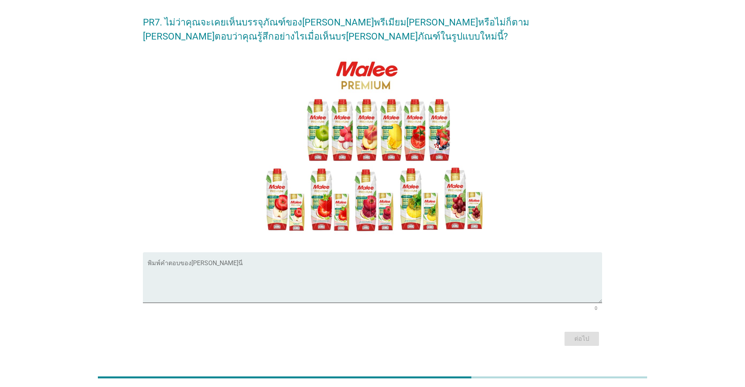
scroll to position [43, 0]
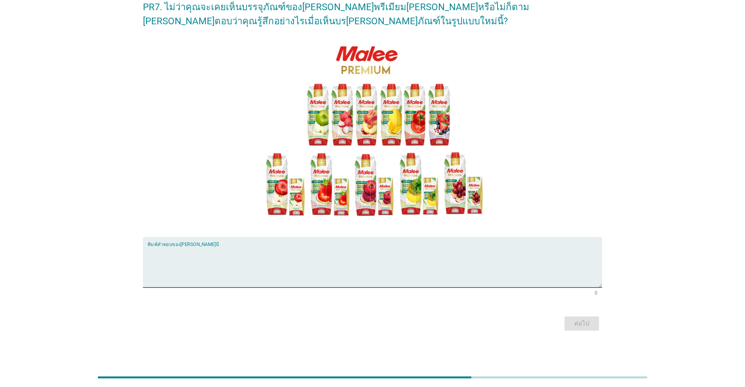
click at [253, 249] on textarea "พิมพ์คำตอบของคุณ ที่นี่" at bounding box center [375, 266] width 455 height 41
type textarea "ดูน่าดึงดูดฝจมากกว่าเก่า มีรสนิยม"
click at [385, 324] on div "ต่อไป" at bounding box center [582, 323] width 22 height 9
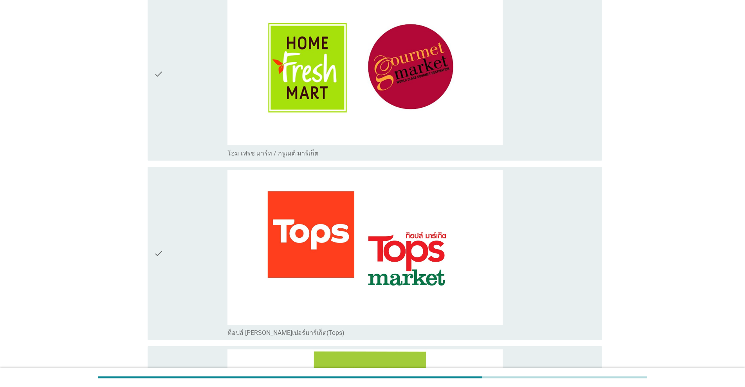
scroll to position [1175, 0]
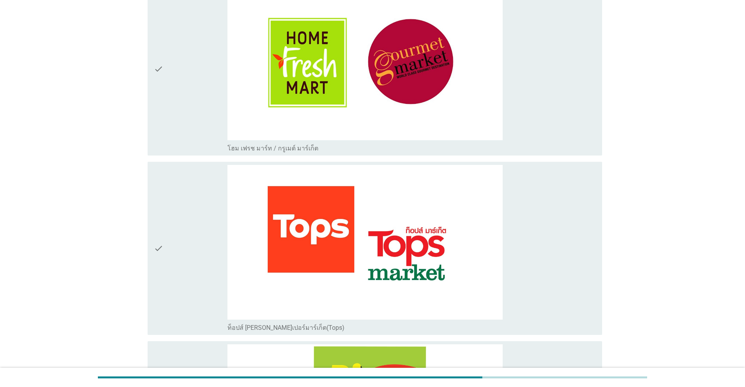
click at [385, 311] on img at bounding box center [365, 242] width 275 height 155
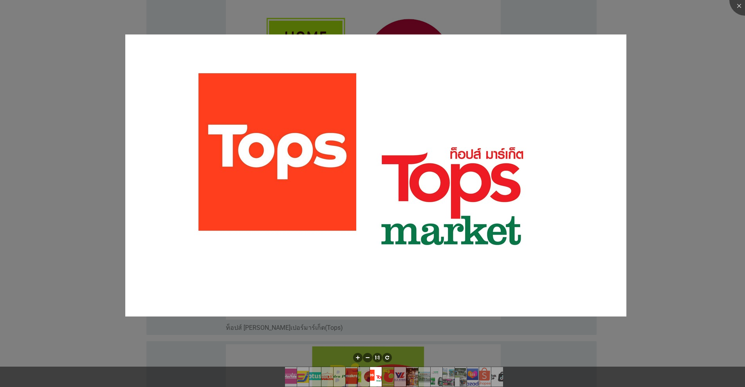
click at [385, 45] on div at bounding box center [372, 193] width 745 height 387
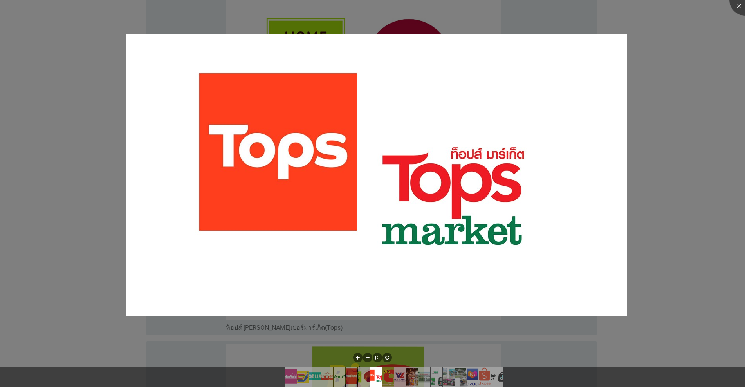
click at [385, 25] on div at bounding box center [372, 193] width 745 height 387
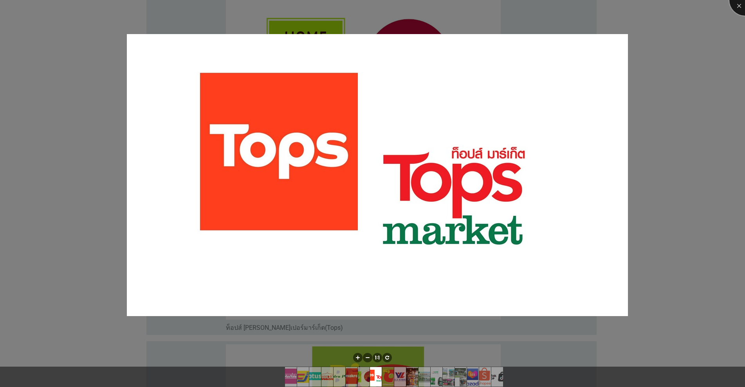
click at [385, 5] on div at bounding box center [744, -1] width 31 height 31
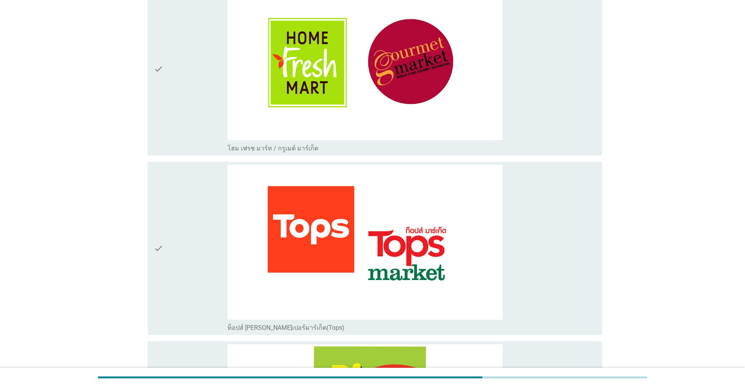
click at [157, 259] on icon "check" at bounding box center [158, 248] width 9 height 167
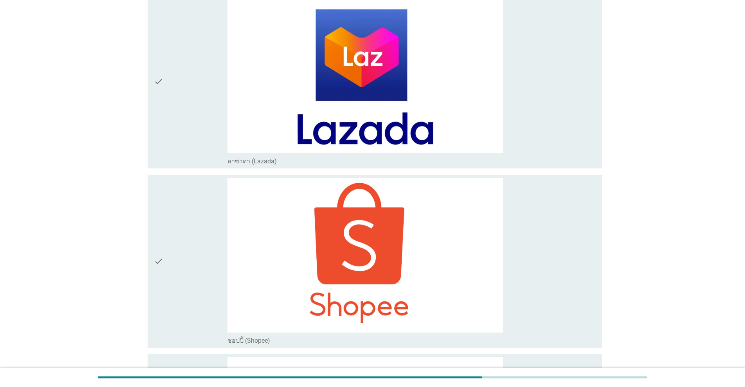
scroll to position [3049, 0]
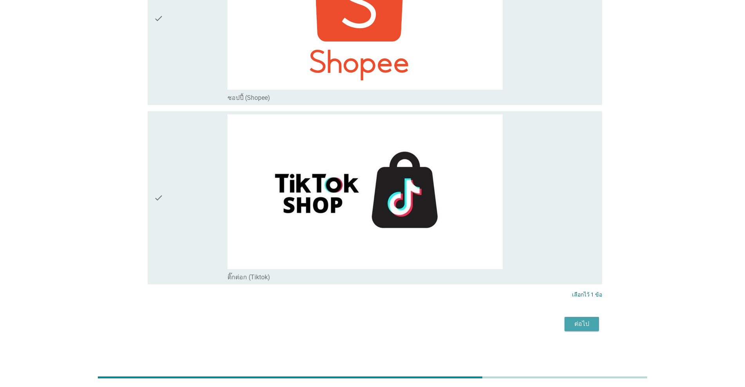
click at [385, 329] on button "ต่อไป" at bounding box center [582, 324] width 34 height 14
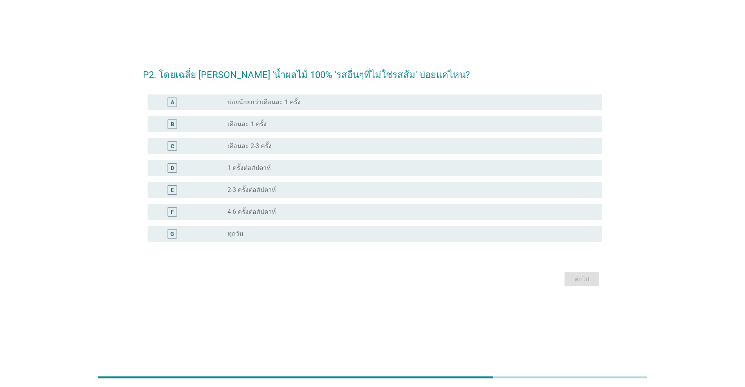
scroll to position [0, 0]
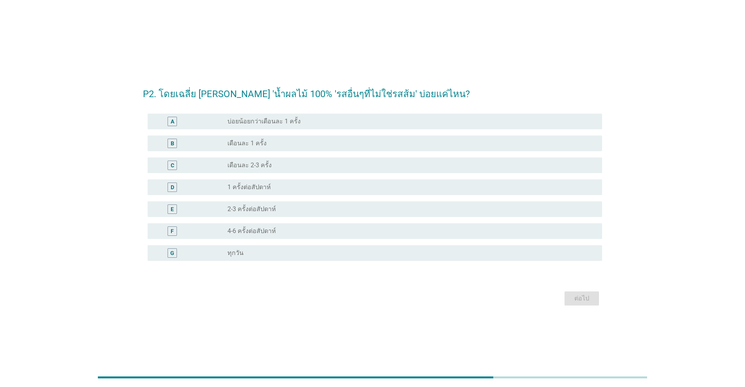
click at [220, 166] on div "C" at bounding box center [191, 165] width 74 height 9
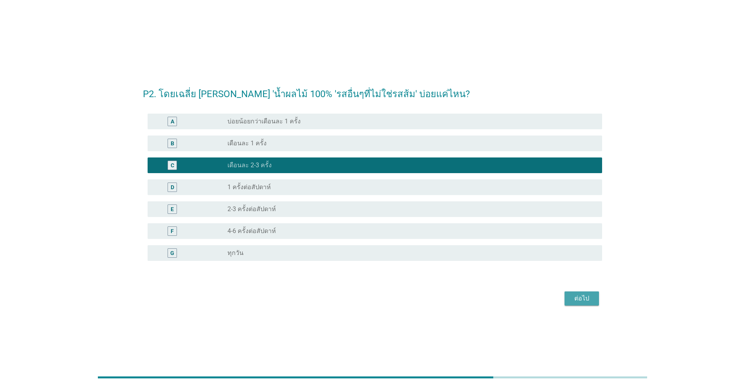
click at [385, 300] on div "ต่อไป" at bounding box center [582, 298] width 22 height 9
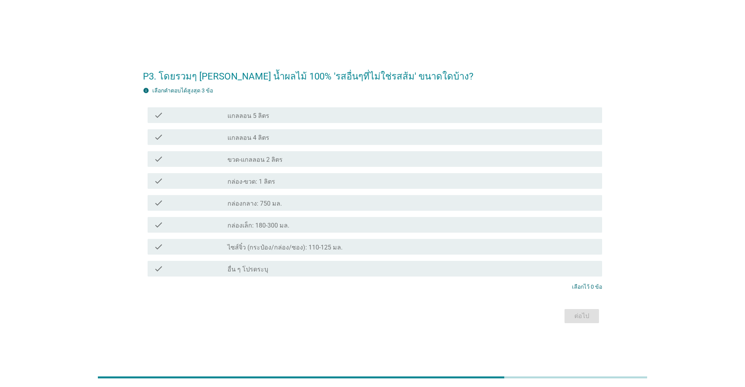
click at [261, 184] on label "กล่อง-ขวด: 1 ลิตร" at bounding box center [252, 182] width 48 height 8
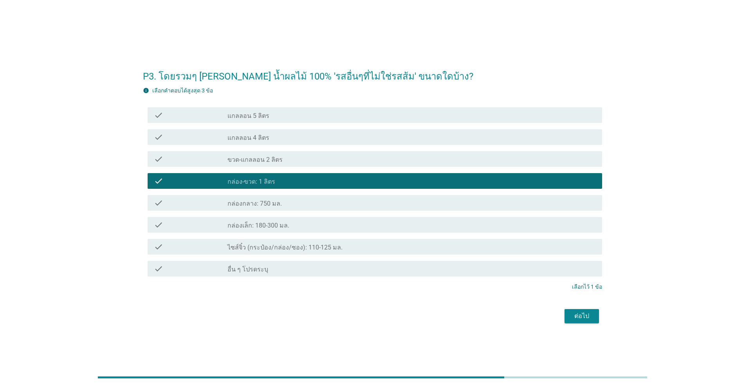
click at [385, 314] on div "ต่อไป" at bounding box center [582, 315] width 22 height 9
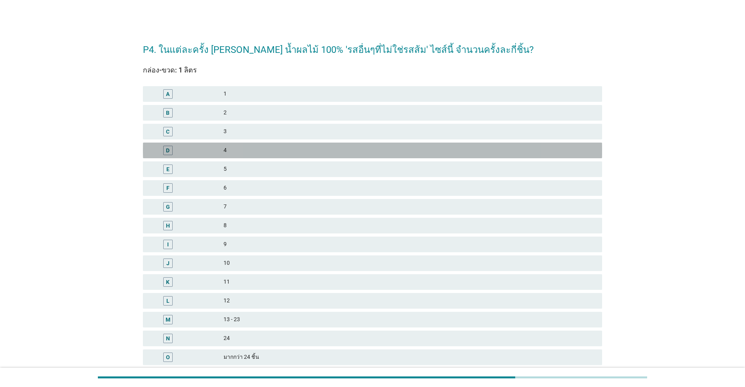
click at [228, 154] on div "4" at bounding box center [410, 150] width 372 height 9
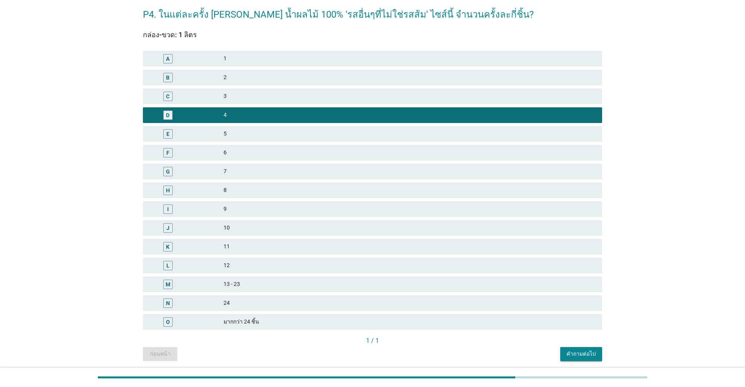
scroll to position [63, 0]
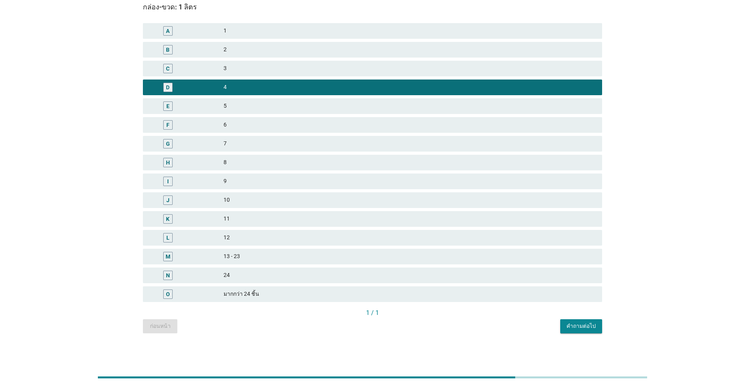
click at [385, 327] on div "คำถามต่อไป" at bounding box center [581, 326] width 29 height 8
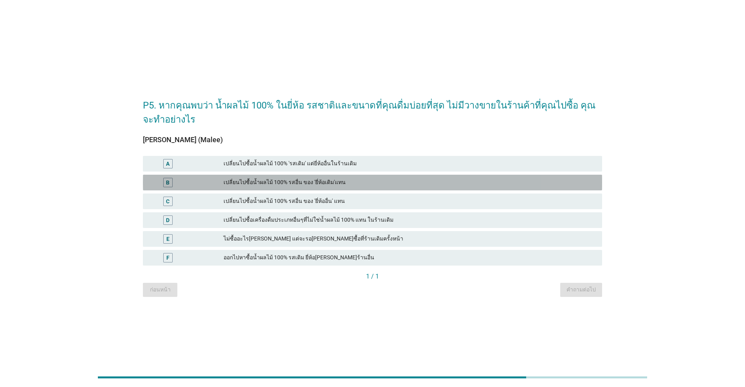
click at [235, 179] on div "เปลี่ยนไปซื้อน้ำผลไม้ 100% รสอื่น ของ 'ยี่ห้อเดิม'แทน" at bounding box center [410, 182] width 372 height 9
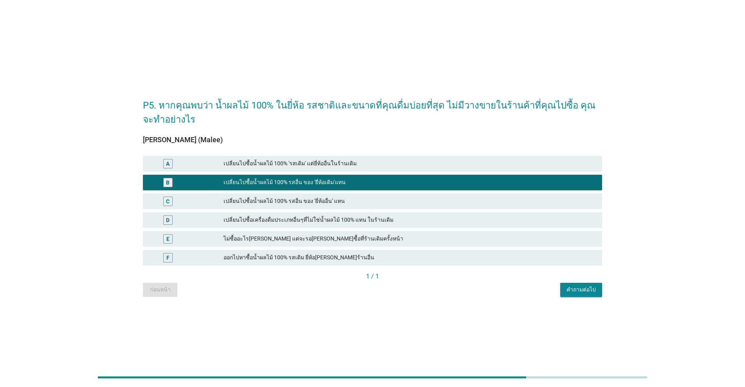
click at [241, 166] on div "เปลี่ยนไปซื้อน้ำผลไม้ 100% 'รสเดิม' แต่ยี่ห้ออื่นในร้านเดิม" at bounding box center [410, 163] width 372 height 9
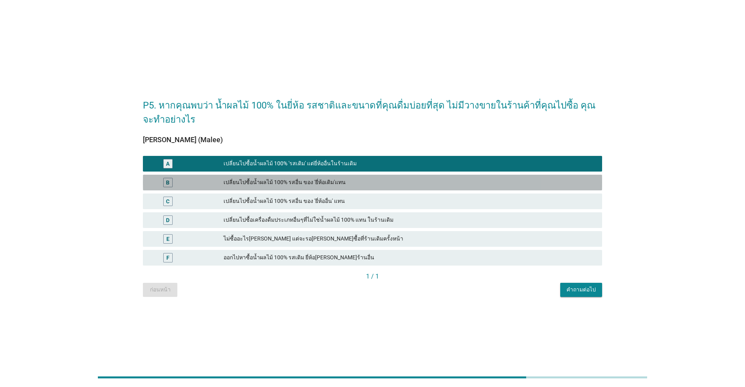
click at [244, 179] on div "เปลี่ยนไปซื้อน้ำผลไม้ 100% รสอื่น ของ 'ยี่ห้อเดิม'แทน" at bounding box center [410, 182] width 372 height 9
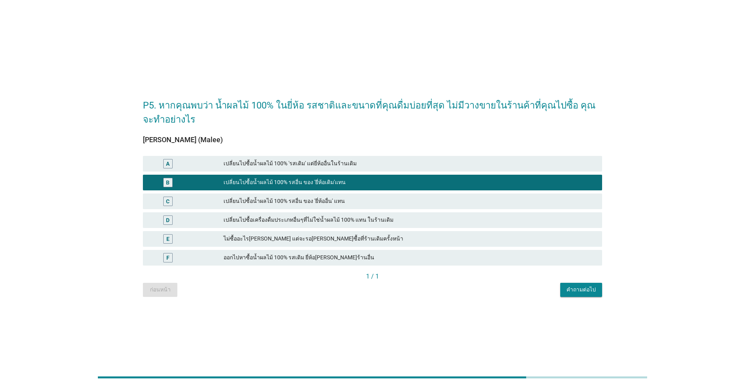
click at [385, 293] on div "คำถามต่อไป" at bounding box center [581, 289] width 29 height 8
